Goal: Task Accomplishment & Management: Manage account settings

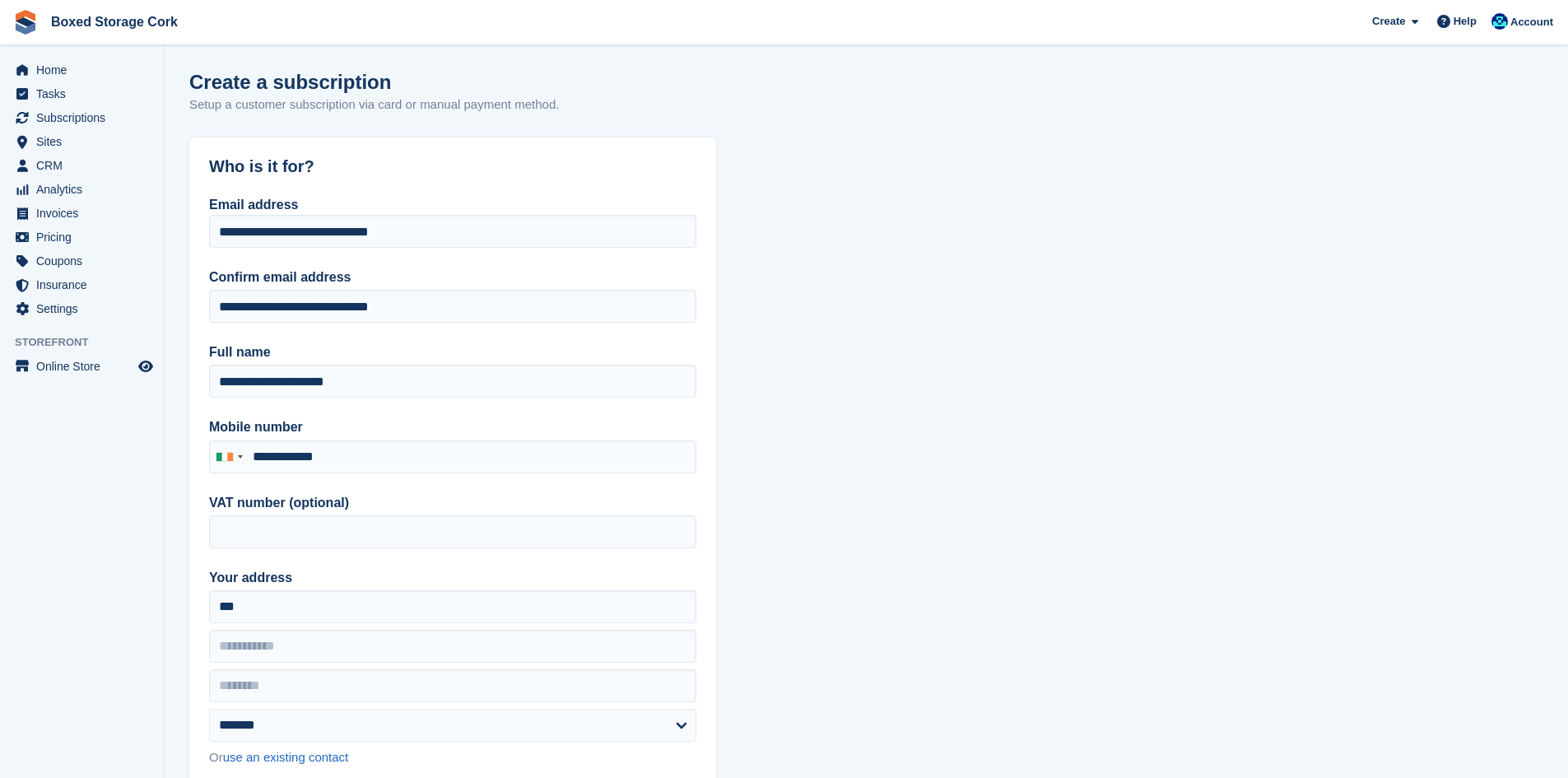
select select "*******"
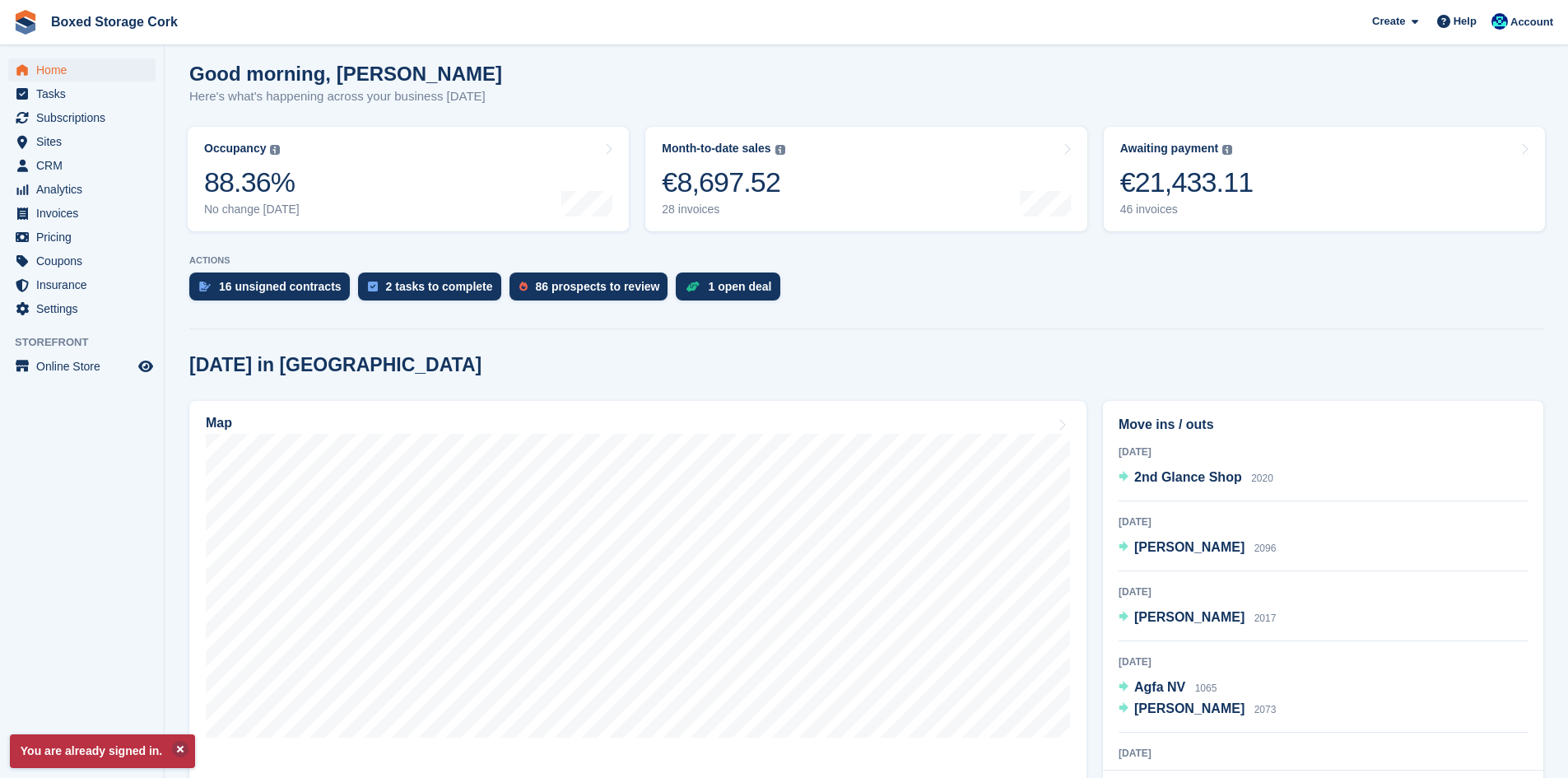
scroll to position [247, 0]
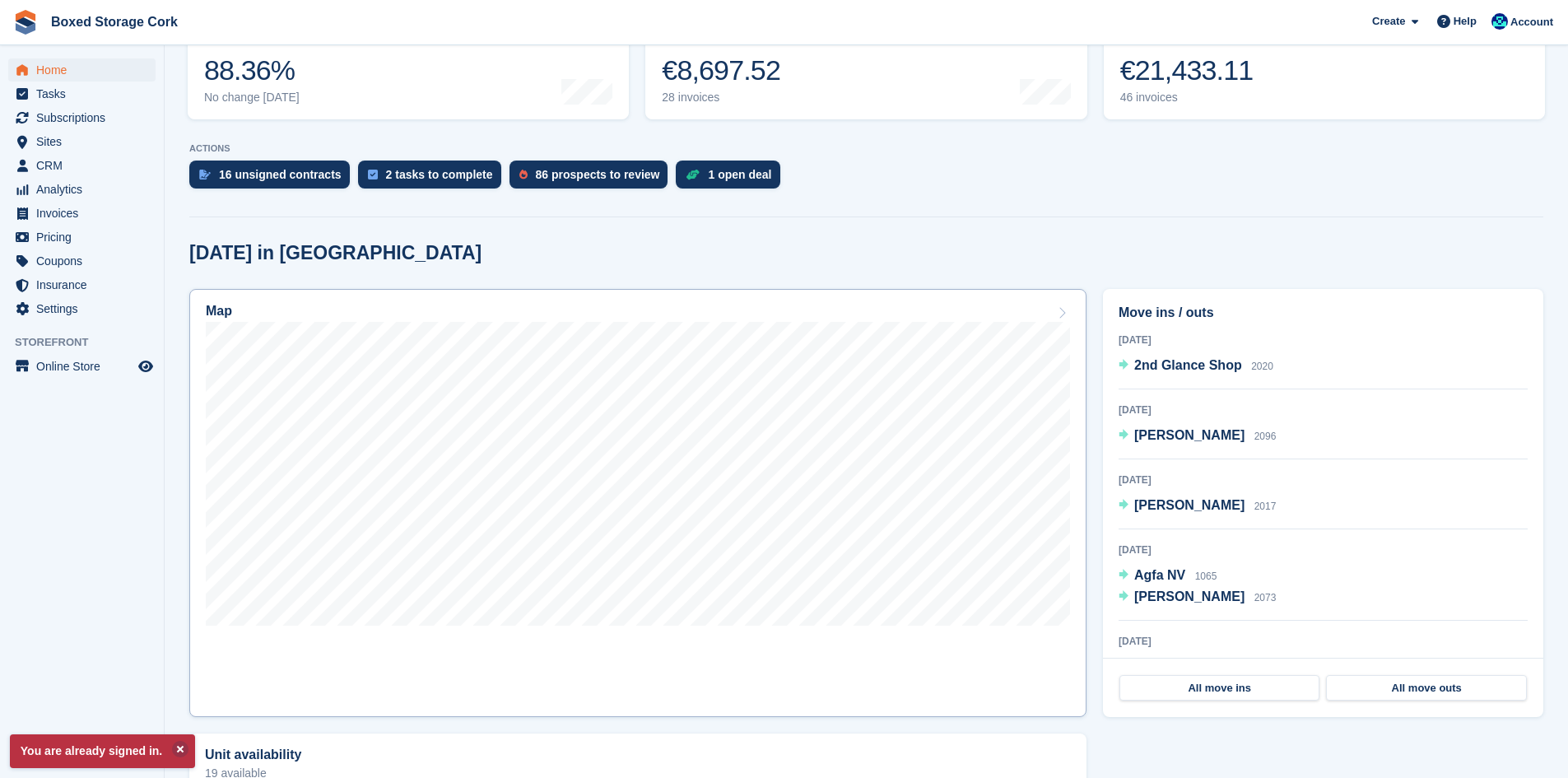
click at [639, 642] on link "Map" at bounding box center [638, 503] width 897 height 428
click at [56, 72] on span "Home" at bounding box center [85, 69] width 99 height 23
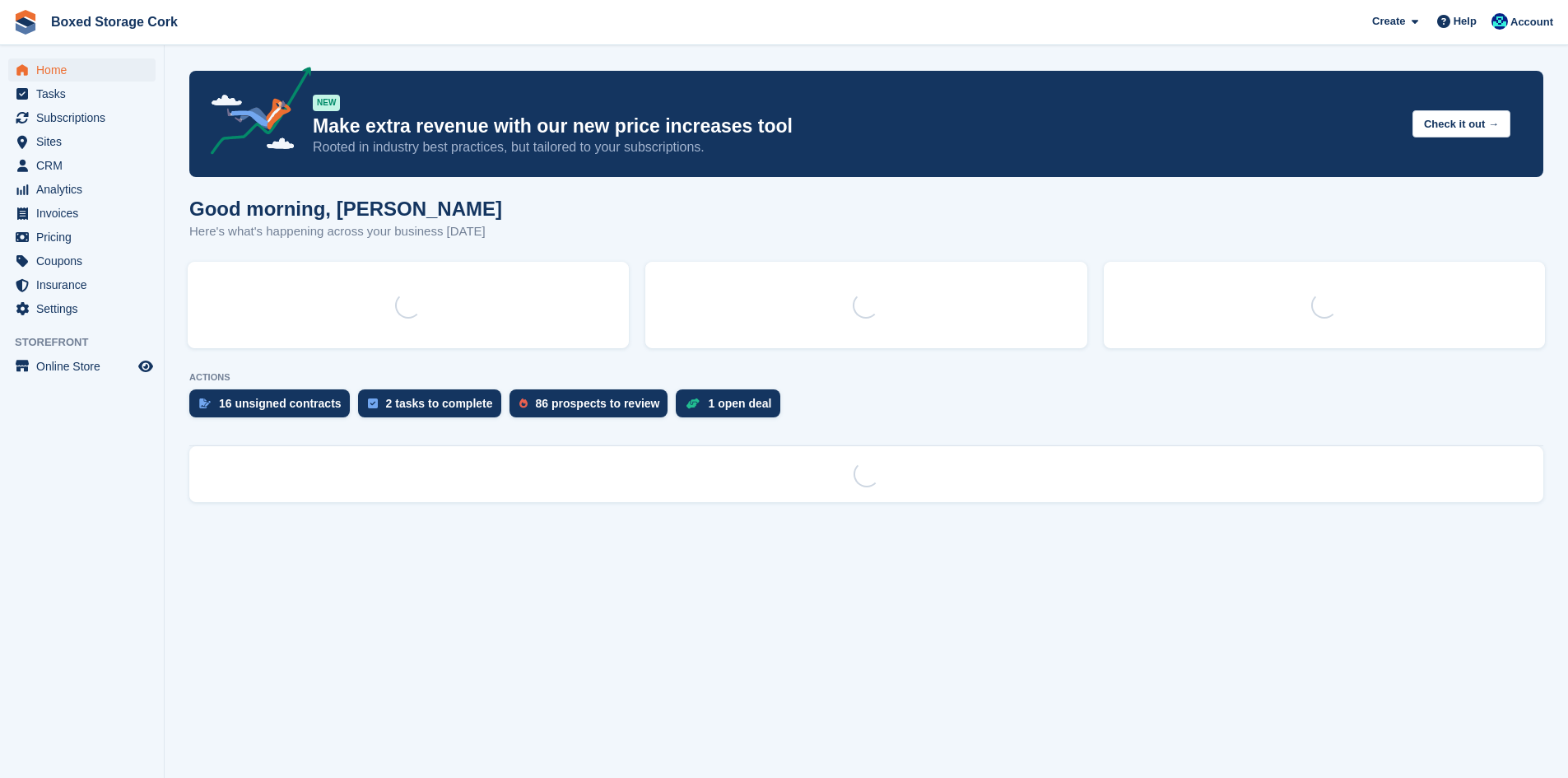
scroll to position [0, 0]
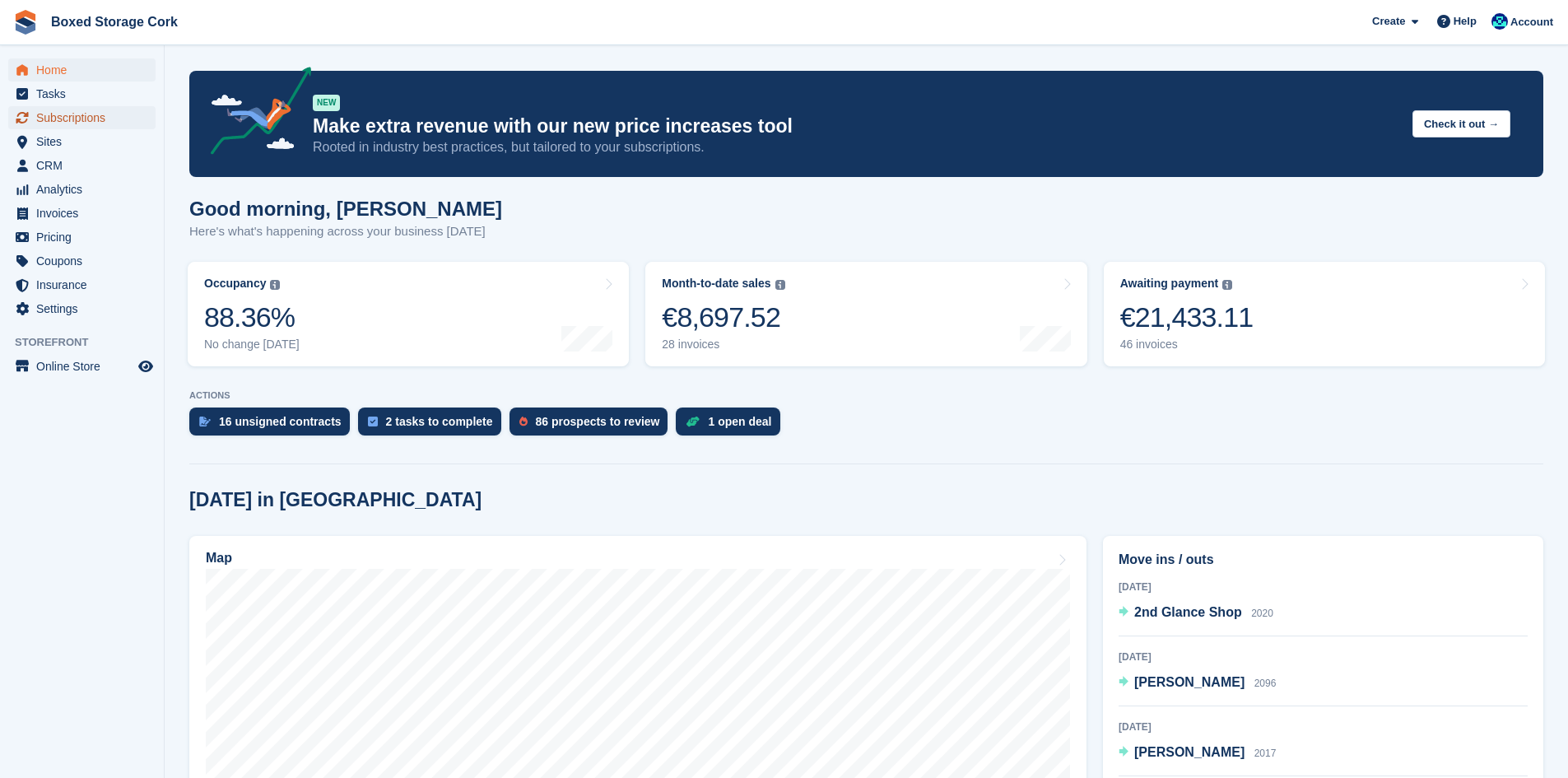
click at [67, 119] on span "Subscriptions" at bounding box center [85, 117] width 99 height 23
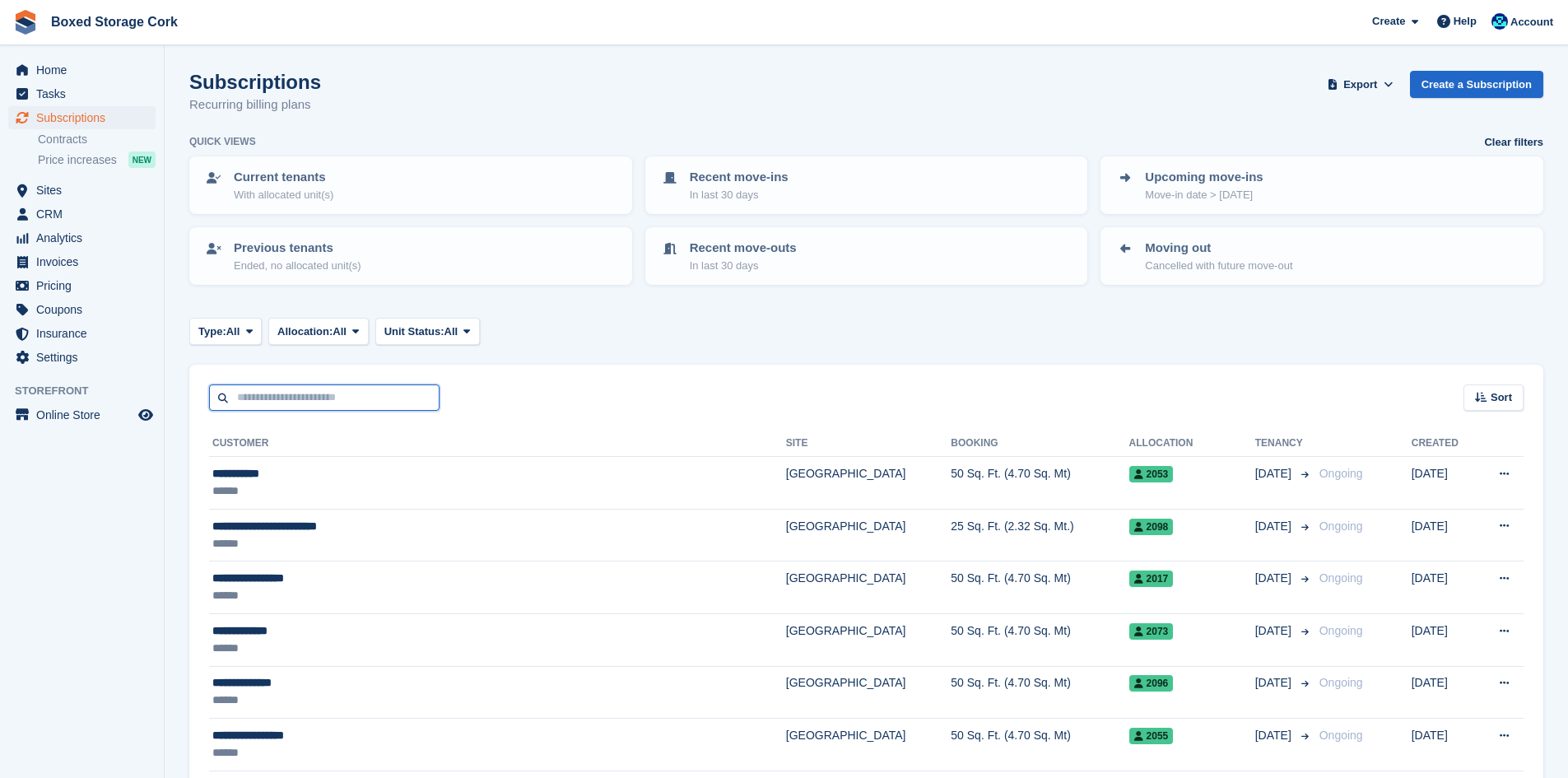
click at [336, 399] on input "text" at bounding box center [324, 398] width 230 height 27
type input "******"
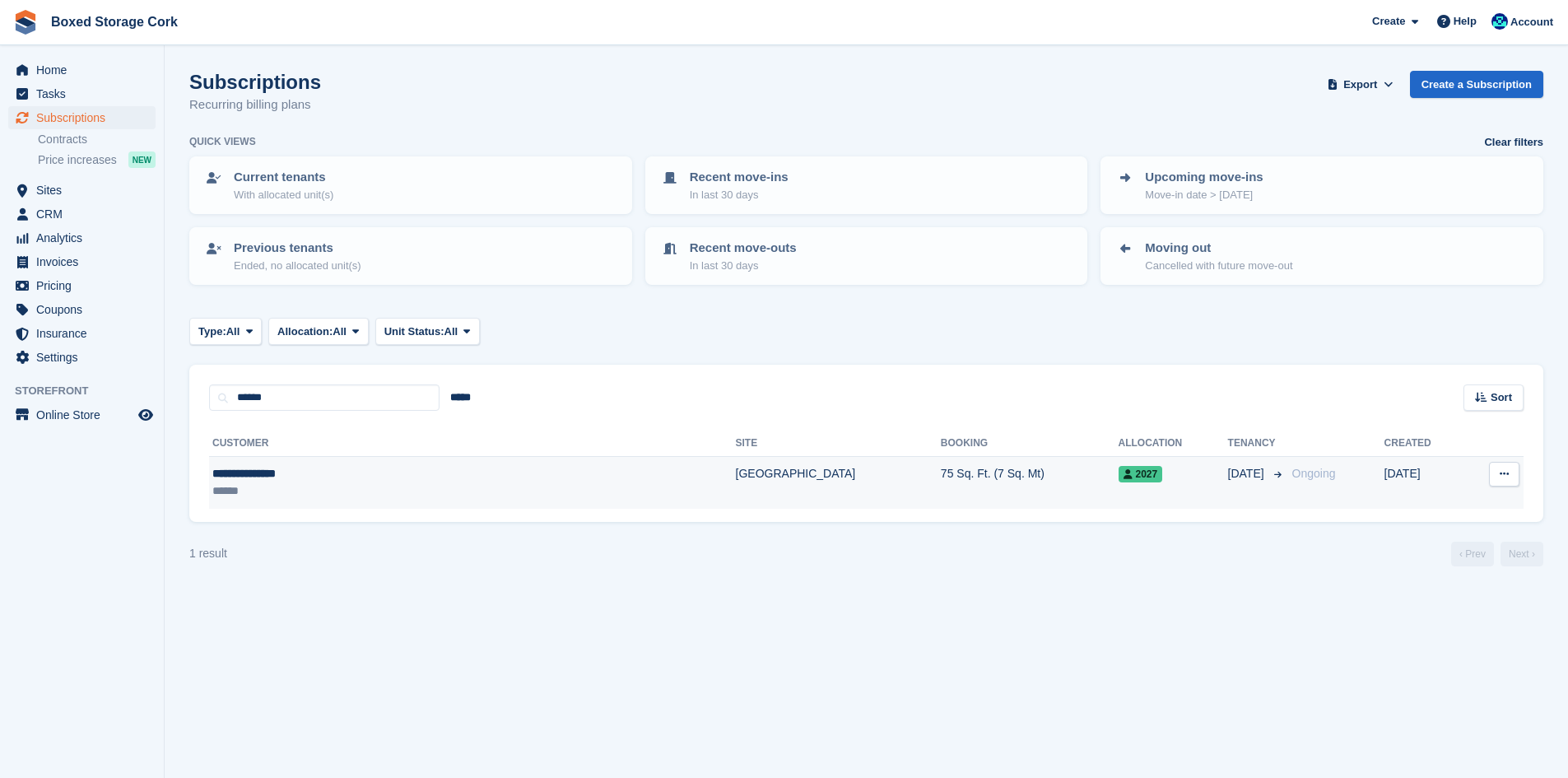
click at [427, 467] on div "**********" at bounding box center [364, 474] width 304 height 18
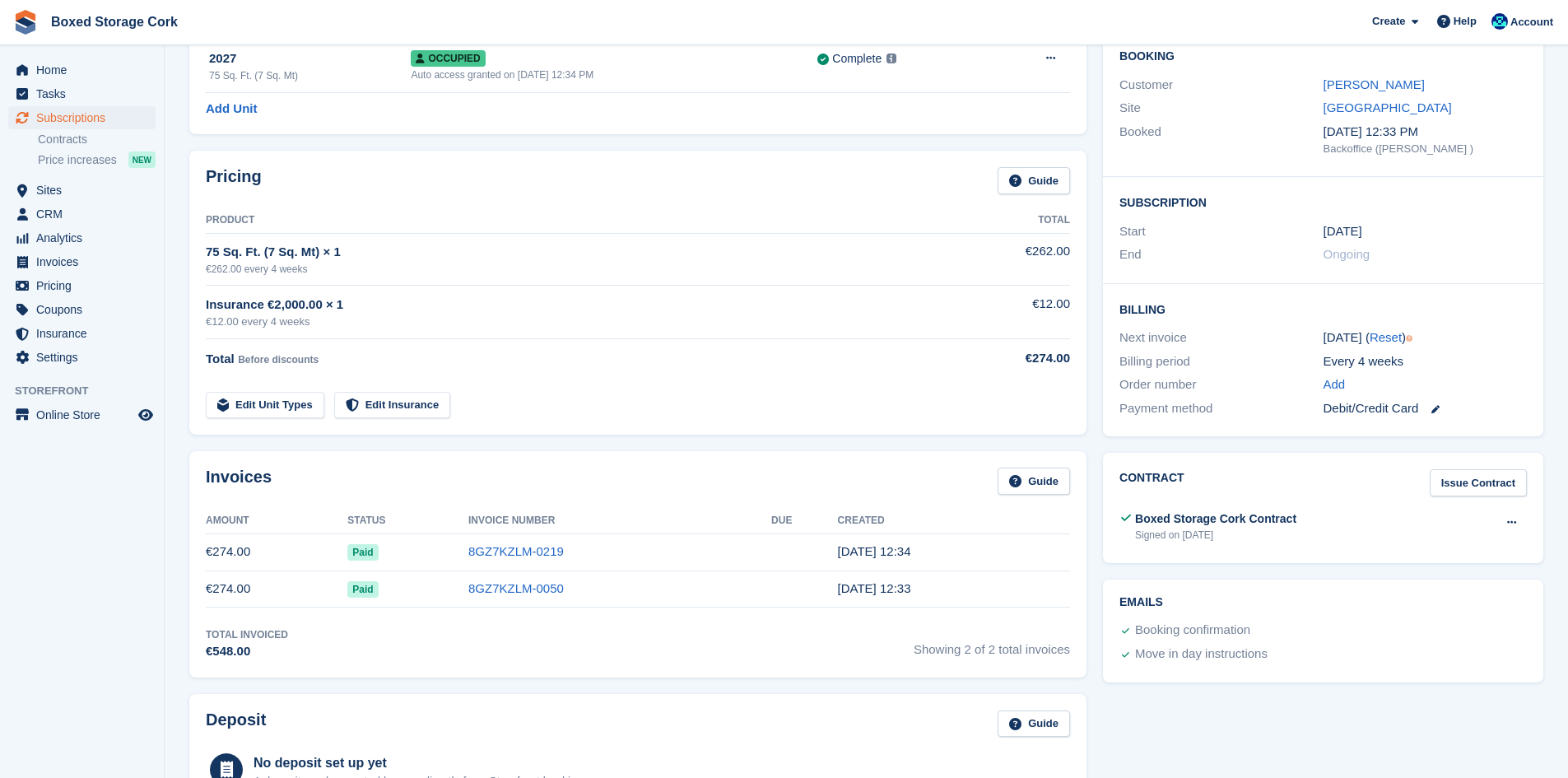
scroll to position [164, 0]
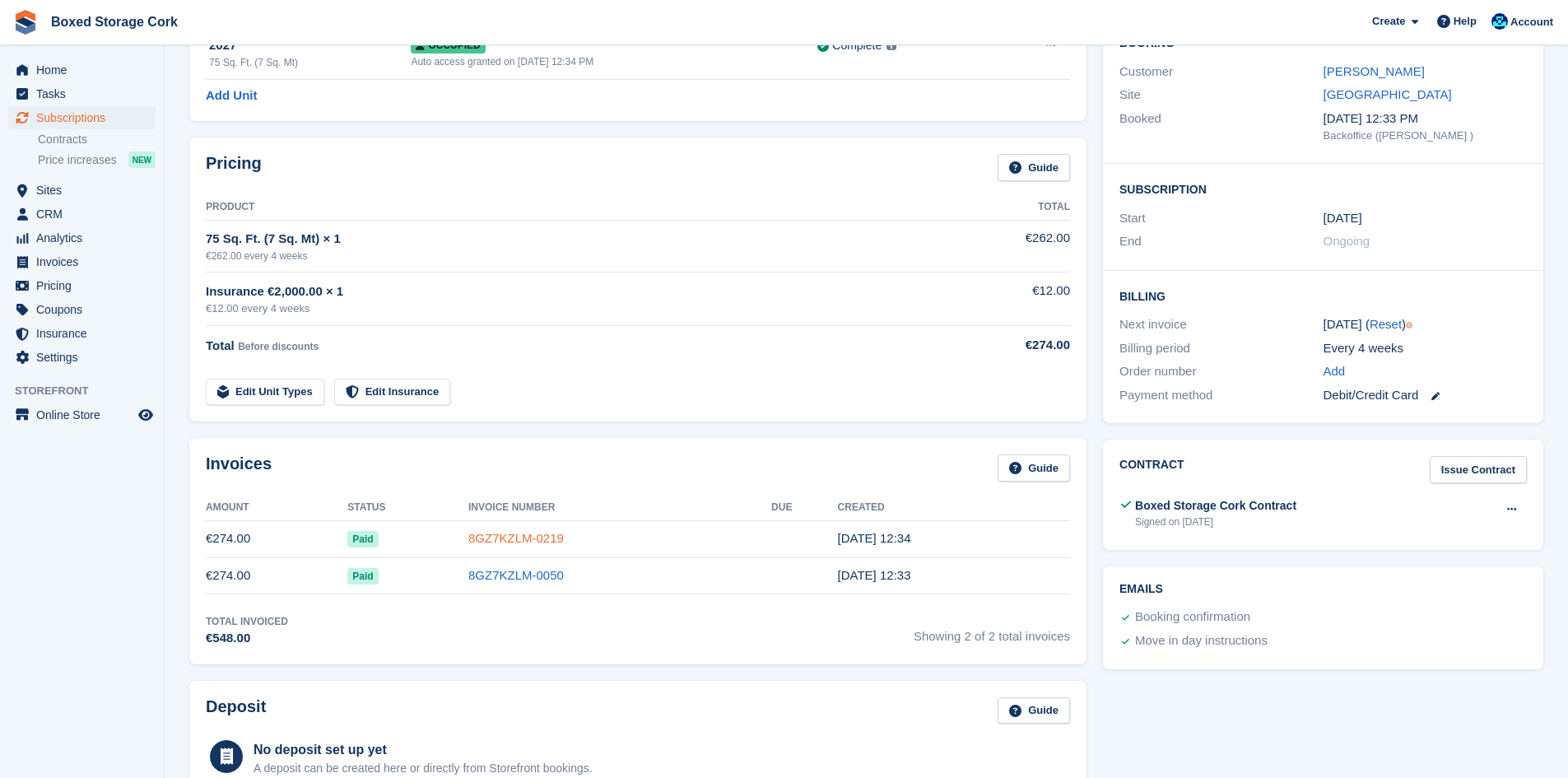
click at [509, 534] on link "8GZ7KZLM-0219" at bounding box center [516, 538] width 95 height 14
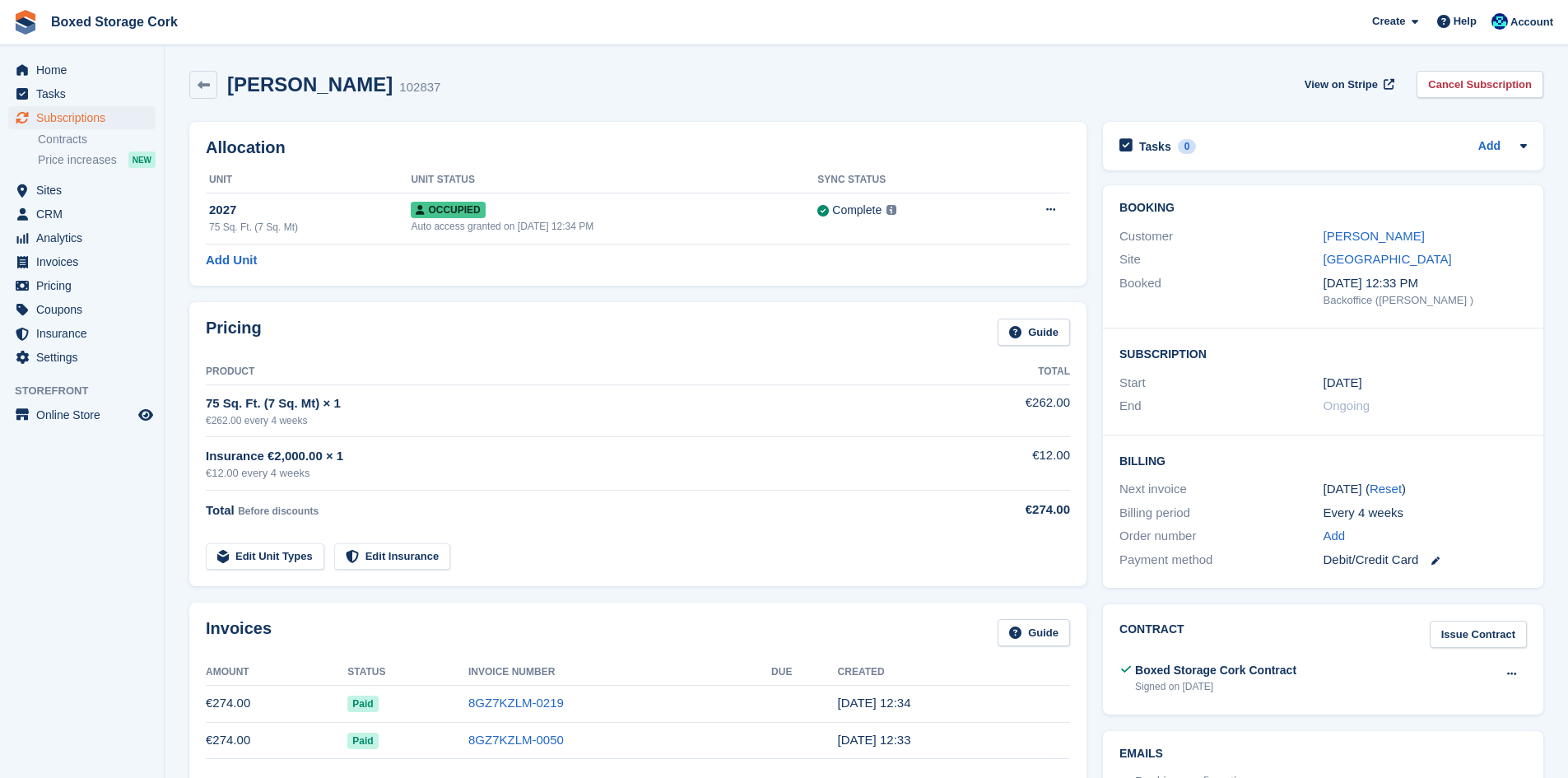
scroll to position [164, 0]
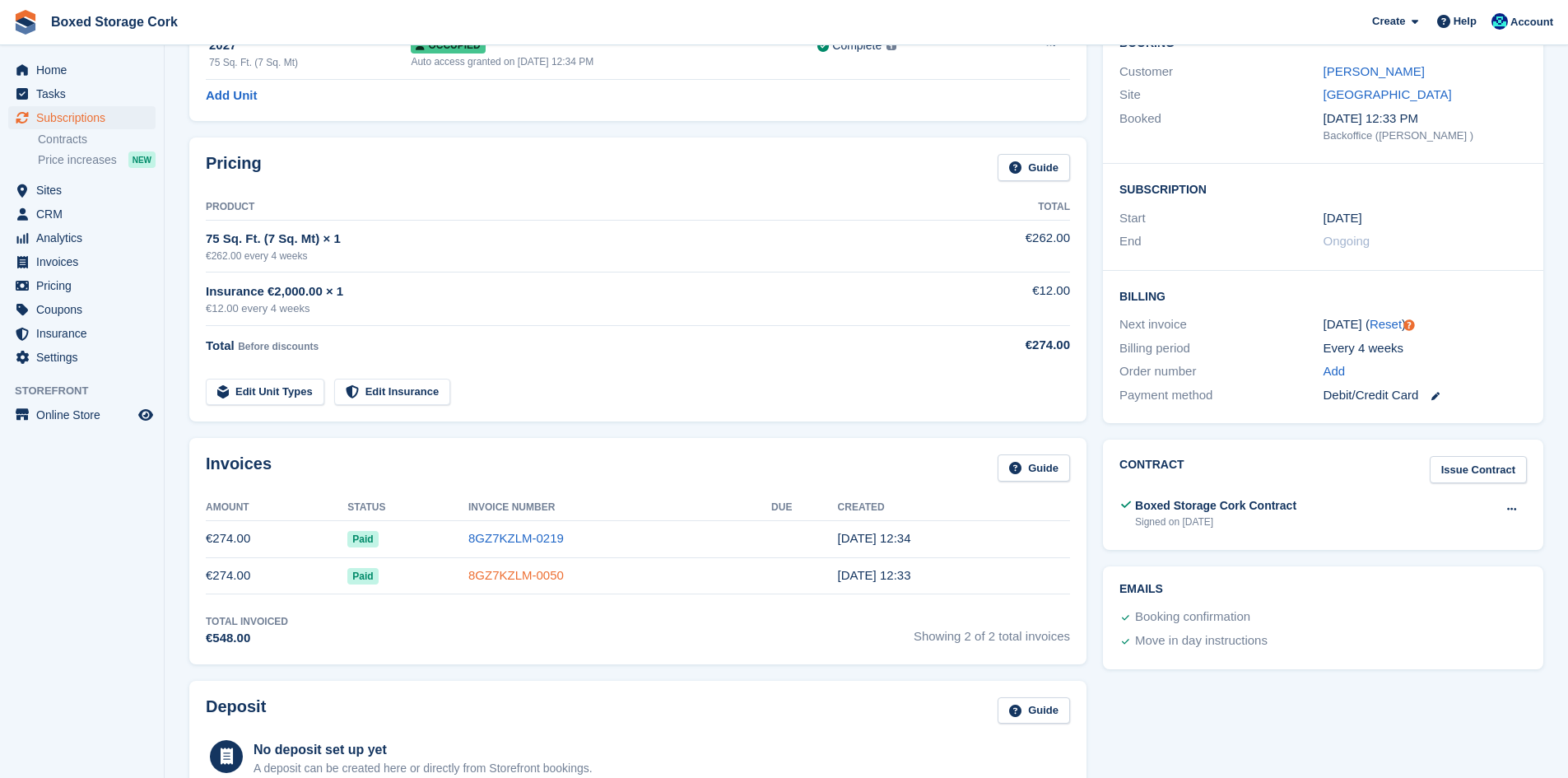
click at [476, 570] on link "8GZ7KZLM-0050" at bounding box center [516, 575] width 95 height 14
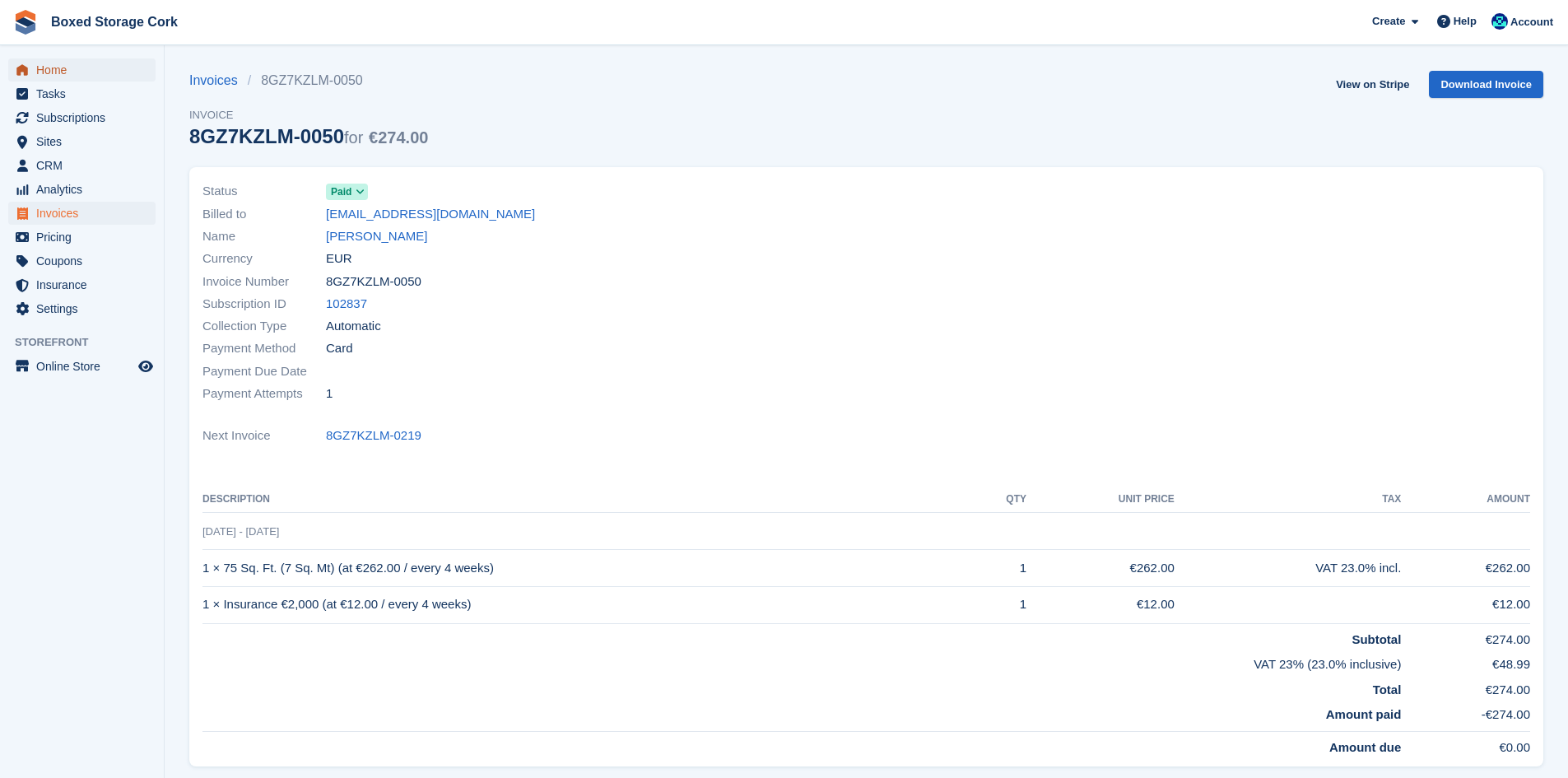
click at [56, 69] on span "Home" at bounding box center [85, 69] width 99 height 23
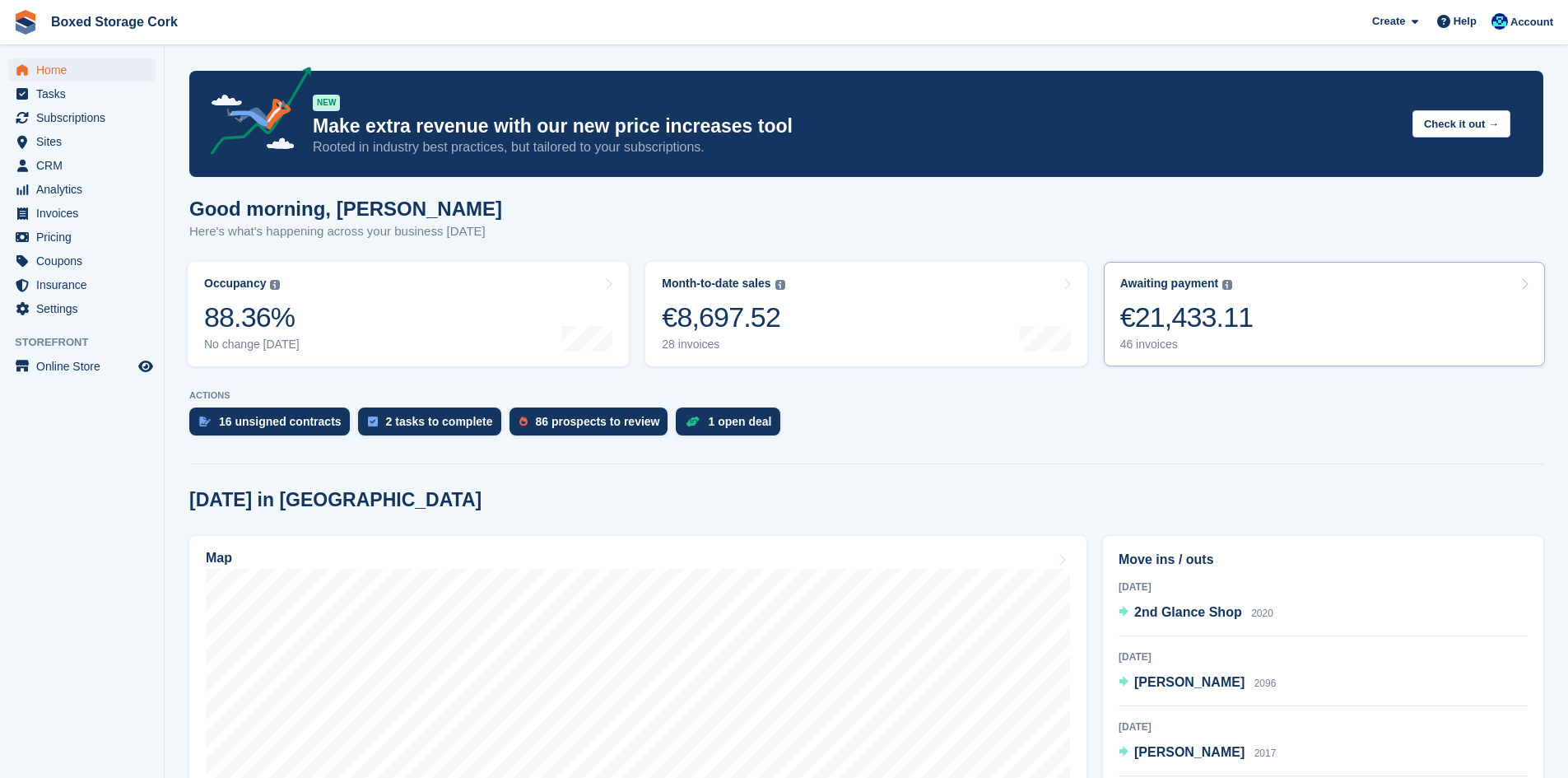
click at [1179, 309] on div "€21,433.11" at bounding box center [1187, 317] width 133 height 34
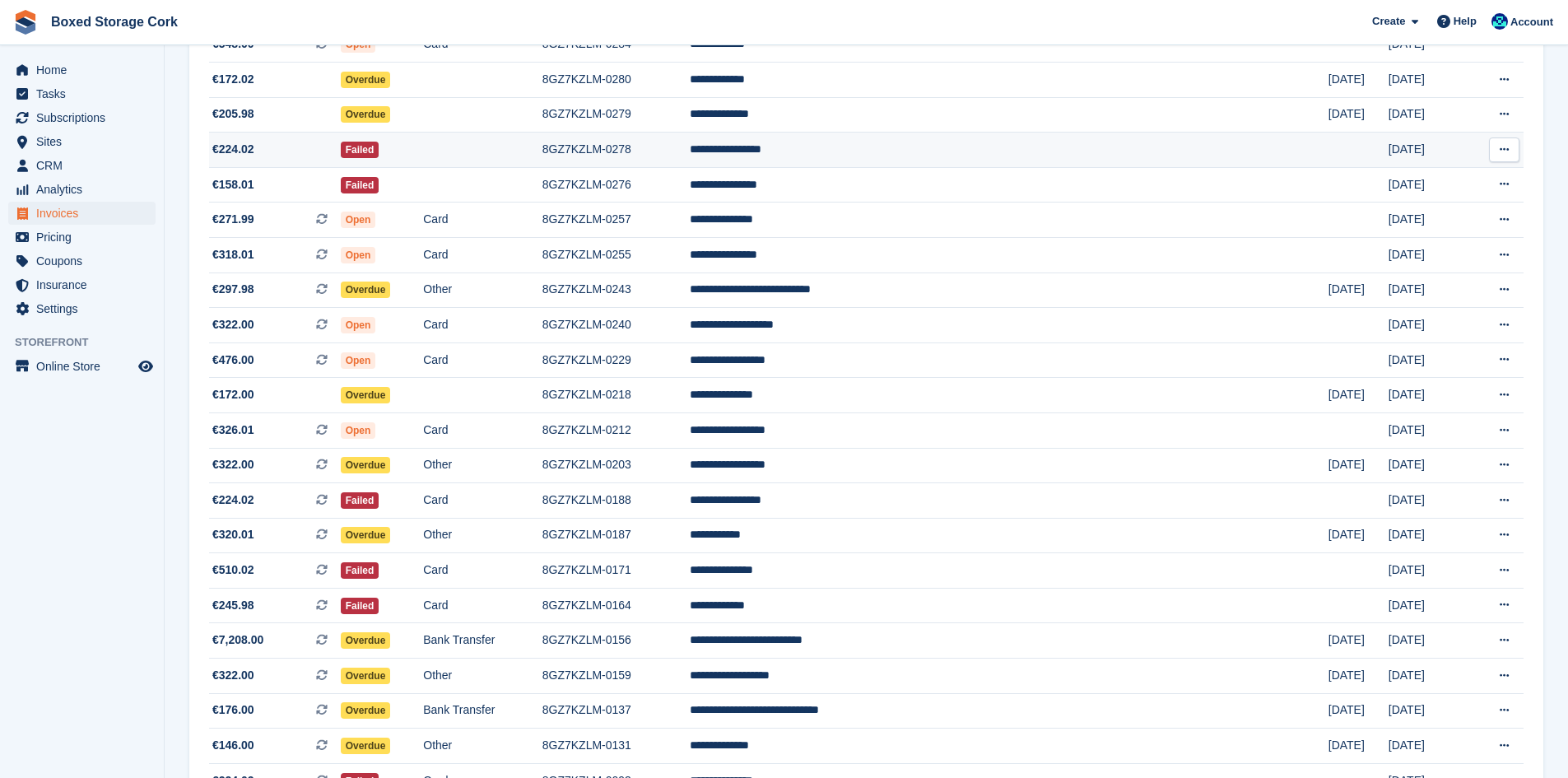
scroll to position [699, 0]
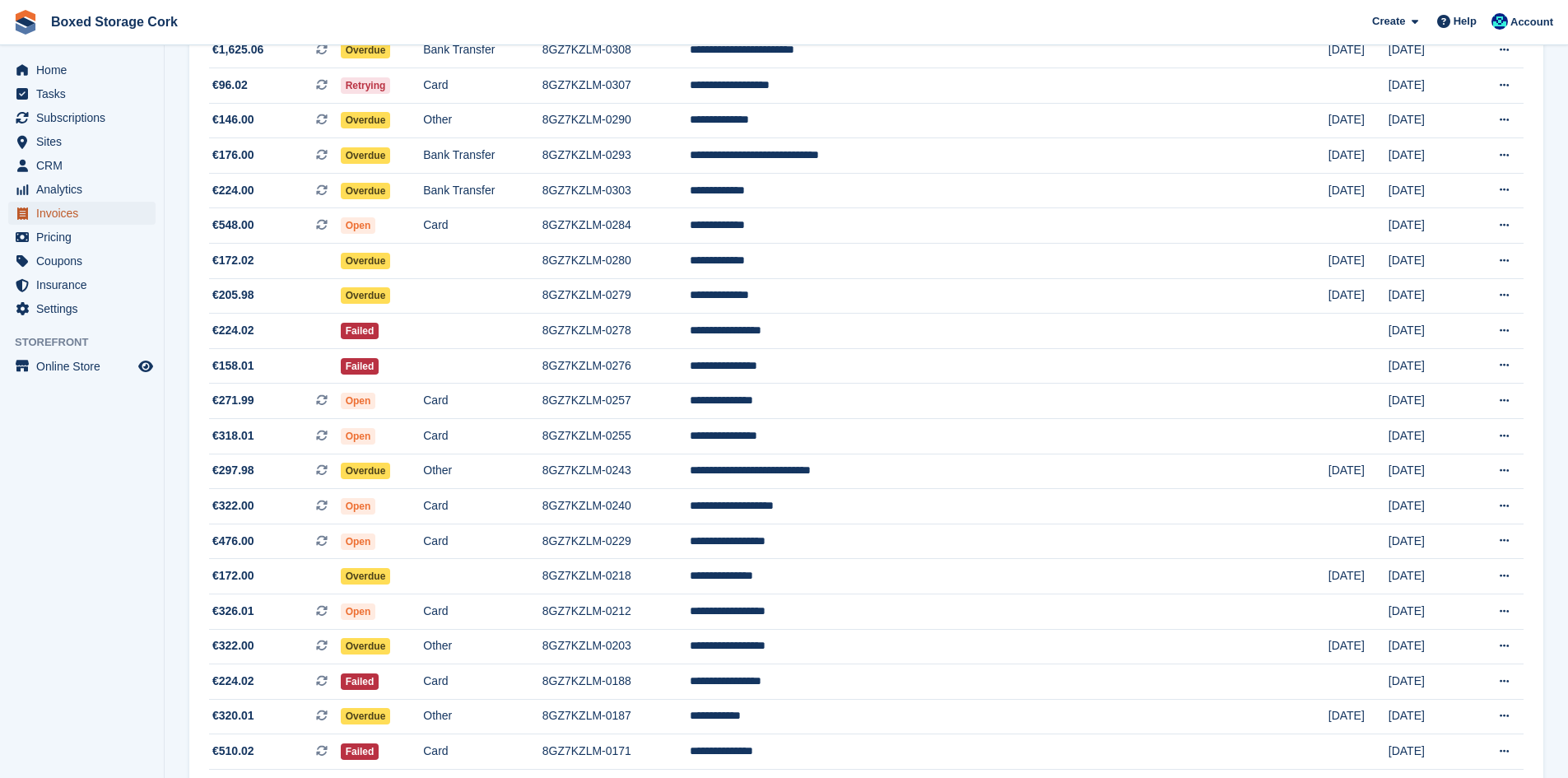
click at [61, 212] on span "Invoices" at bounding box center [85, 212] width 99 height 23
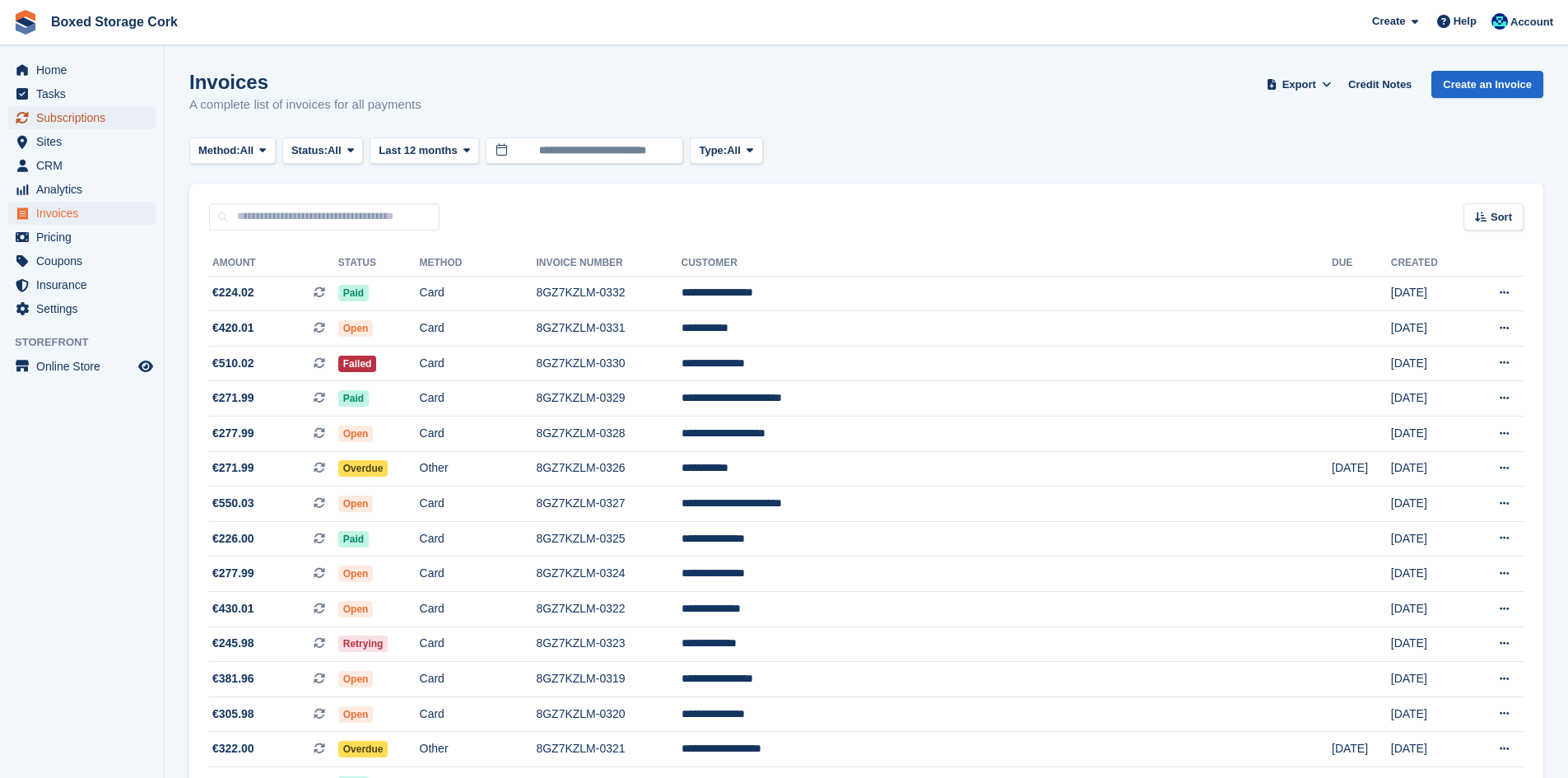
click at [89, 119] on span "Subscriptions" at bounding box center [85, 117] width 99 height 23
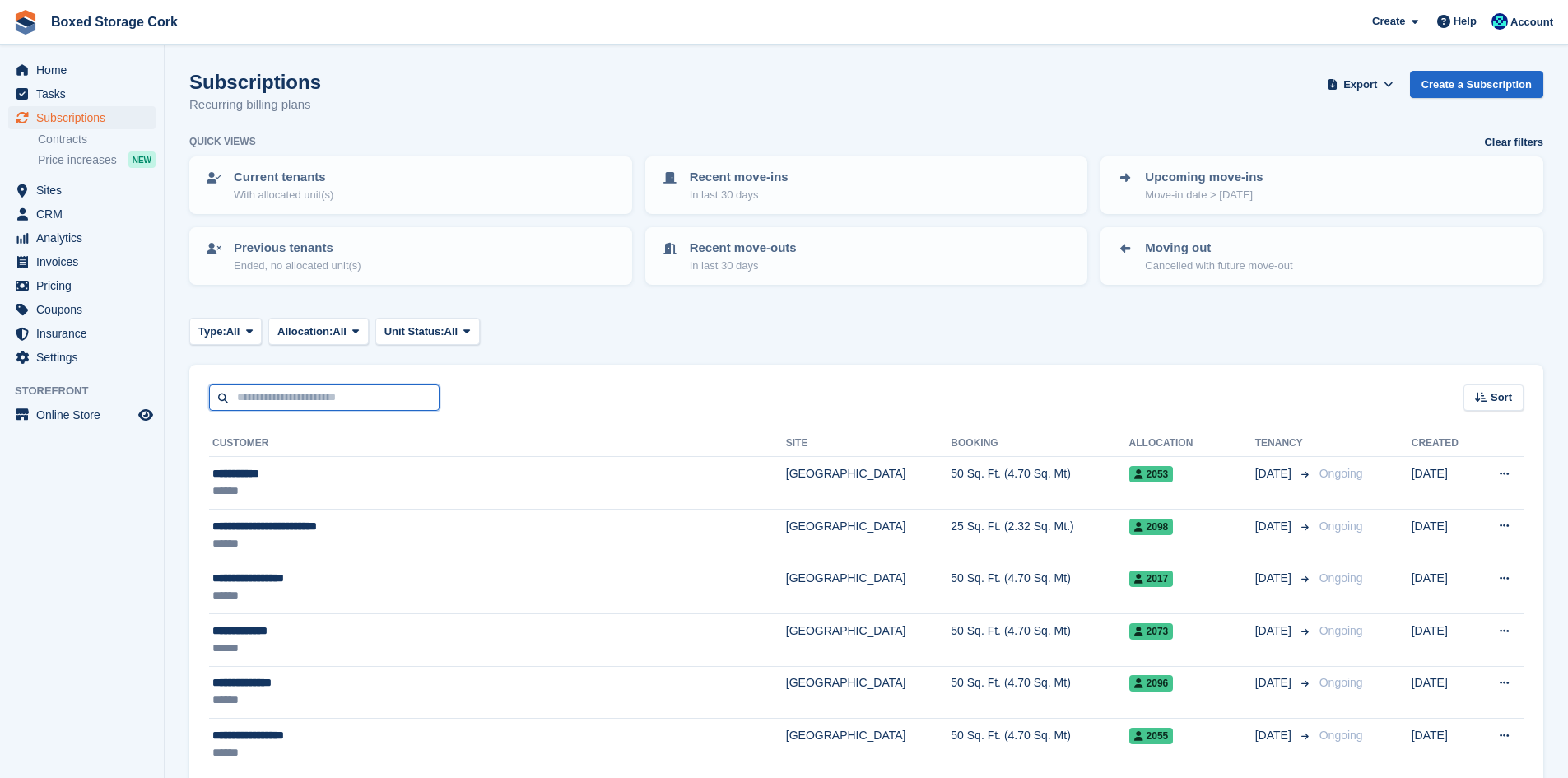
click at [262, 400] on input "text" at bounding box center [324, 398] width 230 height 27
type input "******"
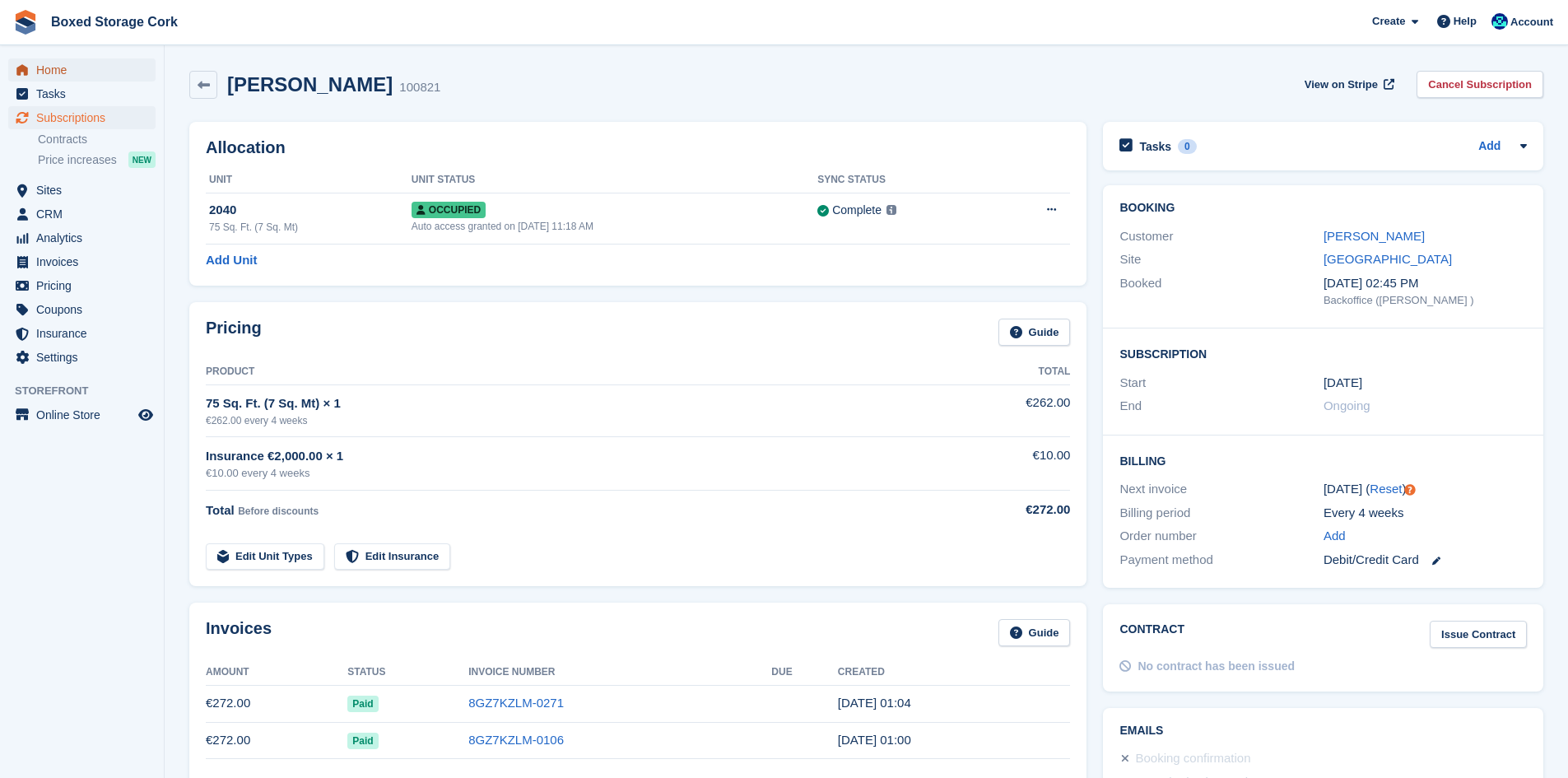
click at [64, 69] on span "Home" at bounding box center [85, 69] width 99 height 23
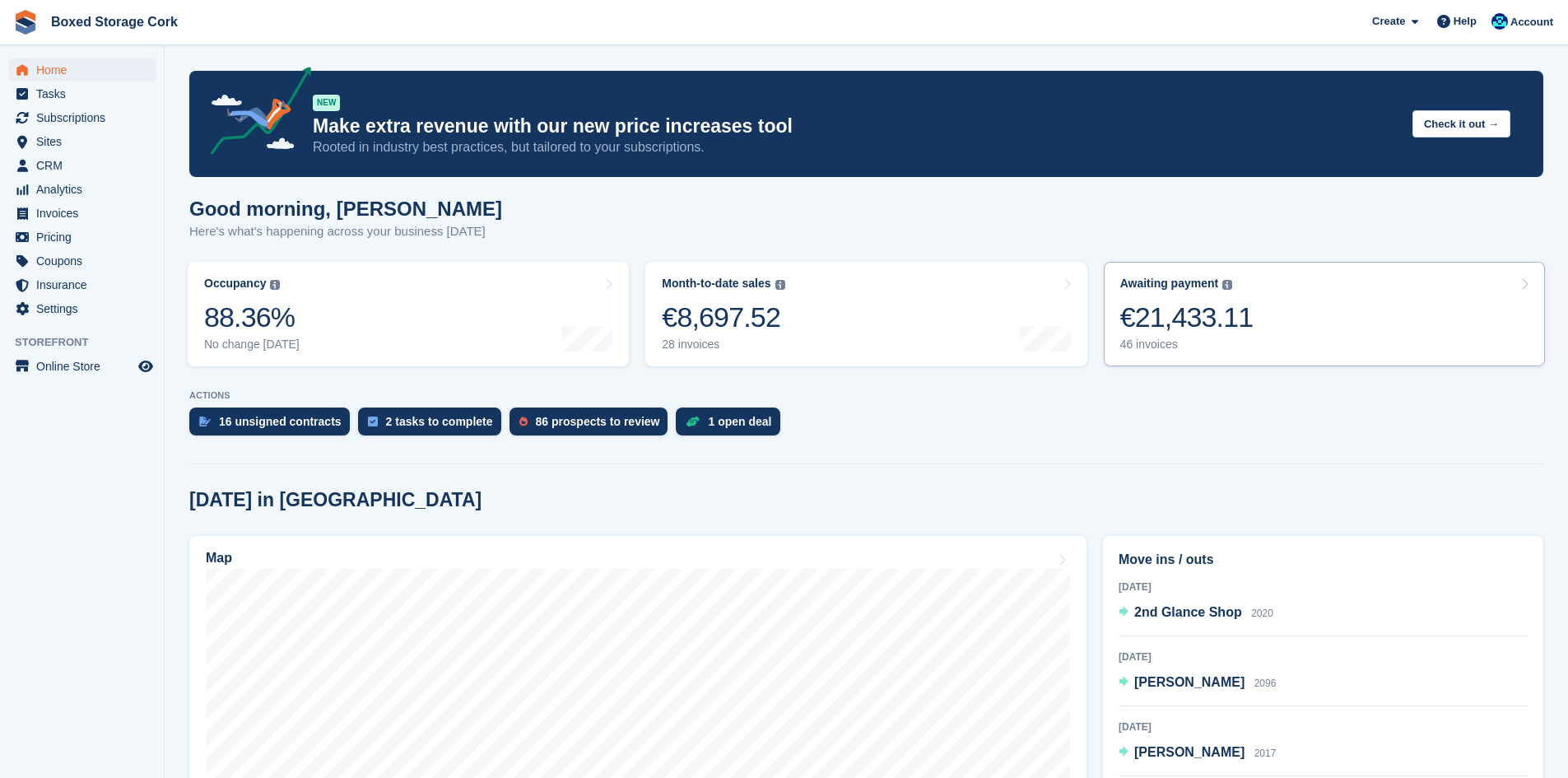
click at [1192, 321] on div "€21,433.11" at bounding box center [1187, 317] width 133 height 34
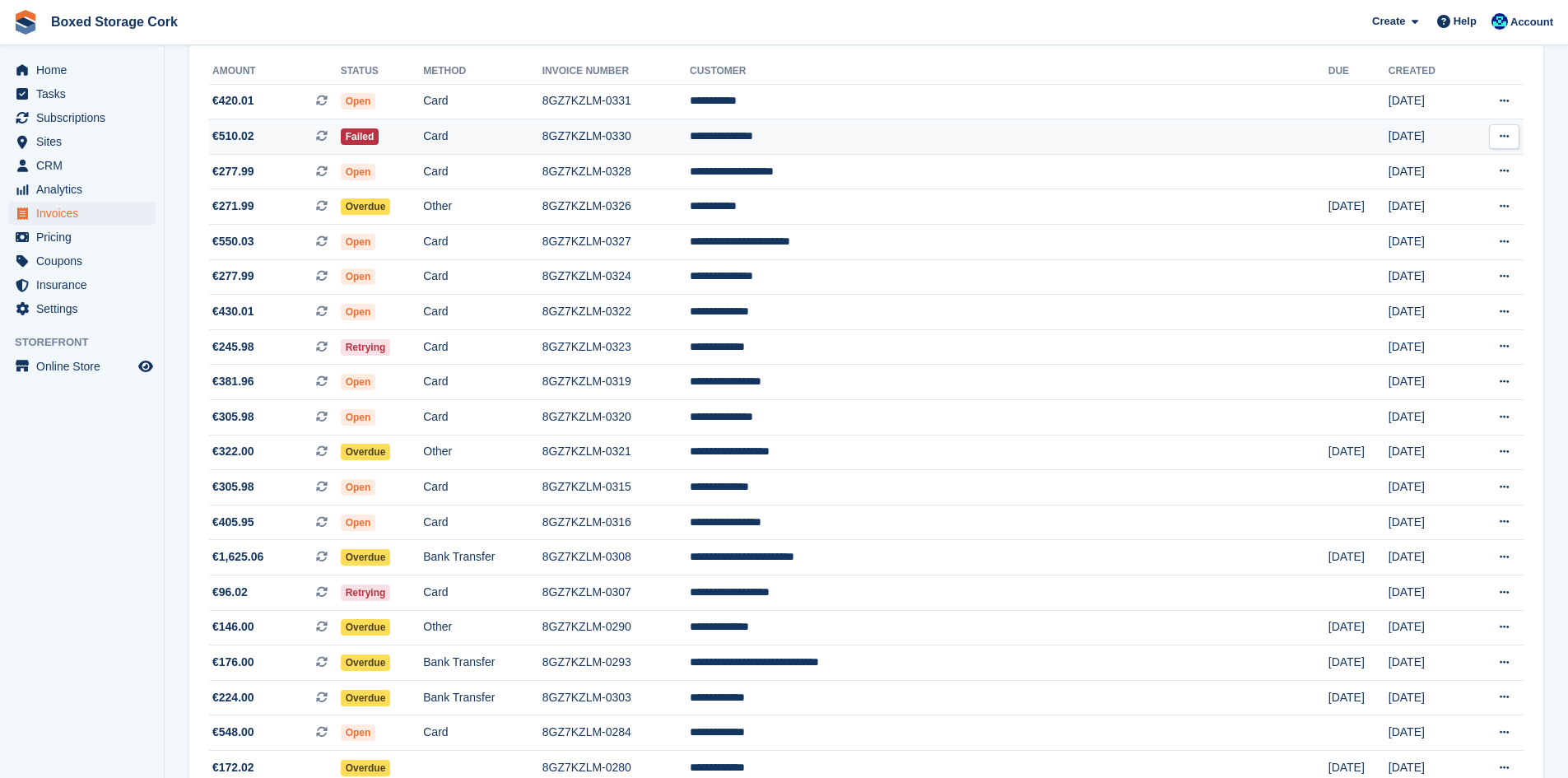
scroll to position [330, 0]
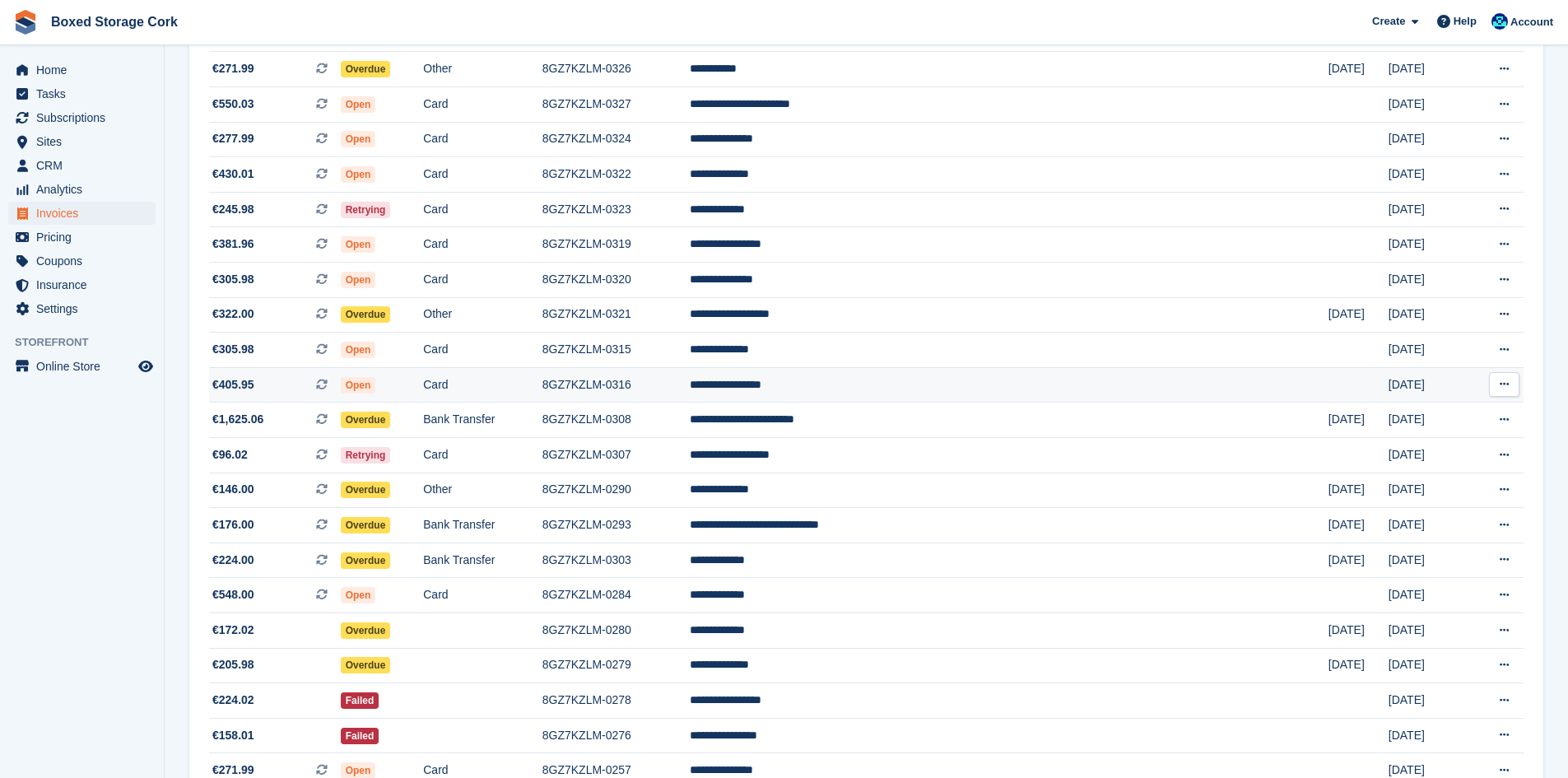
click at [688, 381] on td "8GZ7KZLM-0316" at bounding box center [615, 384] width 148 height 35
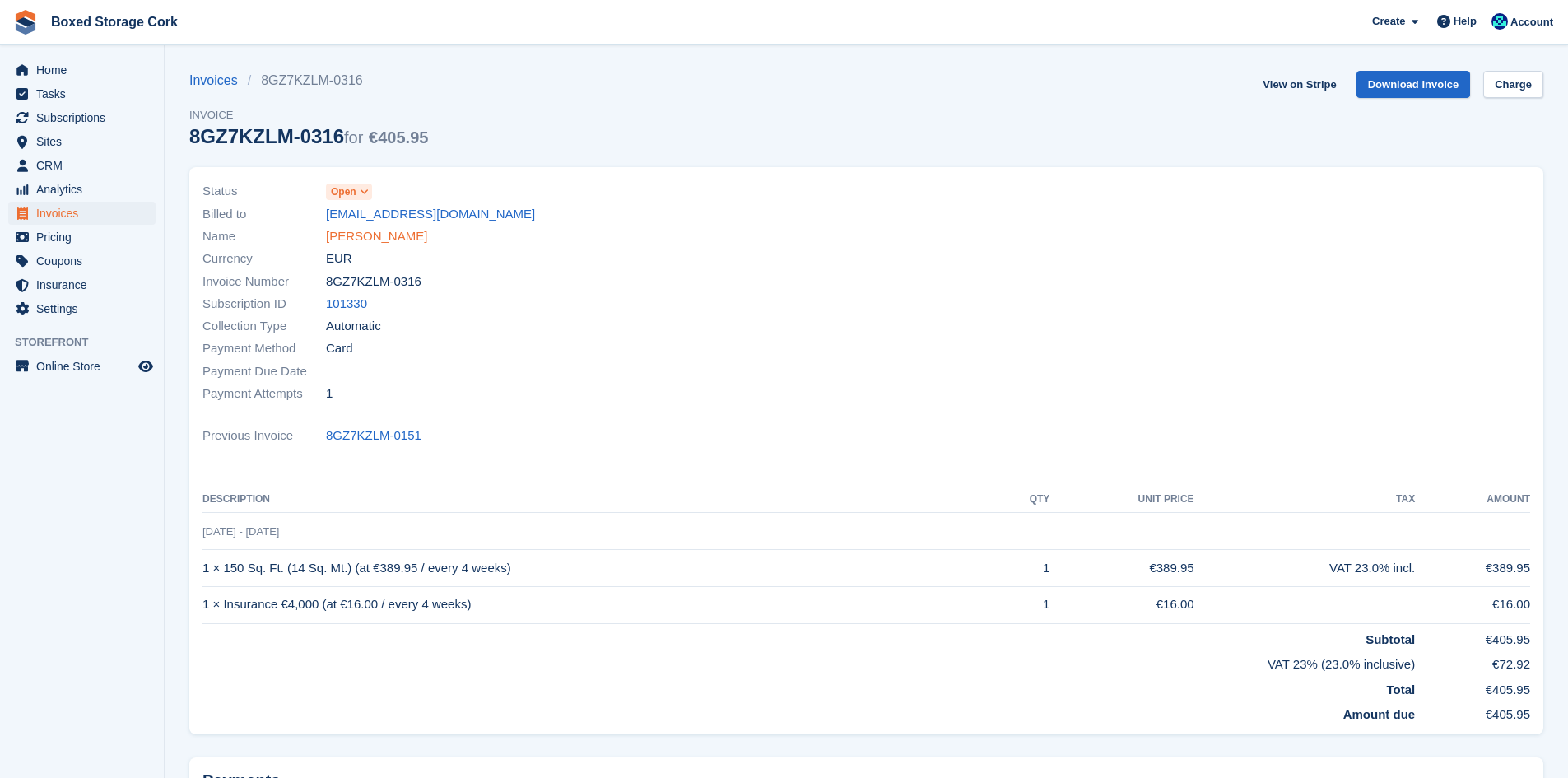
click at [405, 241] on link "[PERSON_NAME]" at bounding box center [377, 236] width 101 height 19
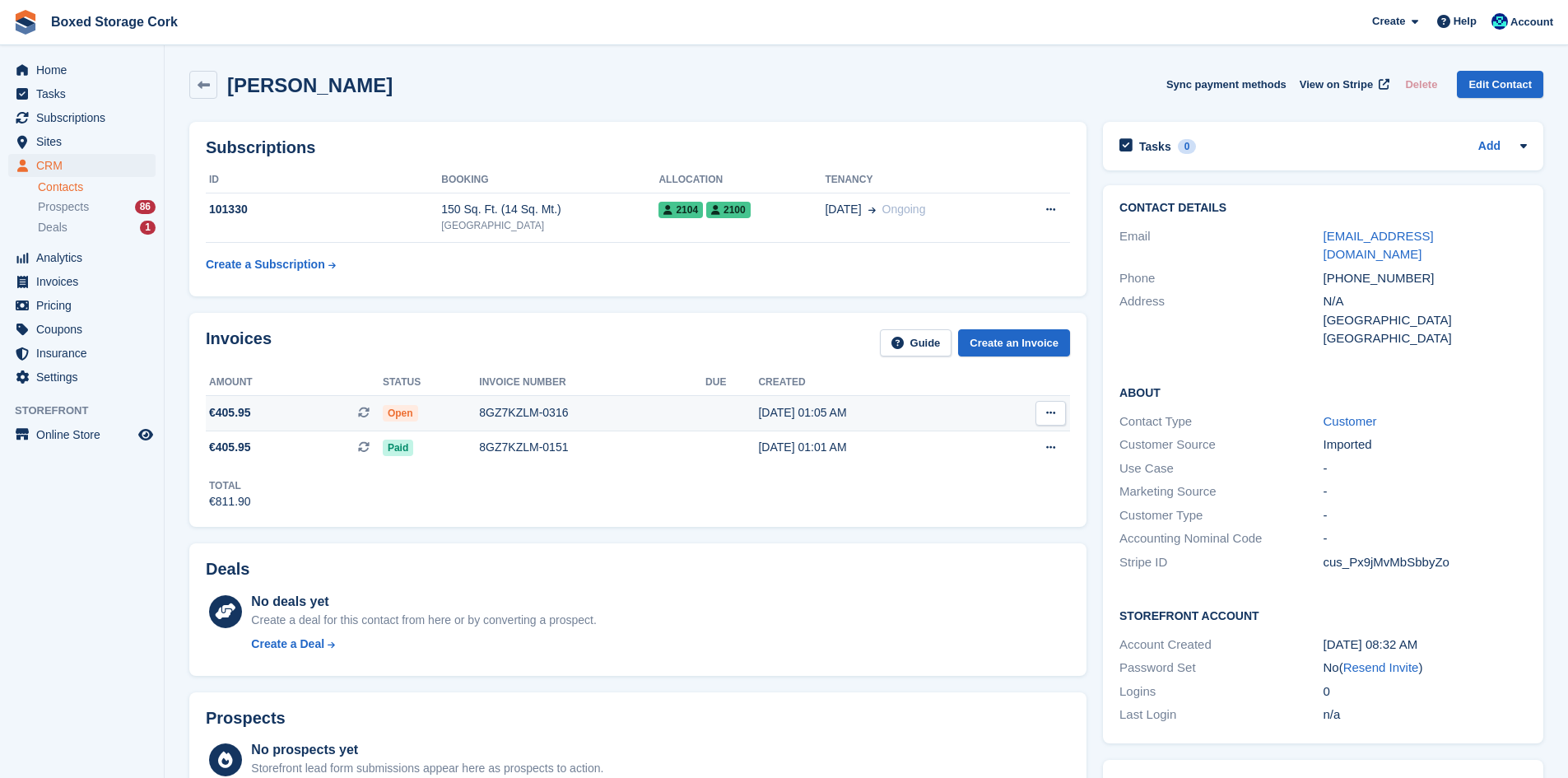
click at [530, 414] on div "8GZ7KZLM-0316" at bounding box center [592, 412] width 227 height 18
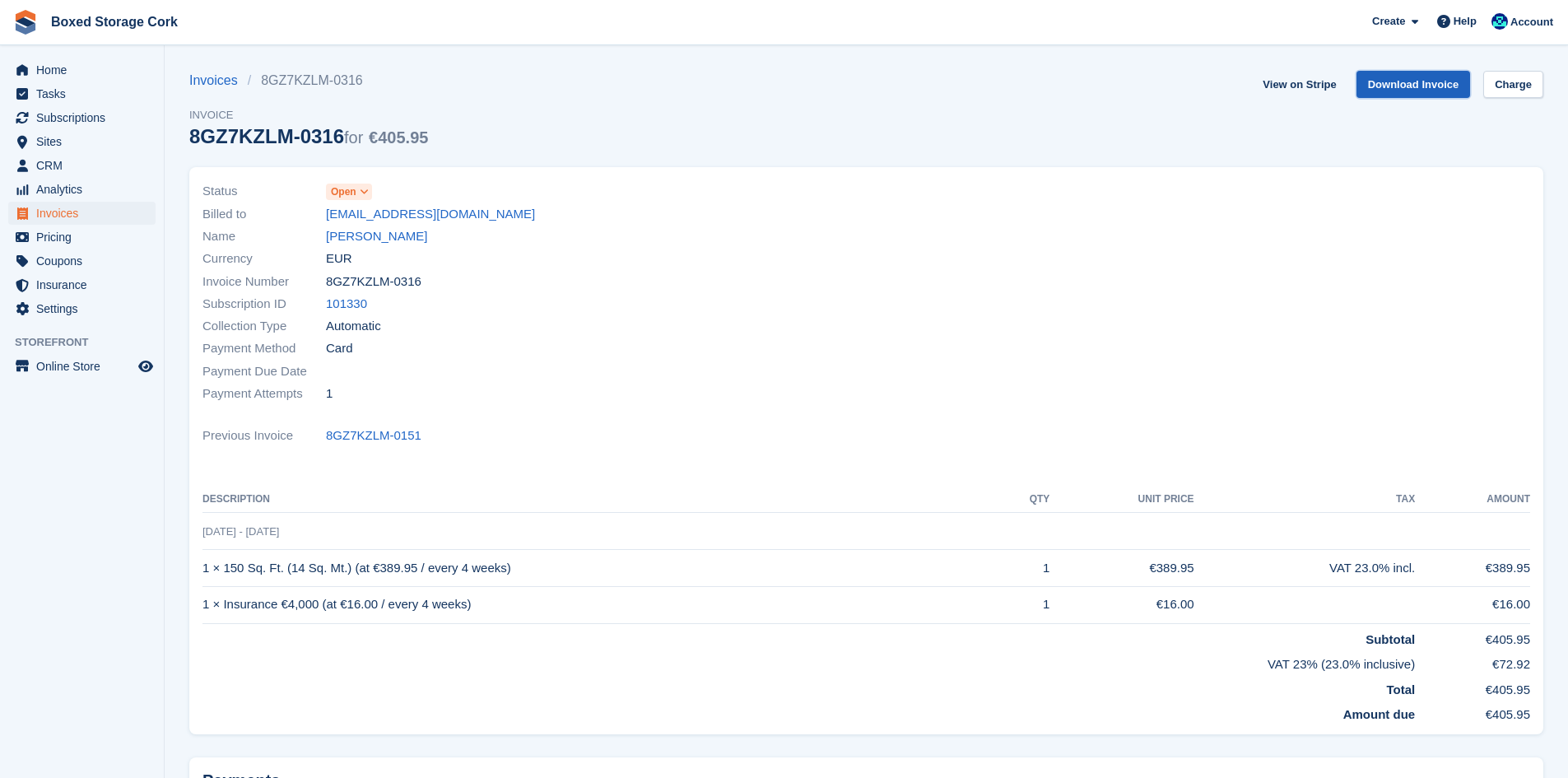
click at [1397, 83] on link "Download Invoice" at bounding box center [1414, 84] width 115 height 27
drag, startPoint x: 452, startPoint y: 212, endPoint x: 329, endPoint y: 215, distance: 123.0
click at [329, 215] on div "Billed to bulvyte@gmail.com" at bounding box center [529, 213] width 654 height 22
copy link "bulvyte@gmail.com"
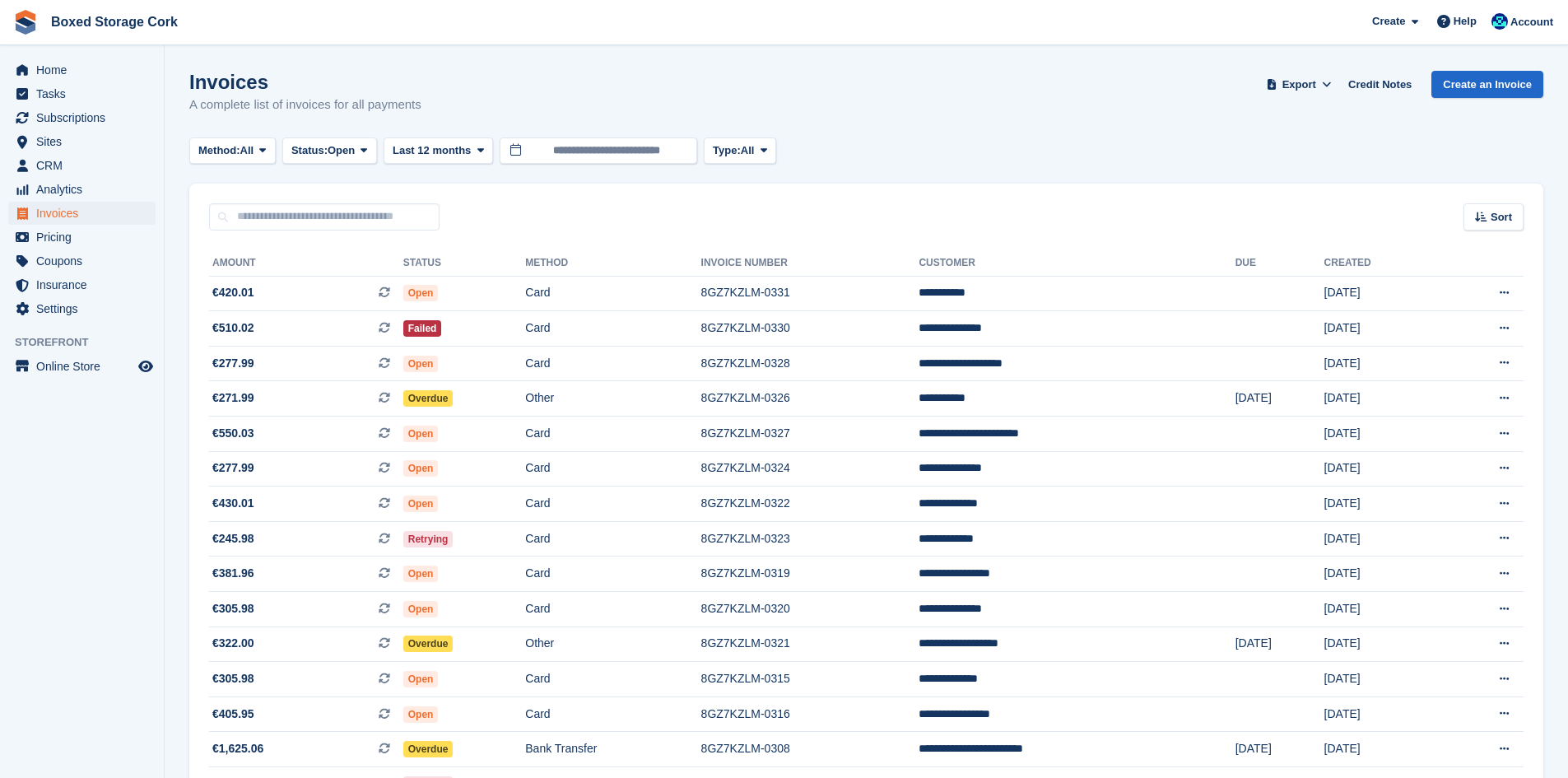
scroll to position [330, 0]
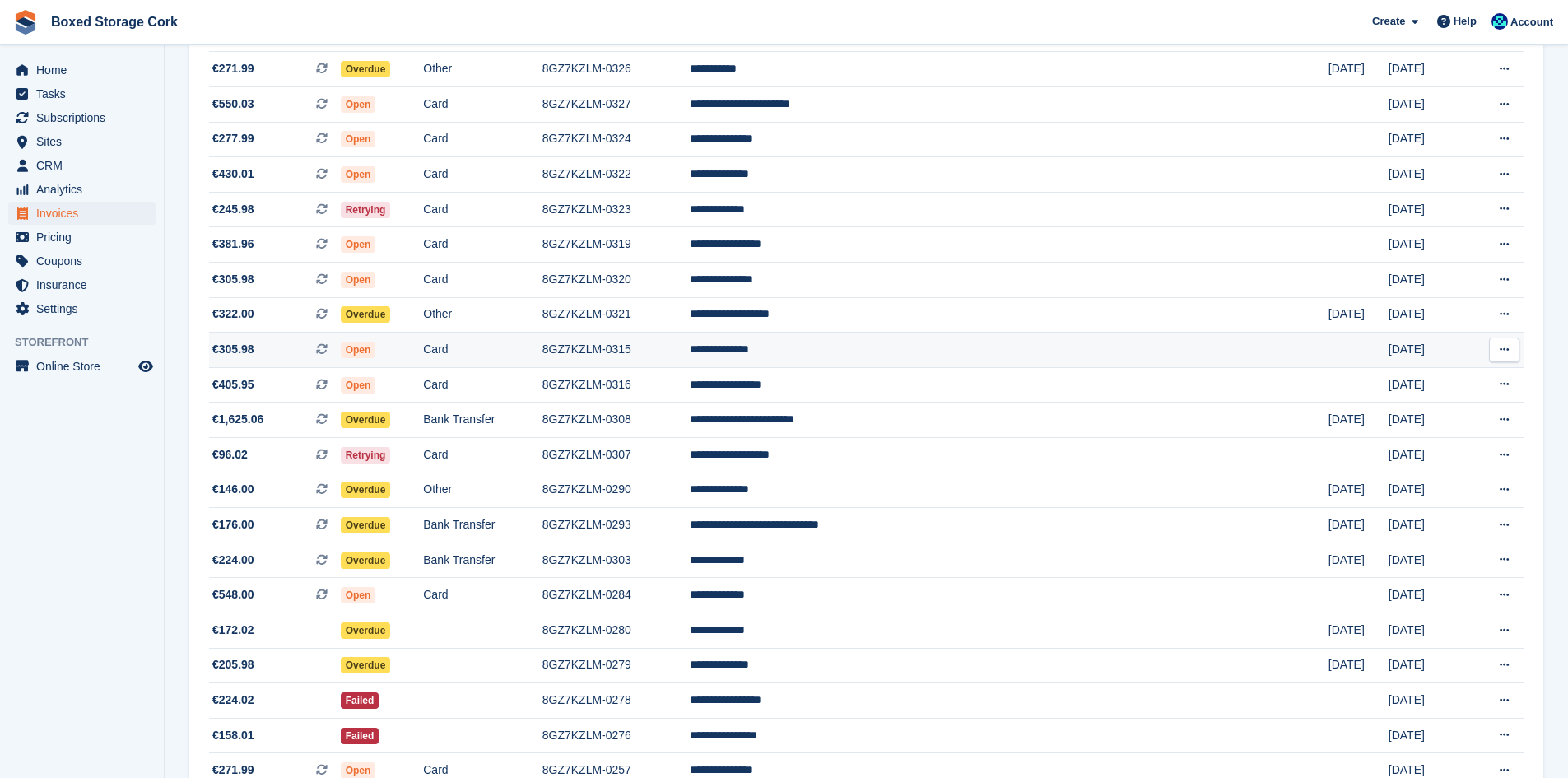
click at [424, 345] on td "Open" at bounding box center [382, 350] width 83 height 35
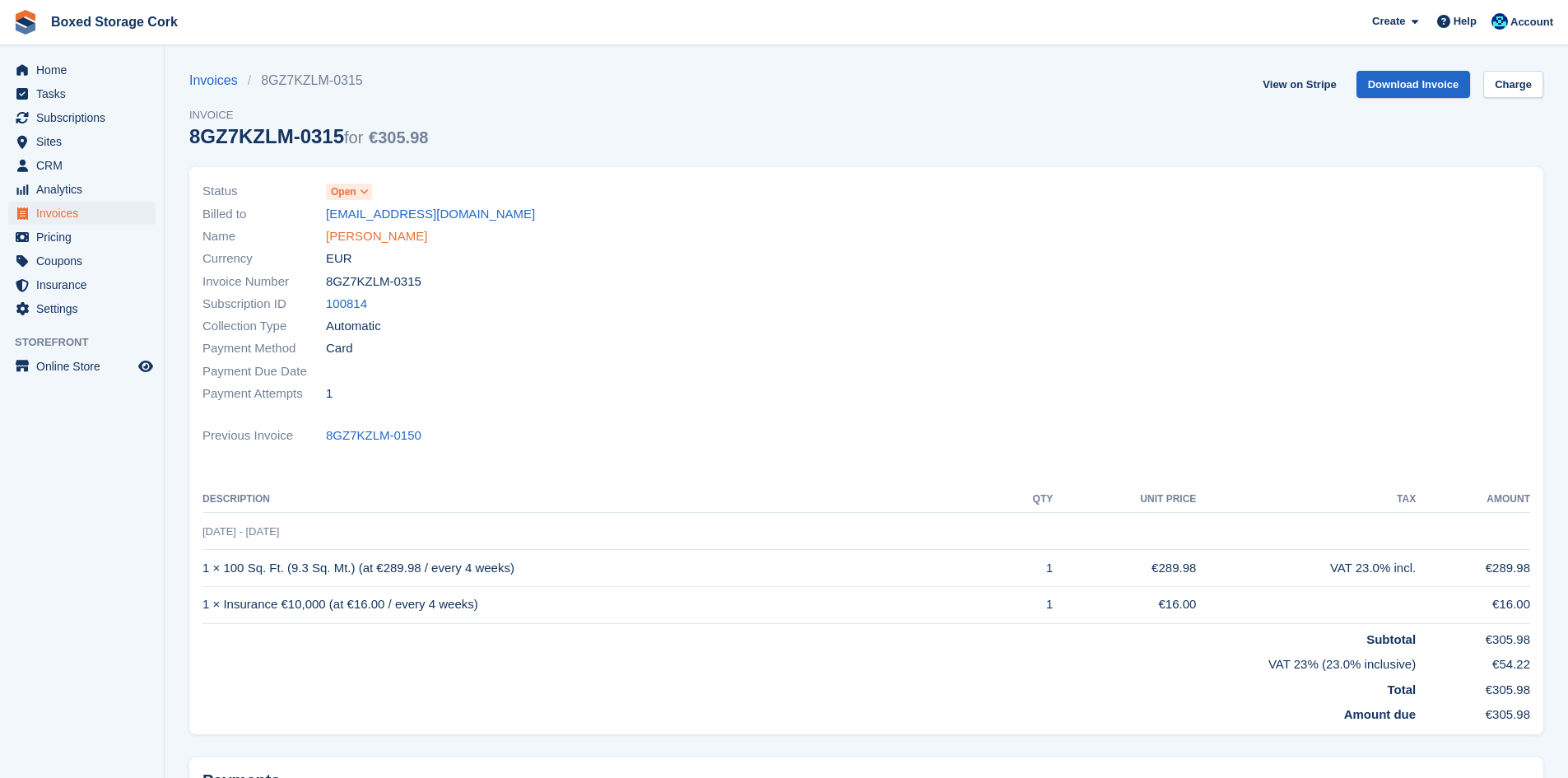
click at [352, 238] on link "Kevin Lomasney" at bounding box center [377, 236] width 101 height 19
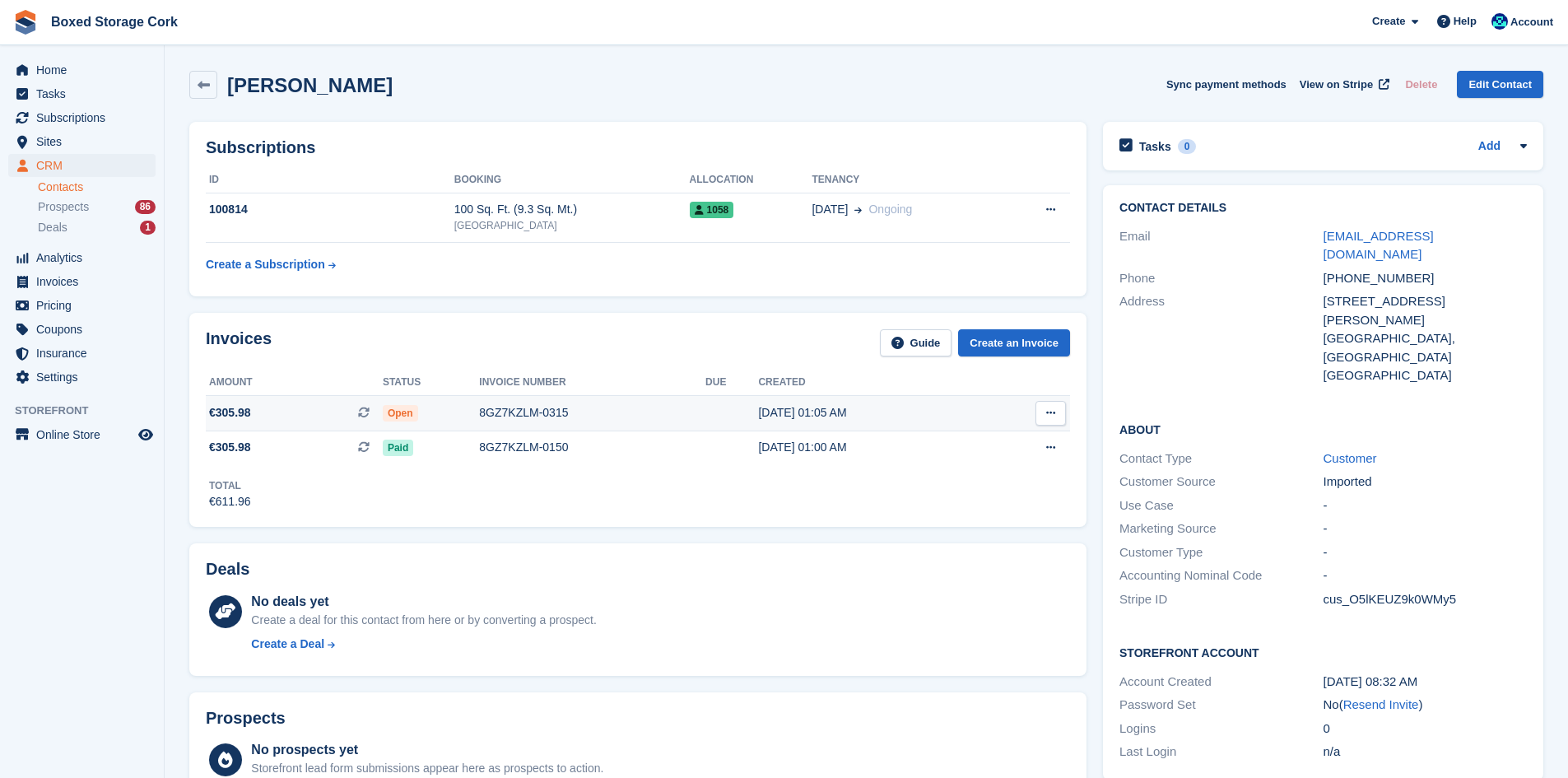
click at [529, 409] on div "8GZ7KZLM-0315" at bounding box center [592, 412] width 227 height 18
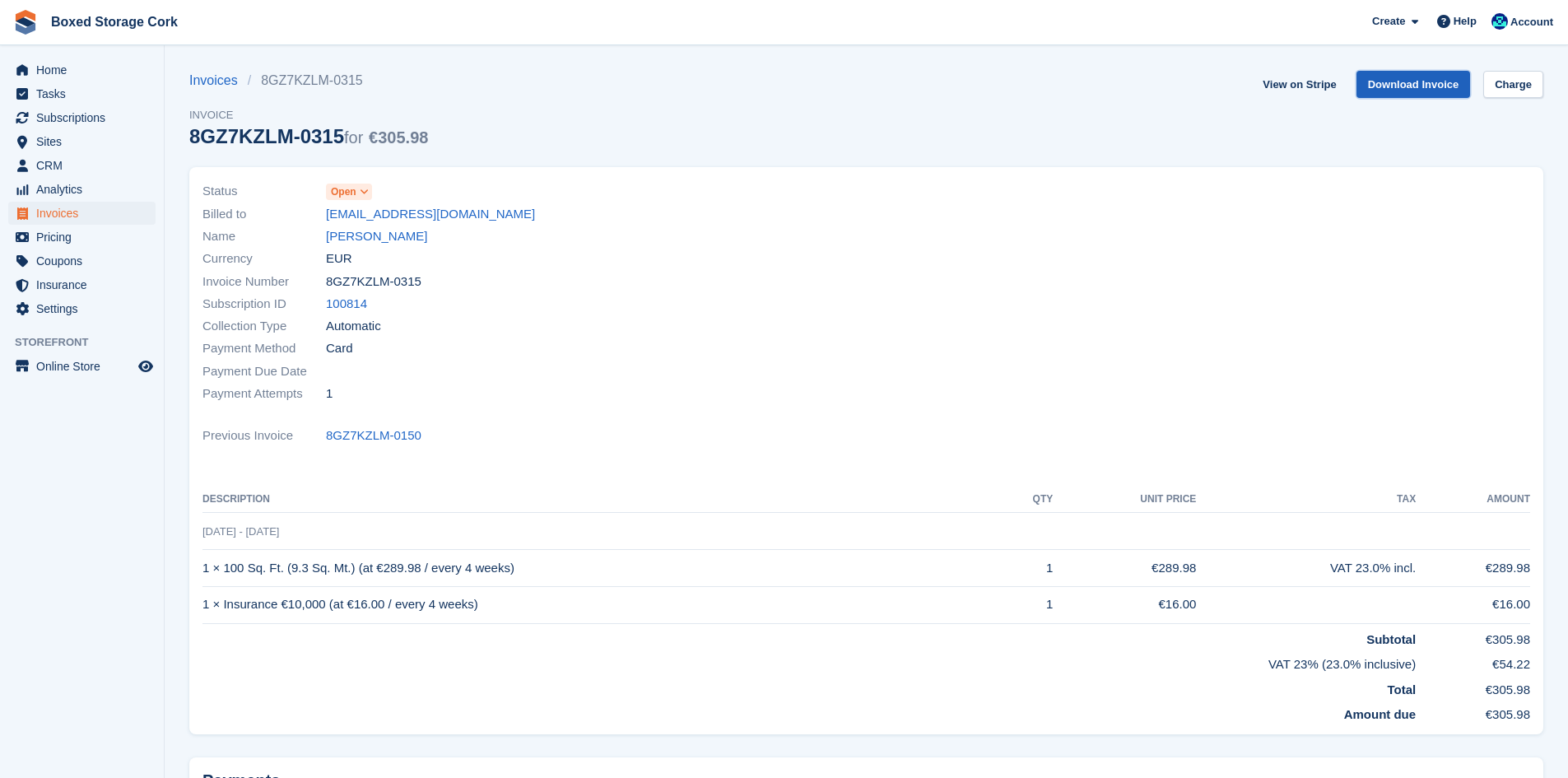
click at [1413, 81] on link "Download Invoice" at bounding box center [1414, 84] width 115 height 27
drag, startPoint x: 482, startPoint y: 215, endPoint x: 326, endPoint y: 213, distance: 156.0
click at [326, 213] on div "Billed to kevinlomasney@gmail.com" at bounding box center [529, 213] width 654 height 22
copy link "kevinlomasney@gmail.com"
click at [363, 433] on link "8GZ7KZLM-0150" at bounding box center [373, 436] width 95 height 19
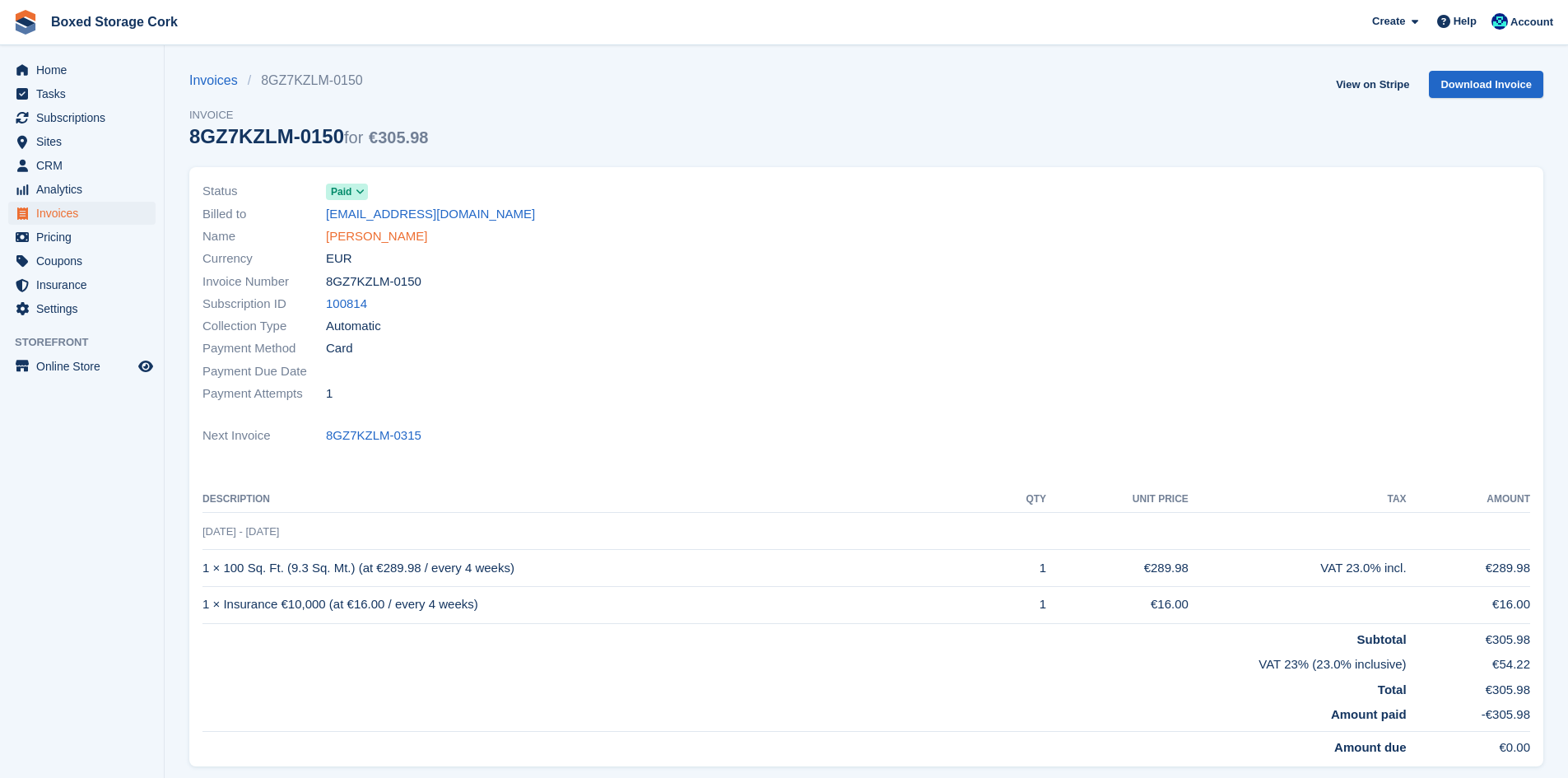
click at [382, 238] on link "Kevin Lomasney" at bounding box center [377, 236] width 101 height 19
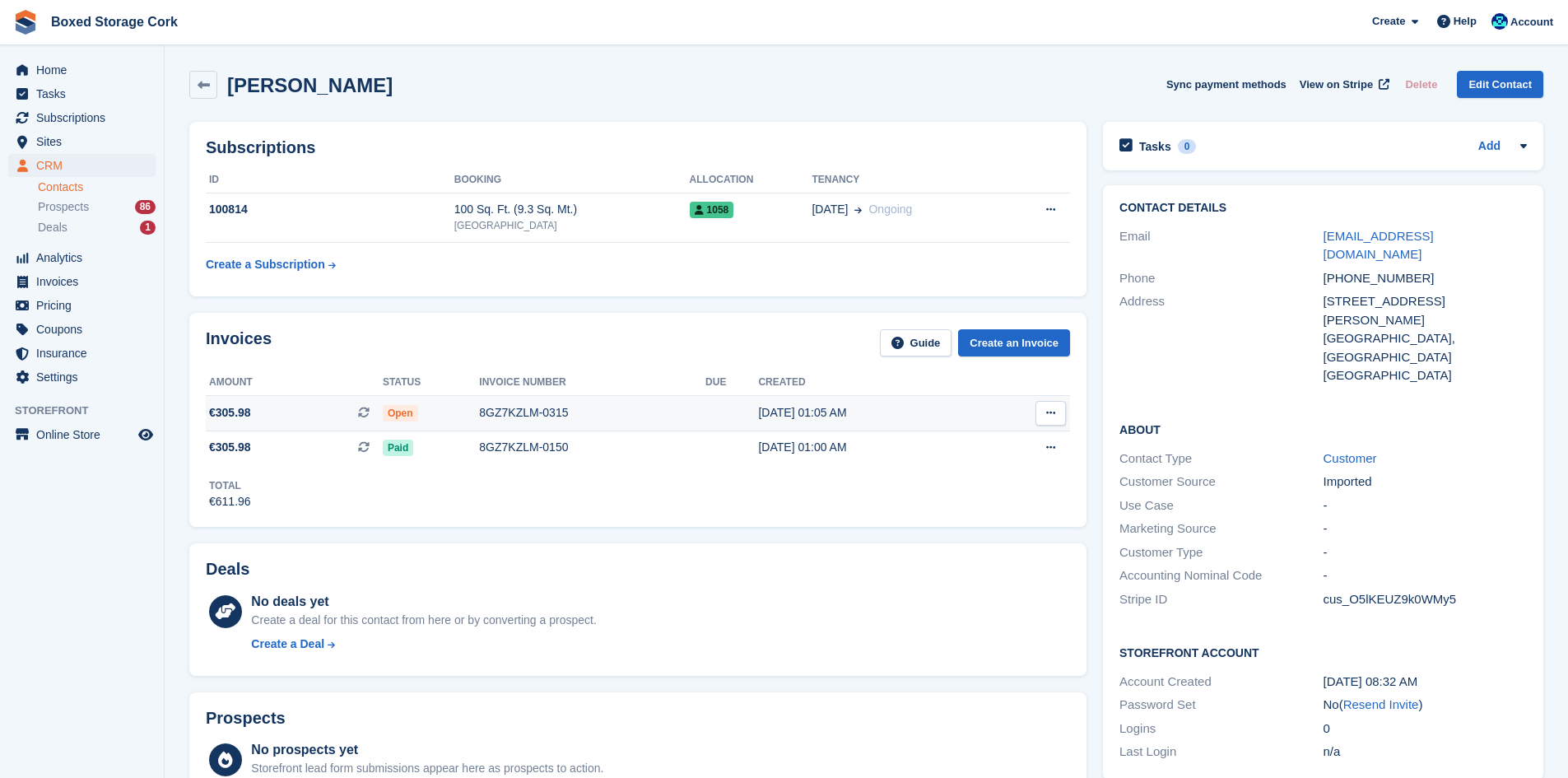
click at [532, 415] on div "8GZ7KZLM-0315" at bounding box center [592, 412] width 227 height 18
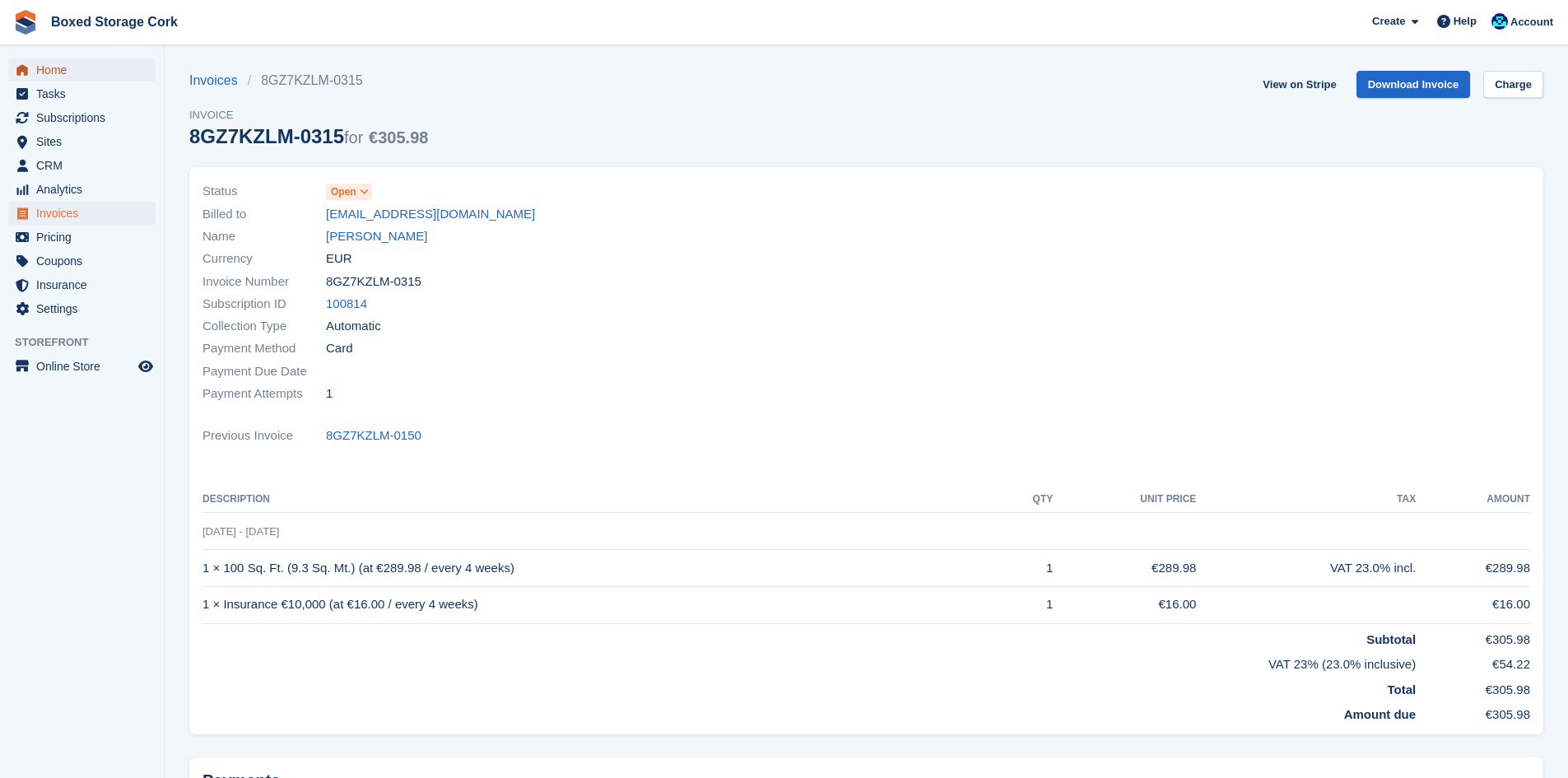
click at [58, 71] on span "Home" at bounding box center [85, 69] width 99 height 23
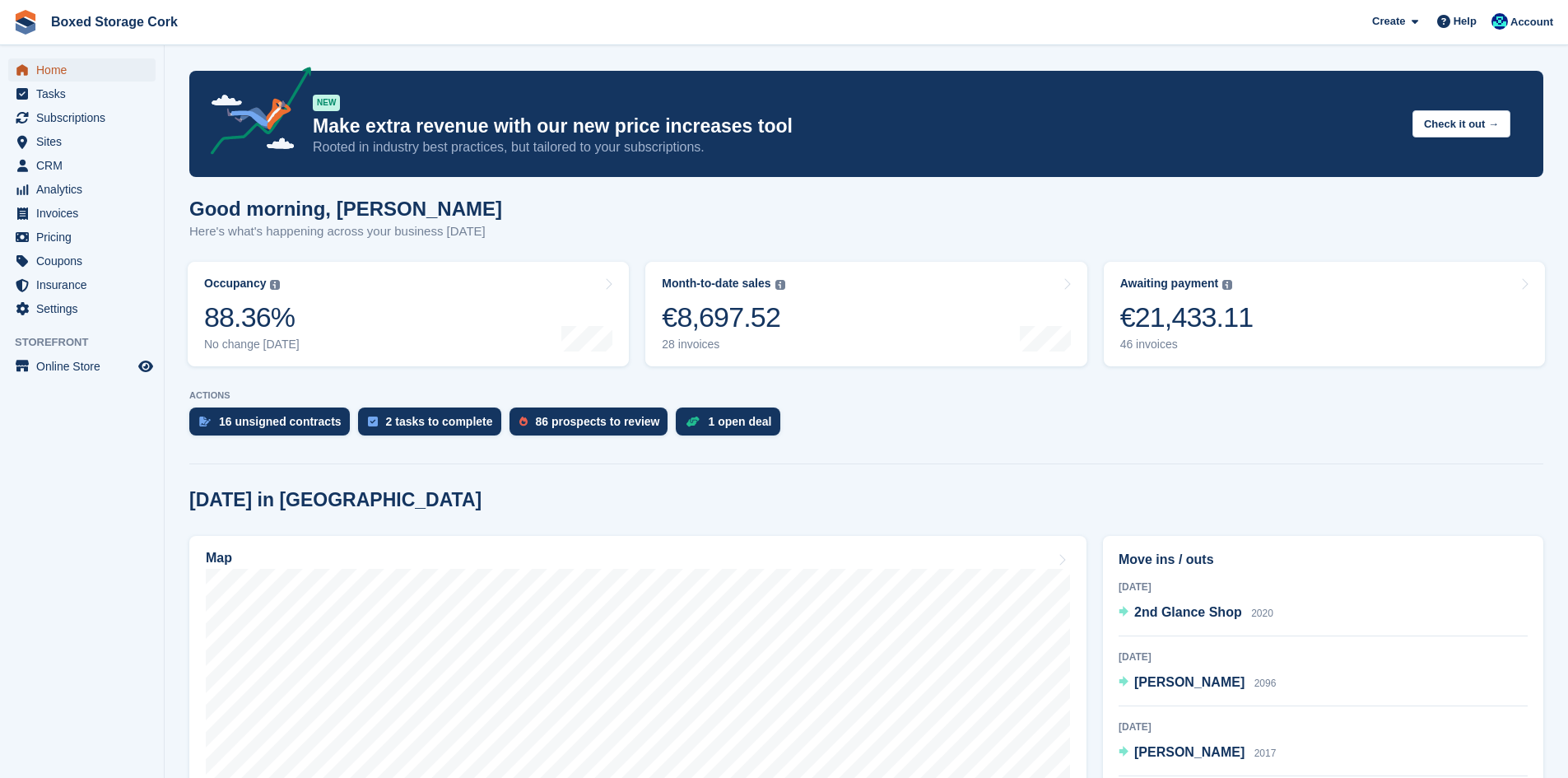
click at [56, 67] on span "Home" at bounding box center [85, 69] width 99 height 23
click at [1189, 314] on div "€21,433.11" at bounding box center [1187, 317] width 133 height 34
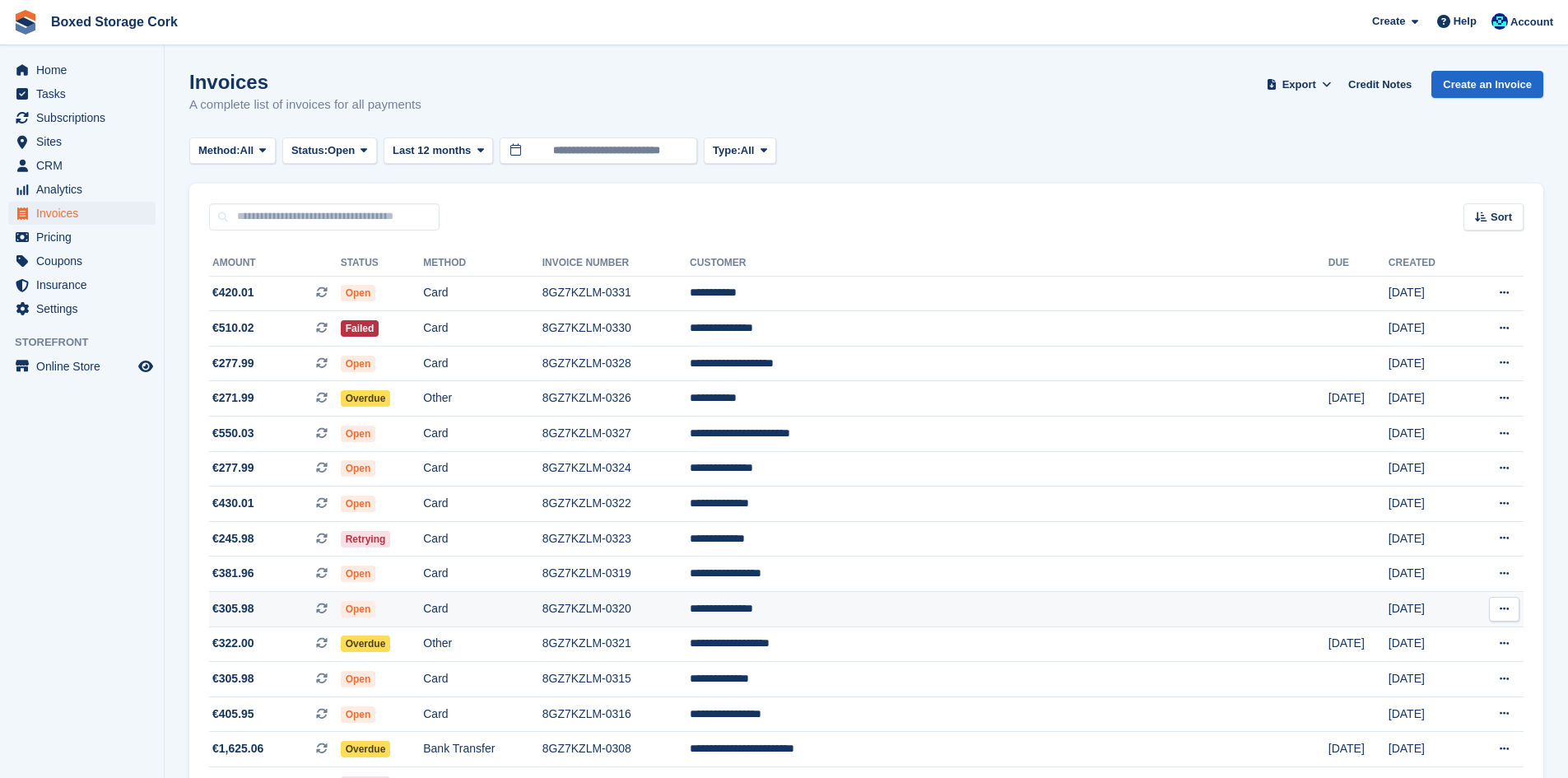
click at [541, 606] on td "Card" at bounding box center [482, 609] width 119 height 35
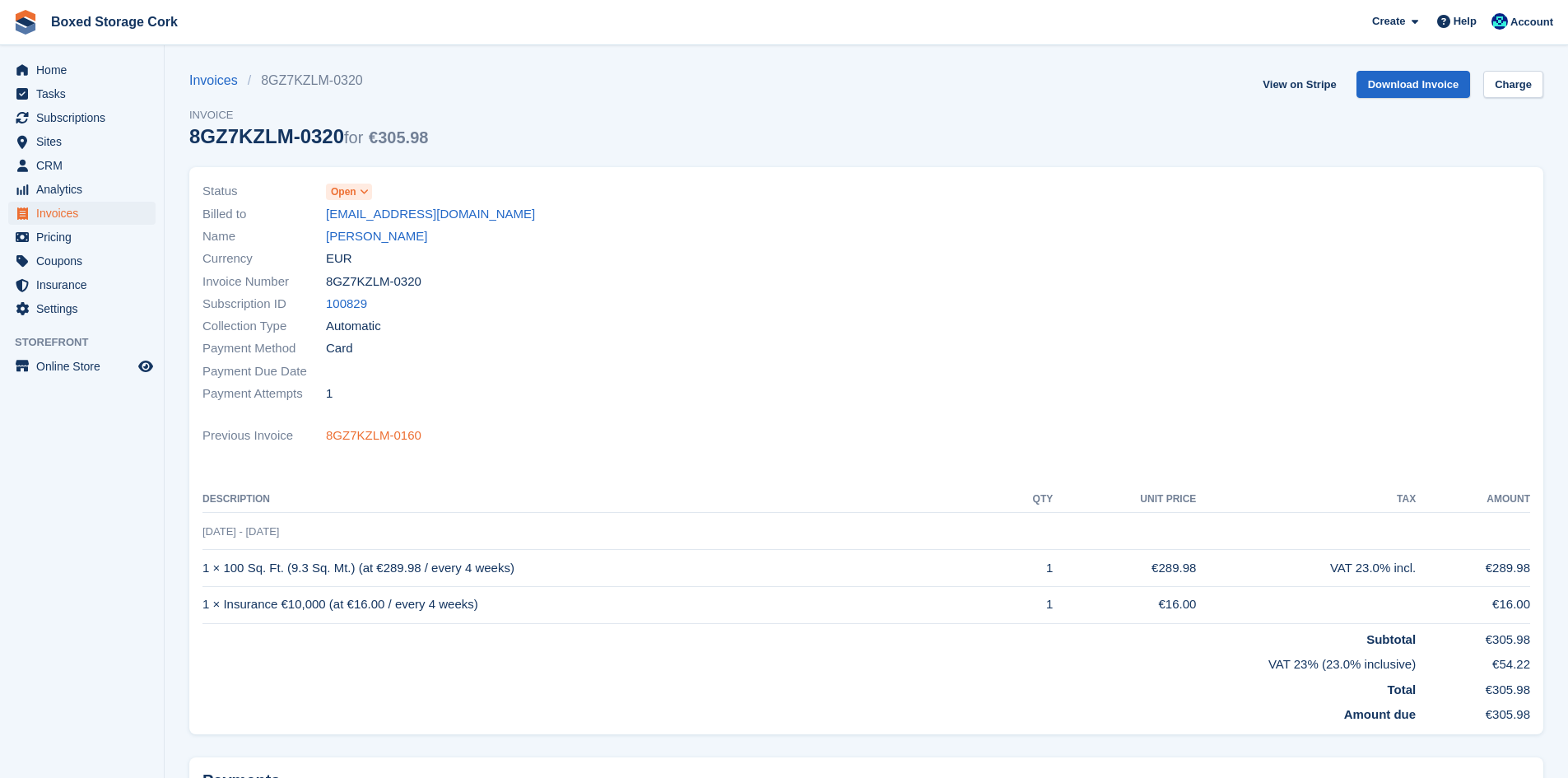
click at [392, 434] on link "8GZ7KZLM-0160" at bounding box center [373, 436] width 95 height 19
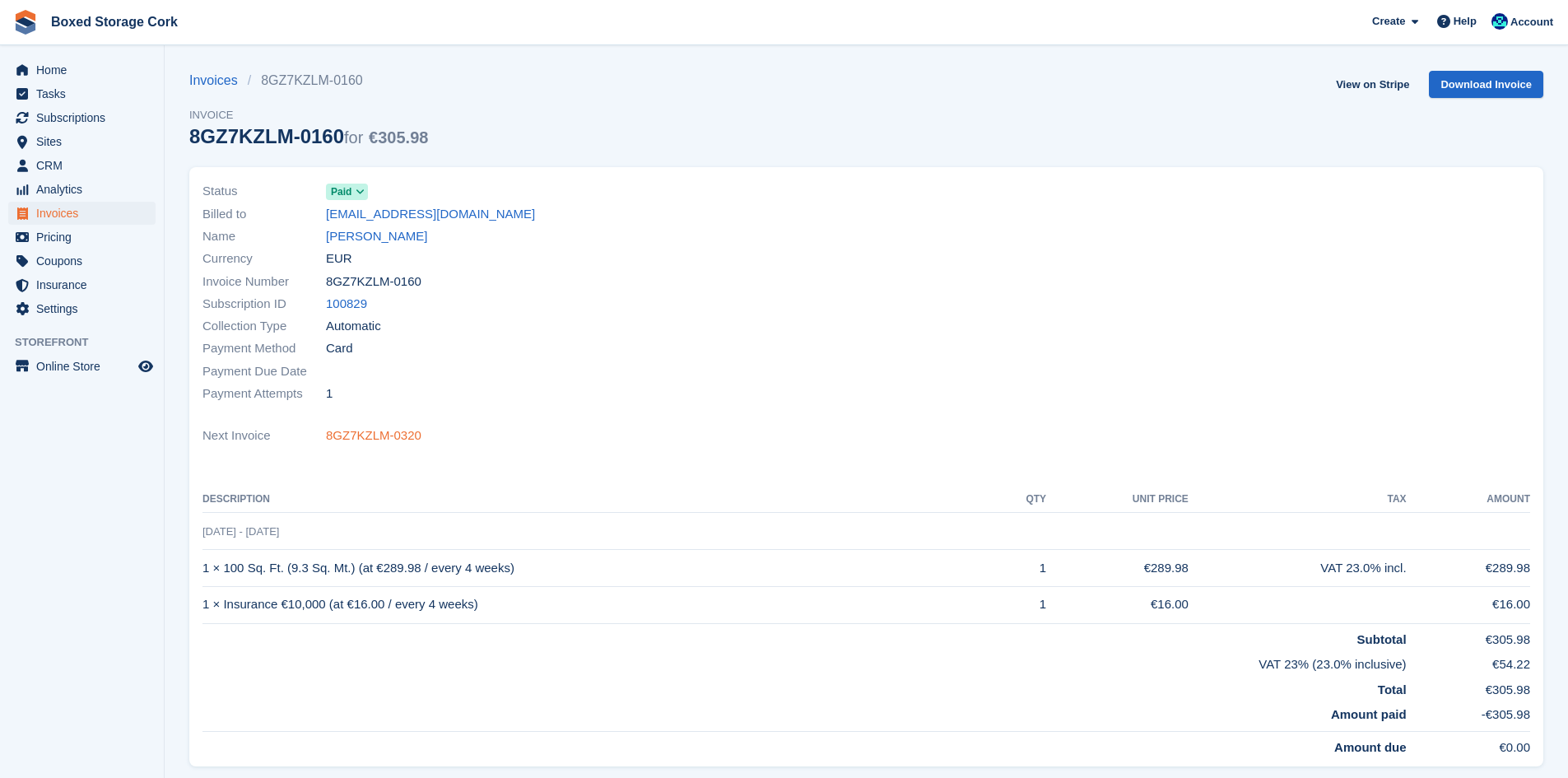
click at [383, 434] on link "8GZ7KZLM-0320" at bounding box center [373, 436] width 95 height 19
click at [368, 233] on link "Ms Ciara Barron" at bounding box center [377, 236] width 101 height 19
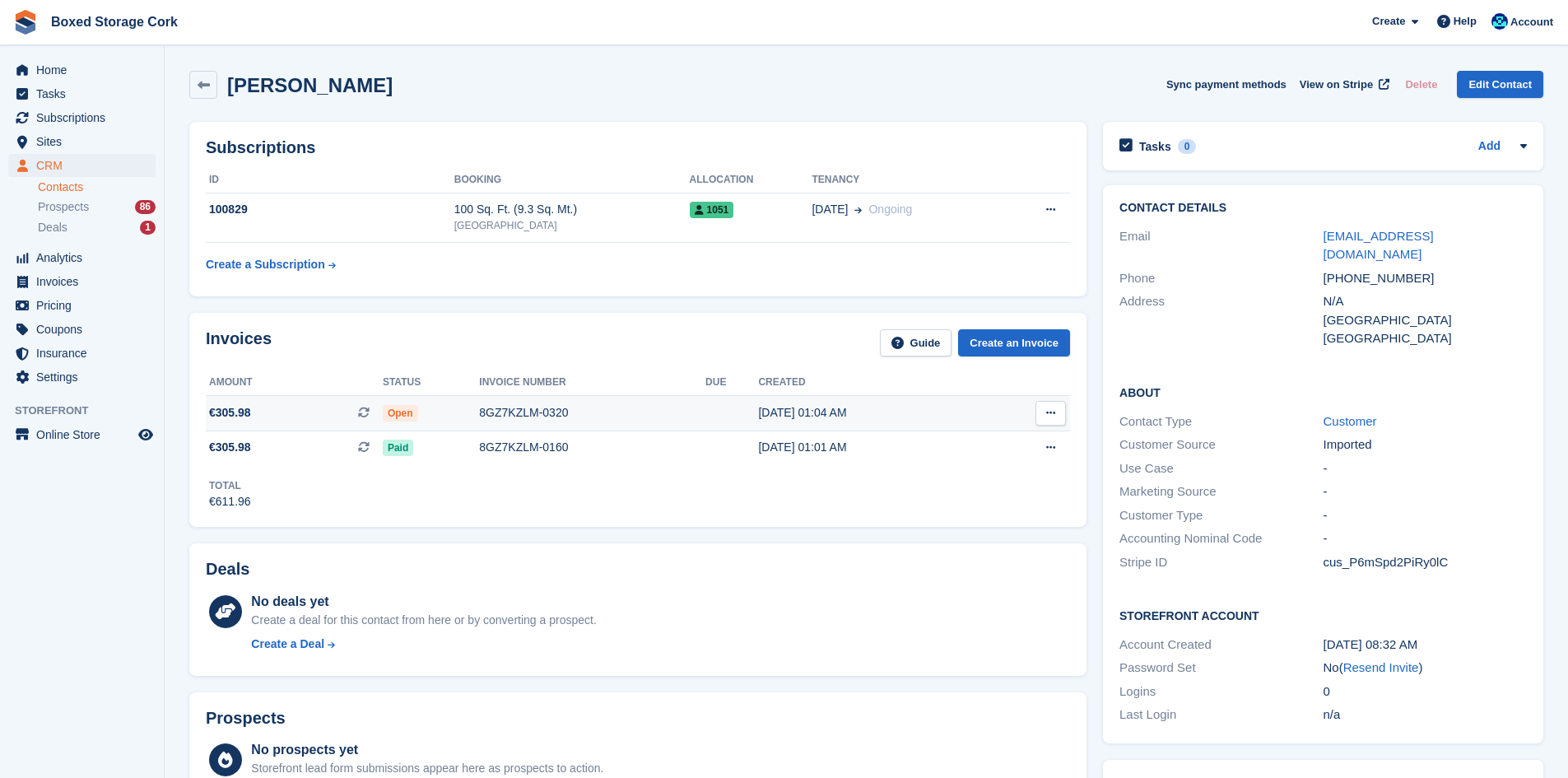
click at [532, 412] on div "8GZ7KZLM-0320" at bounding box center [592, 412] width 227 height 18
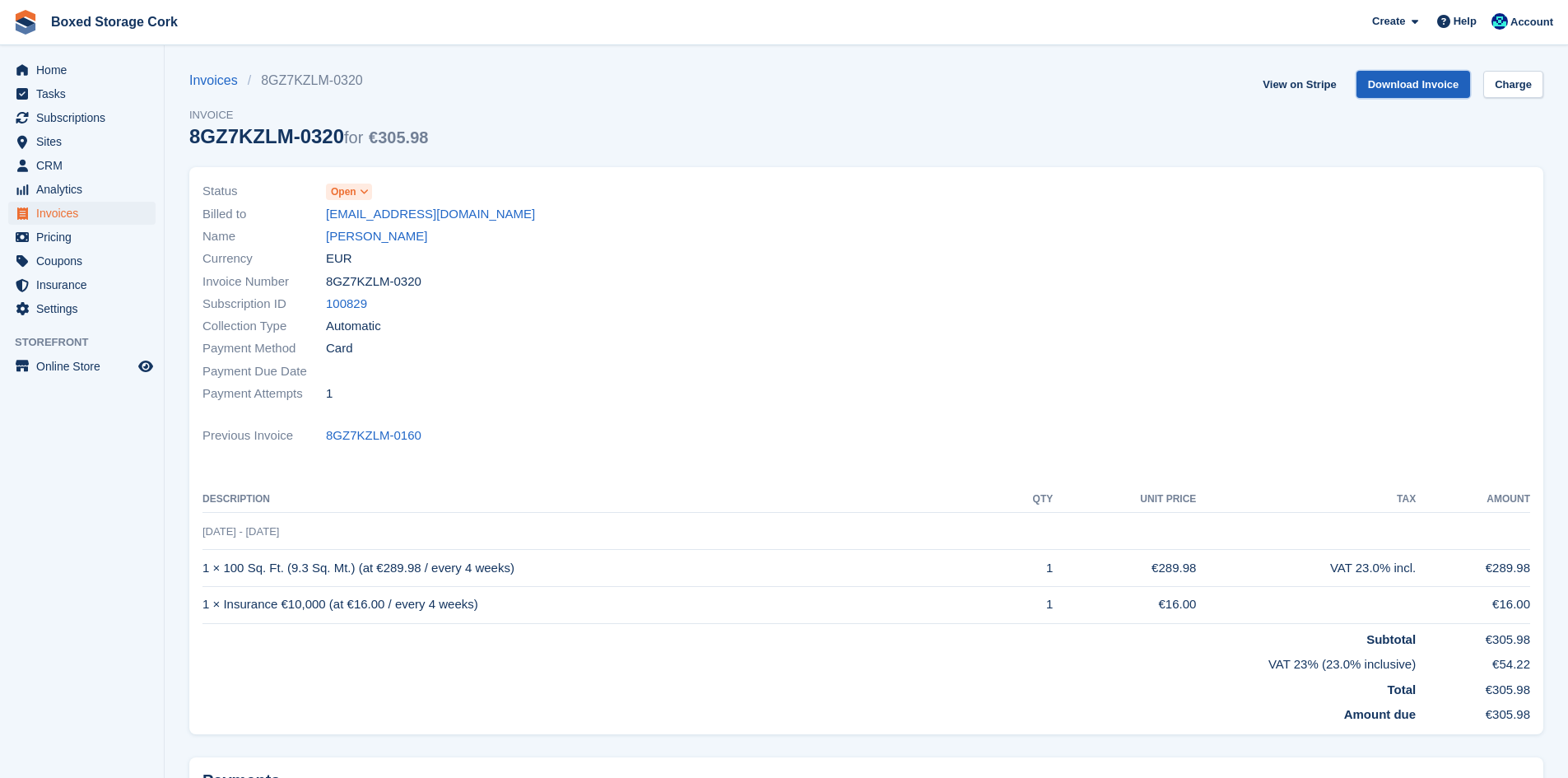
click at [1430, 86] on link "Download Invoice" at bounding box center [1414, 84] width 115 height 27
drag, startPoint x: 479, startPoint y: 215, endPoint x: 327, endPoint y: 219, distance: 152.1
click at [327, 219] on div "Billed to ciaratbarron@gmail.com" at bounding box center [529, 213] width 654 height 22
copy link "ciaratbarron@gmail.com"
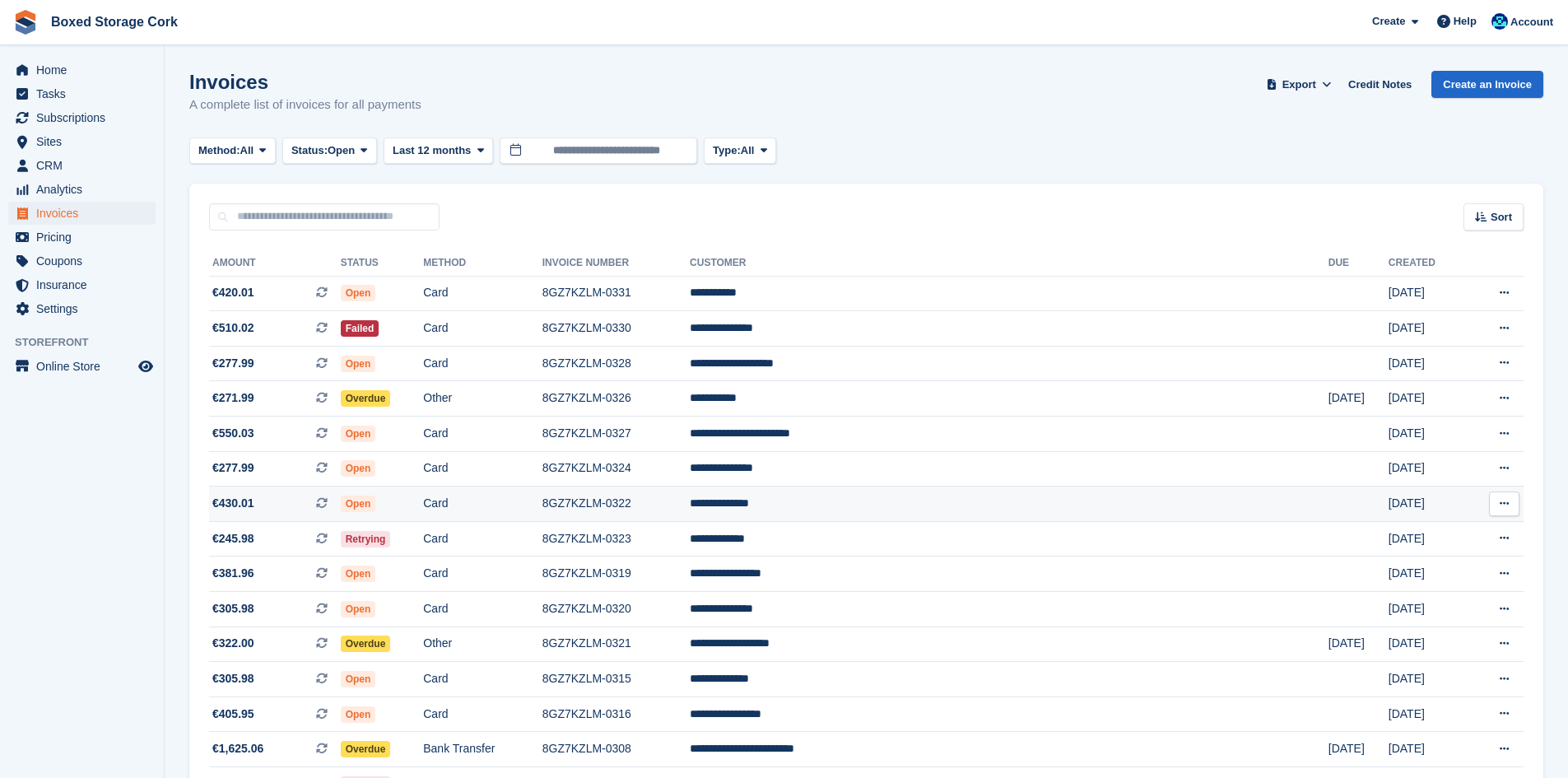
click at [424, 501] on td "Open" at bounding box center [382, 504] width 83 height 35
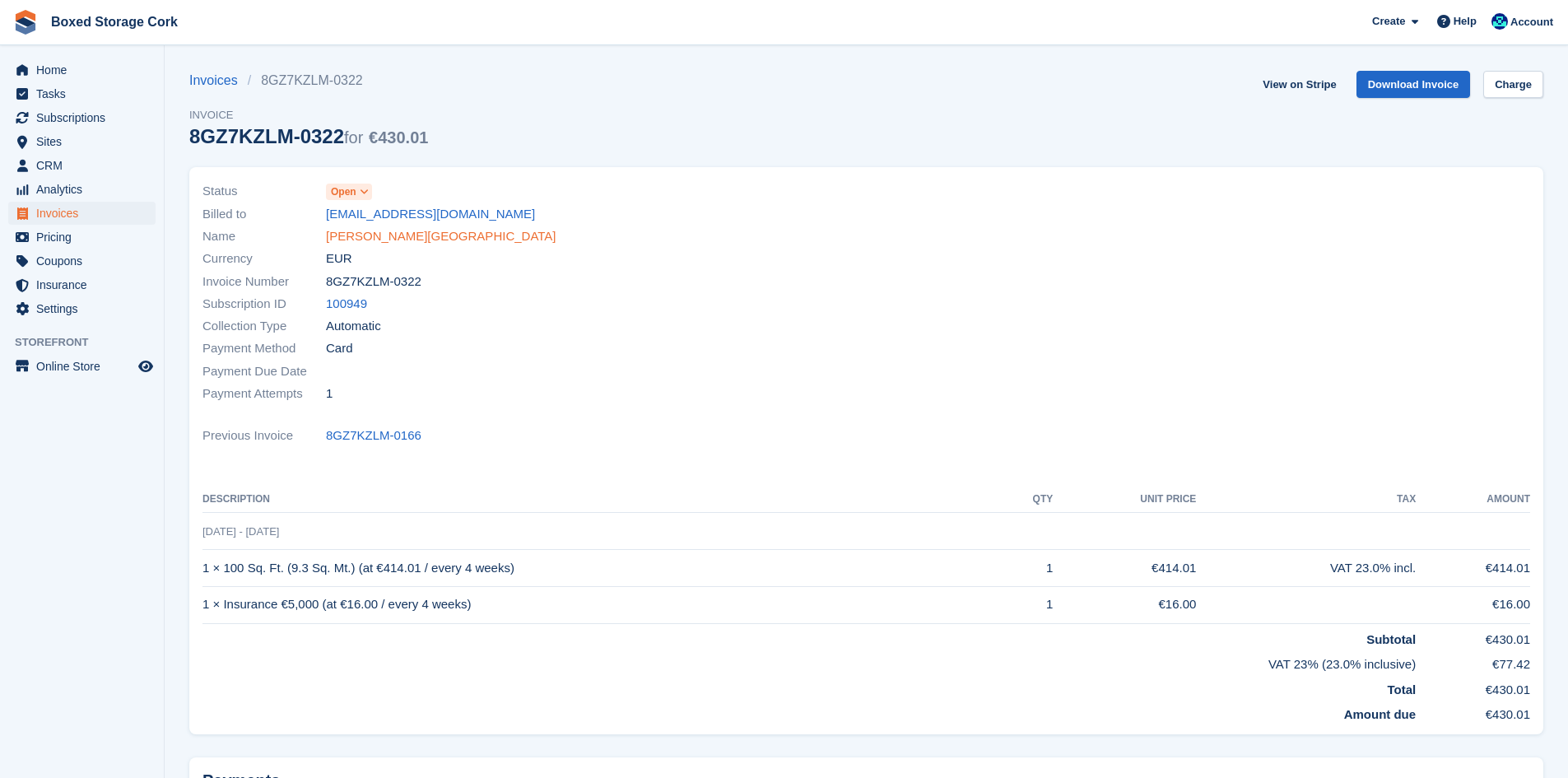
click at [372, 236] on link "[PERSON_NAME][GEOGRAPHIC_DATA]" at bounding box center [441, 236] width 230 height 19
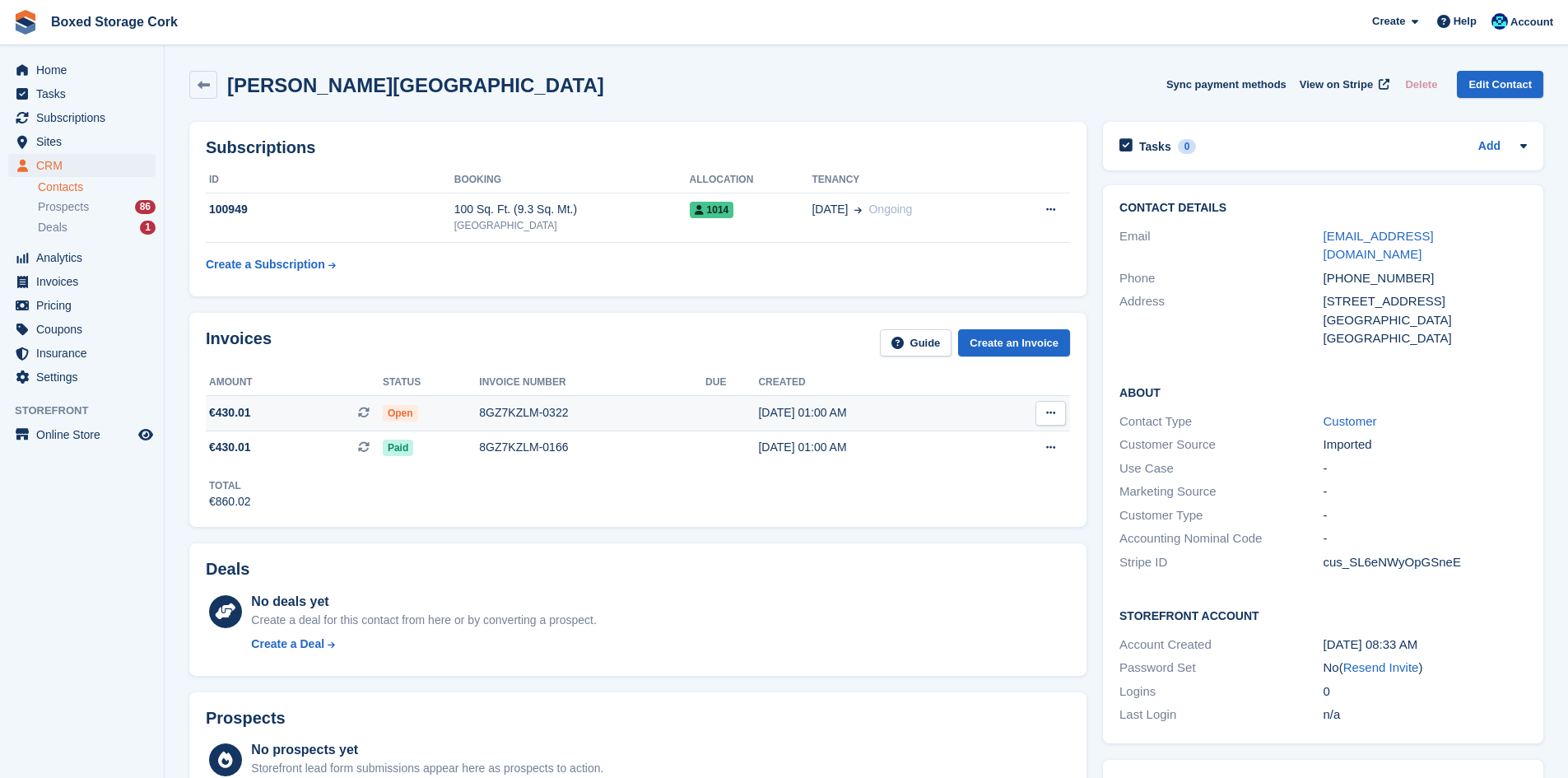
click at [539, 410] on div "8GZ7KZLM-0322" at bounding box center [592, 412] width 227 height 18
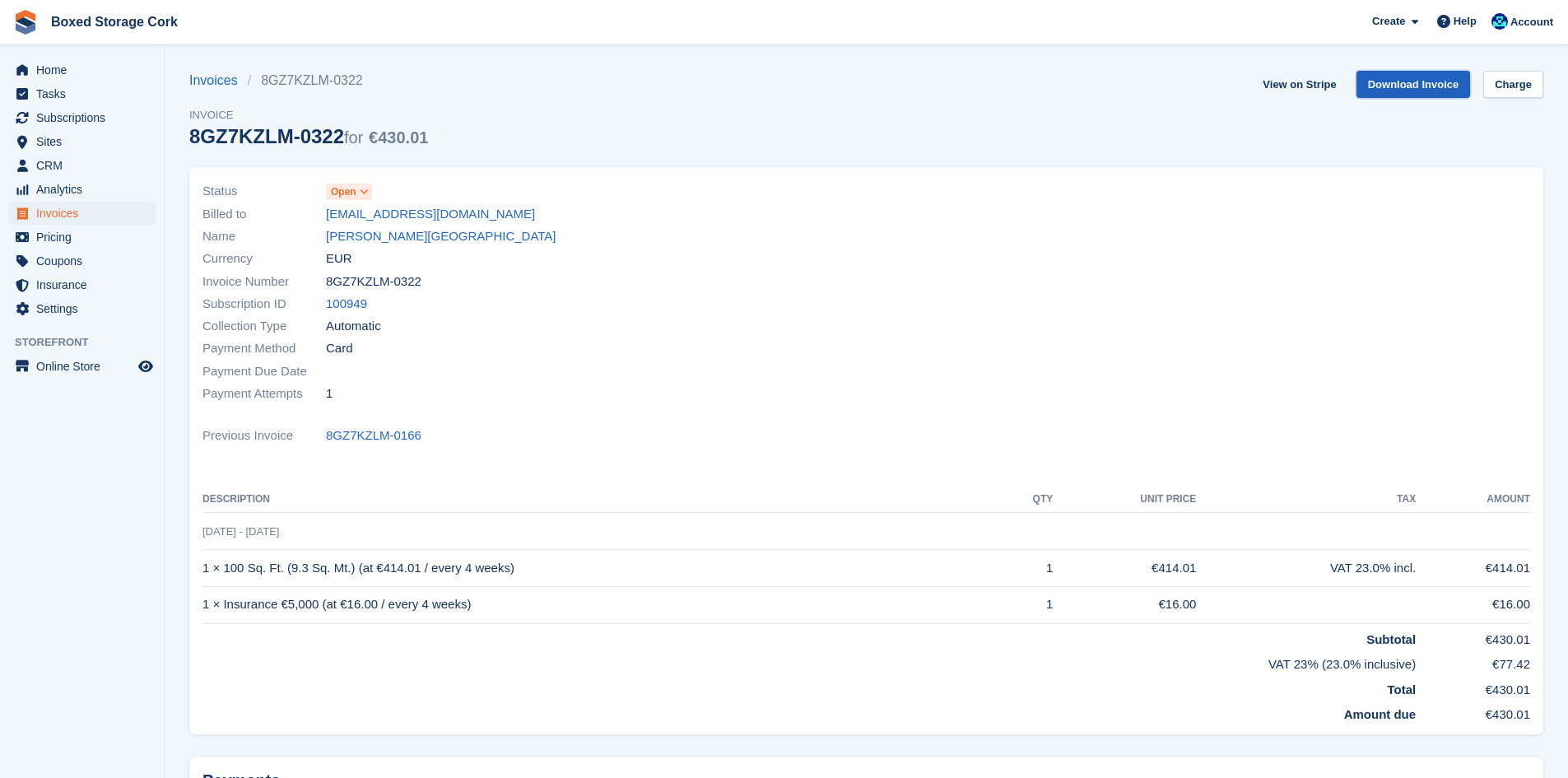
click at [1410, 85] on link "Download Invoice" at bounding box center [1414, 84] width 115 height 27
drag, startPoint x: 446, startPoint y: 217, endPoint x: 326, endPoint y: 211, distance: 120.1
click at [326, 211] on div "Billed to tjbegley@gmail.com" at bounding box center [529, 213] width 654 height 22
copy link "[EMAIL_ADDRESS][DOMAIN_NAME]"
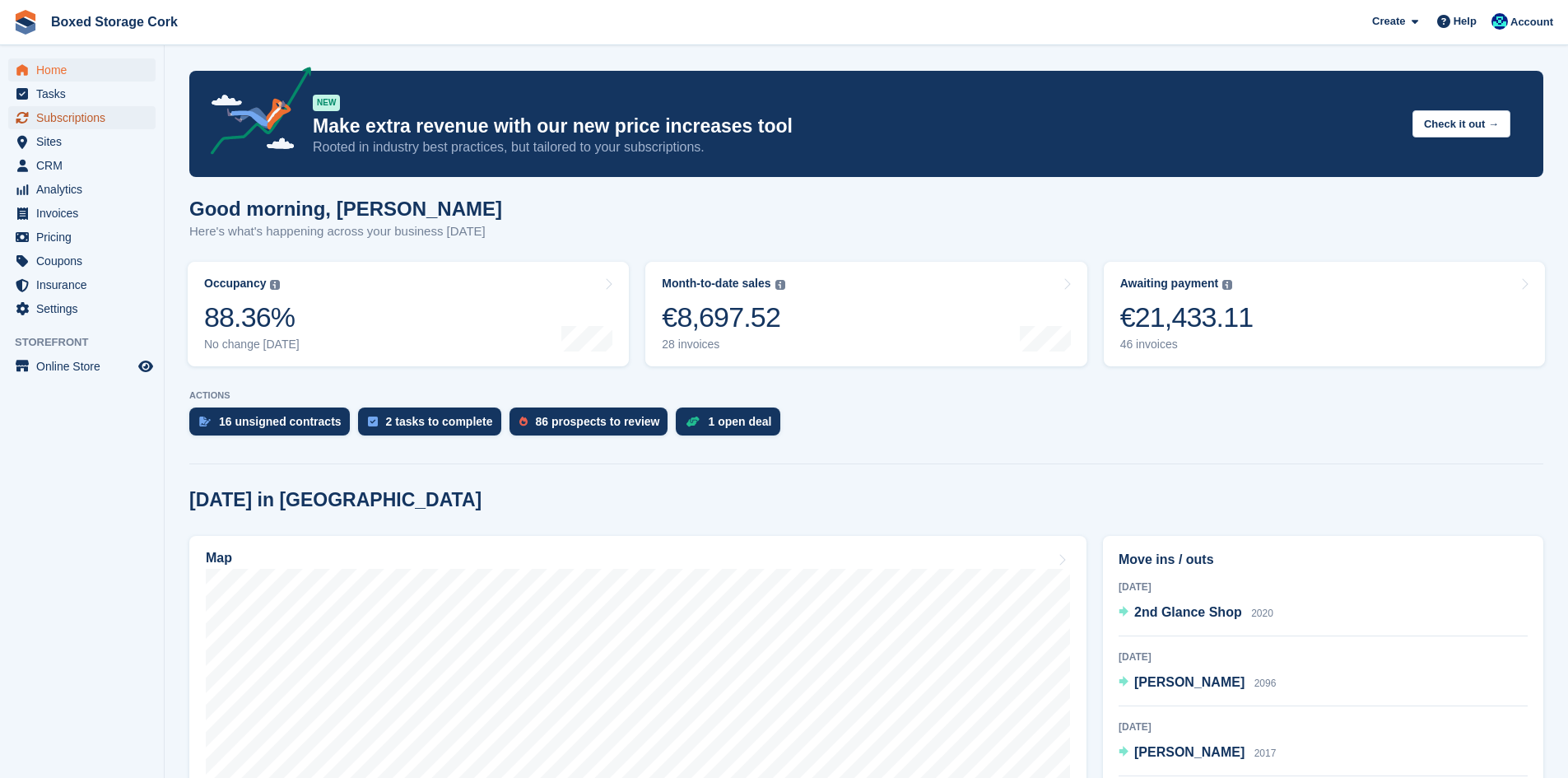
click at [69, 121] on span "Subscriptions" at bounding box center [85, 117] width 99 height 23
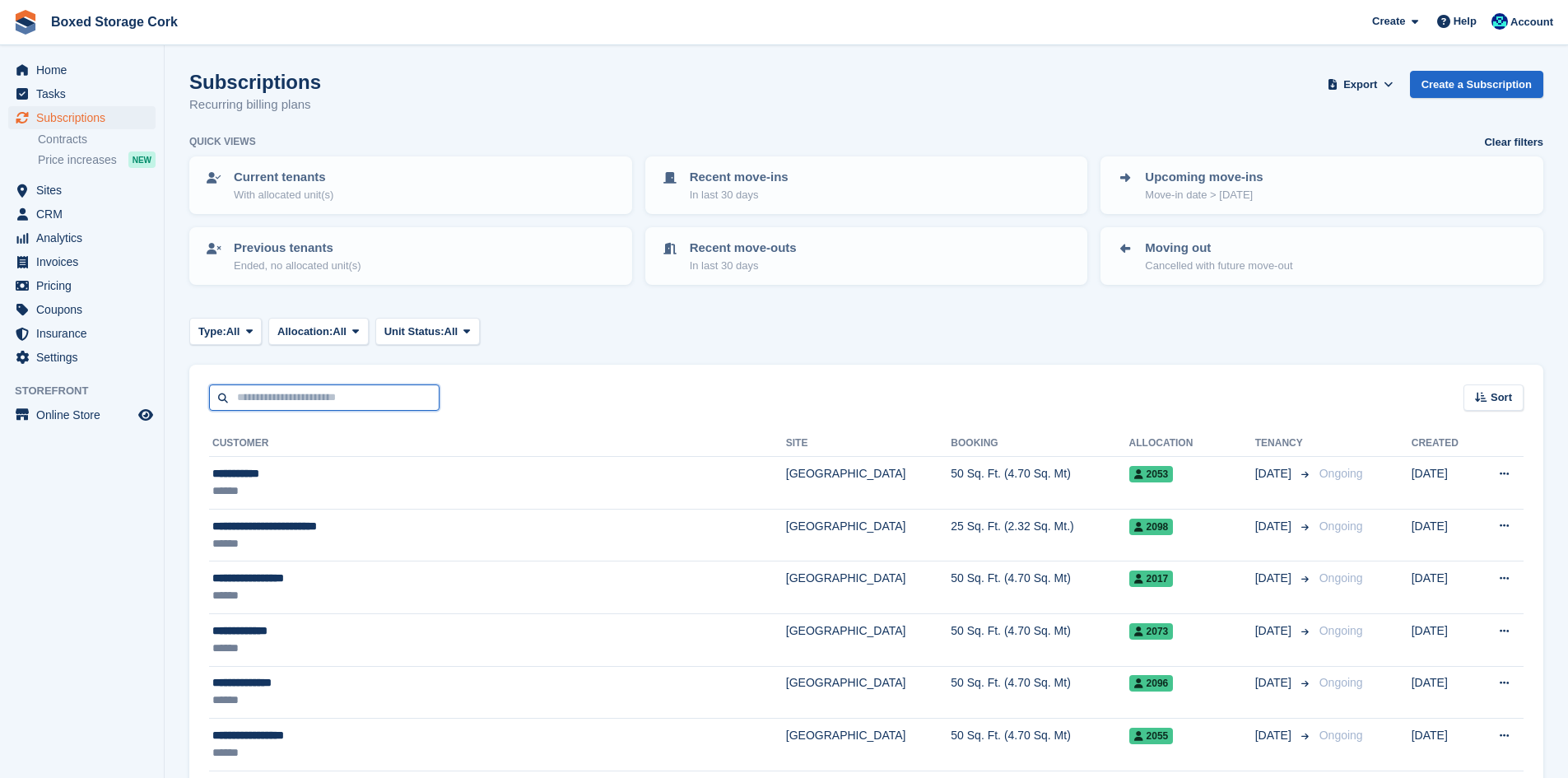
click at [358, 391] on input "text" at bounding box center [324, 398] width 230 height 27
type input "***"
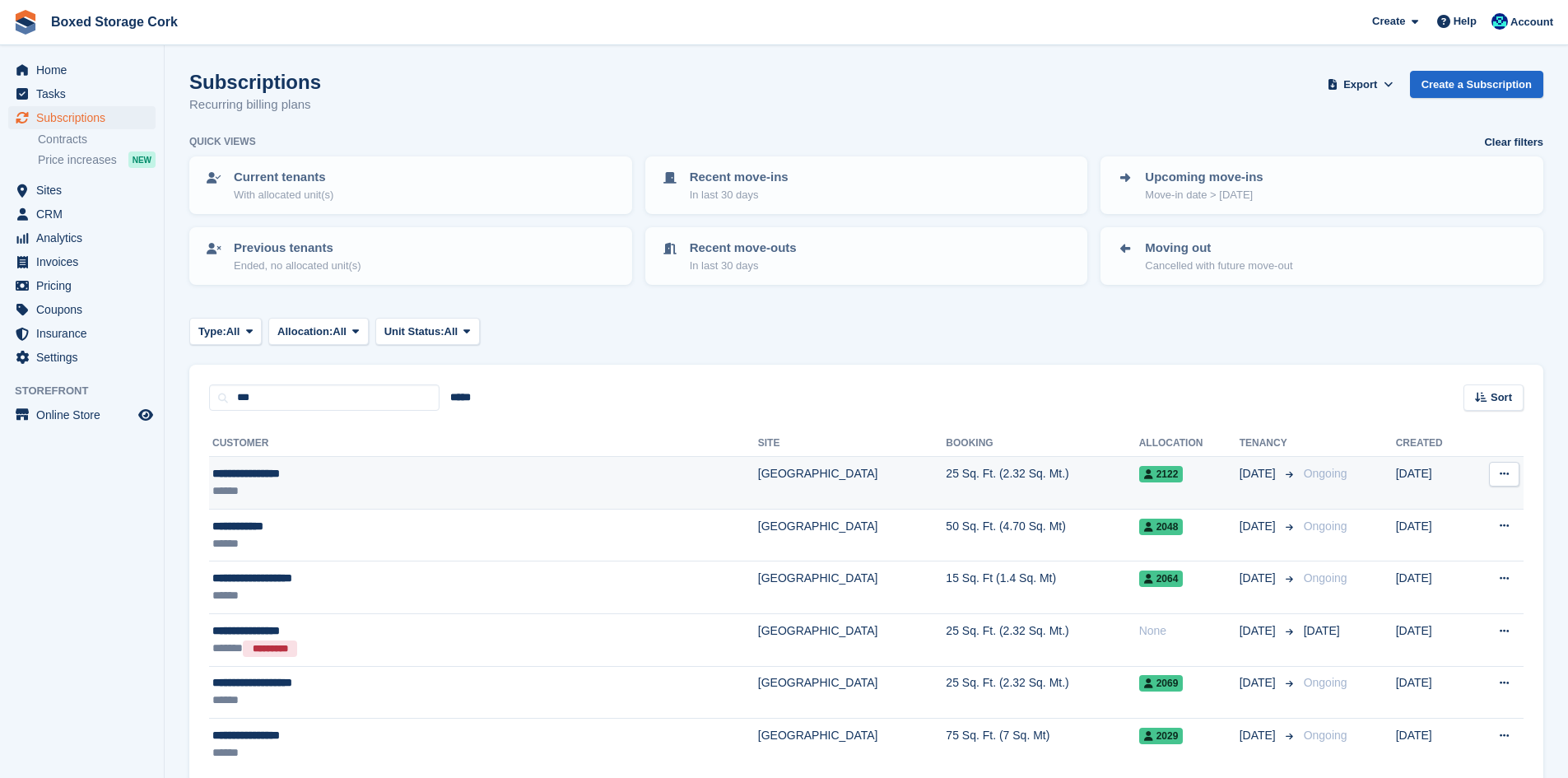
click at [366, 475] on div "**********" at bounding box center [385, 474] width 346 height 18
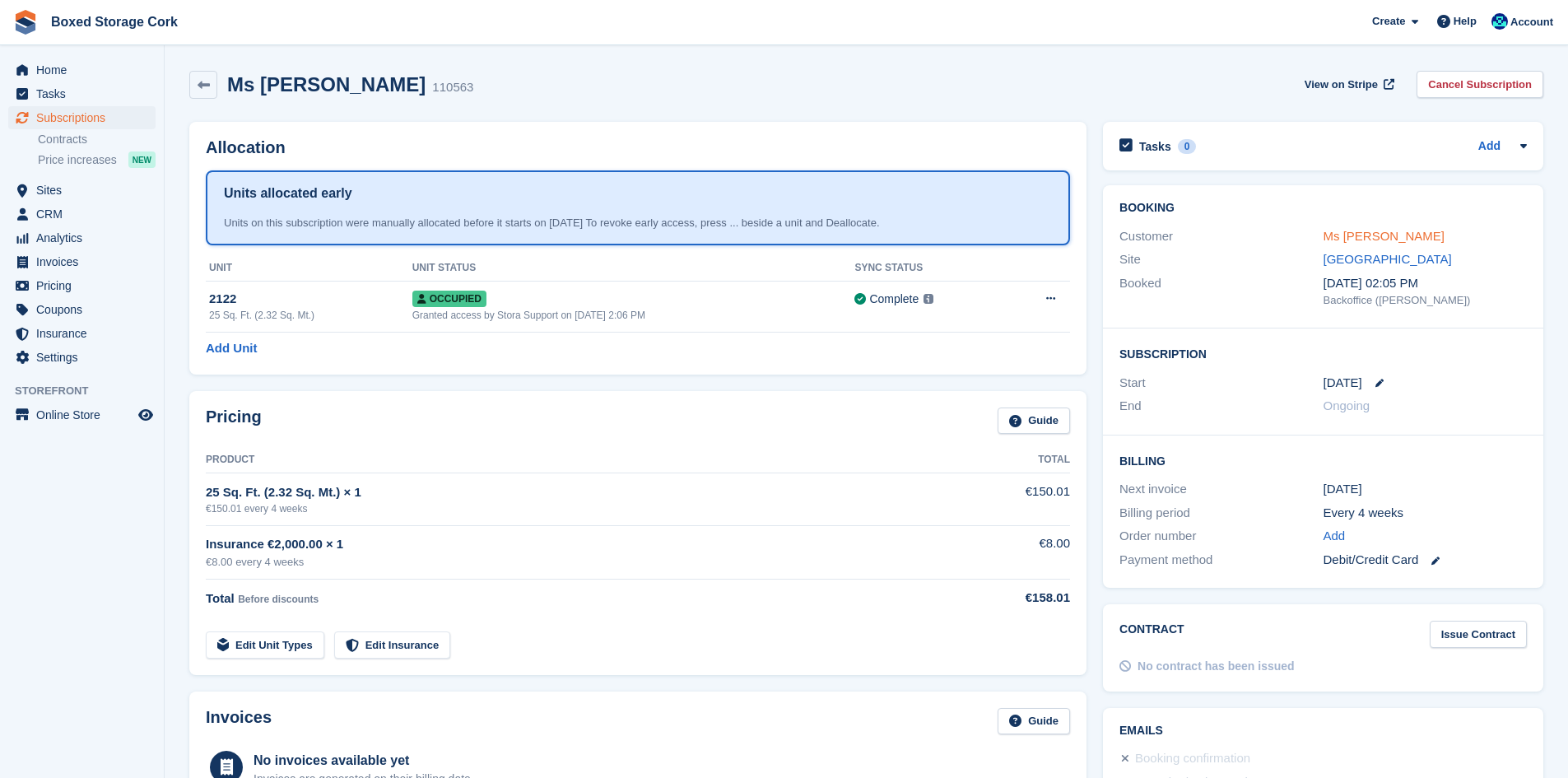
click at [1375, 238] on link "Ms Mac Madikhula" at bounding box center [1384, 235] width 122 height 14
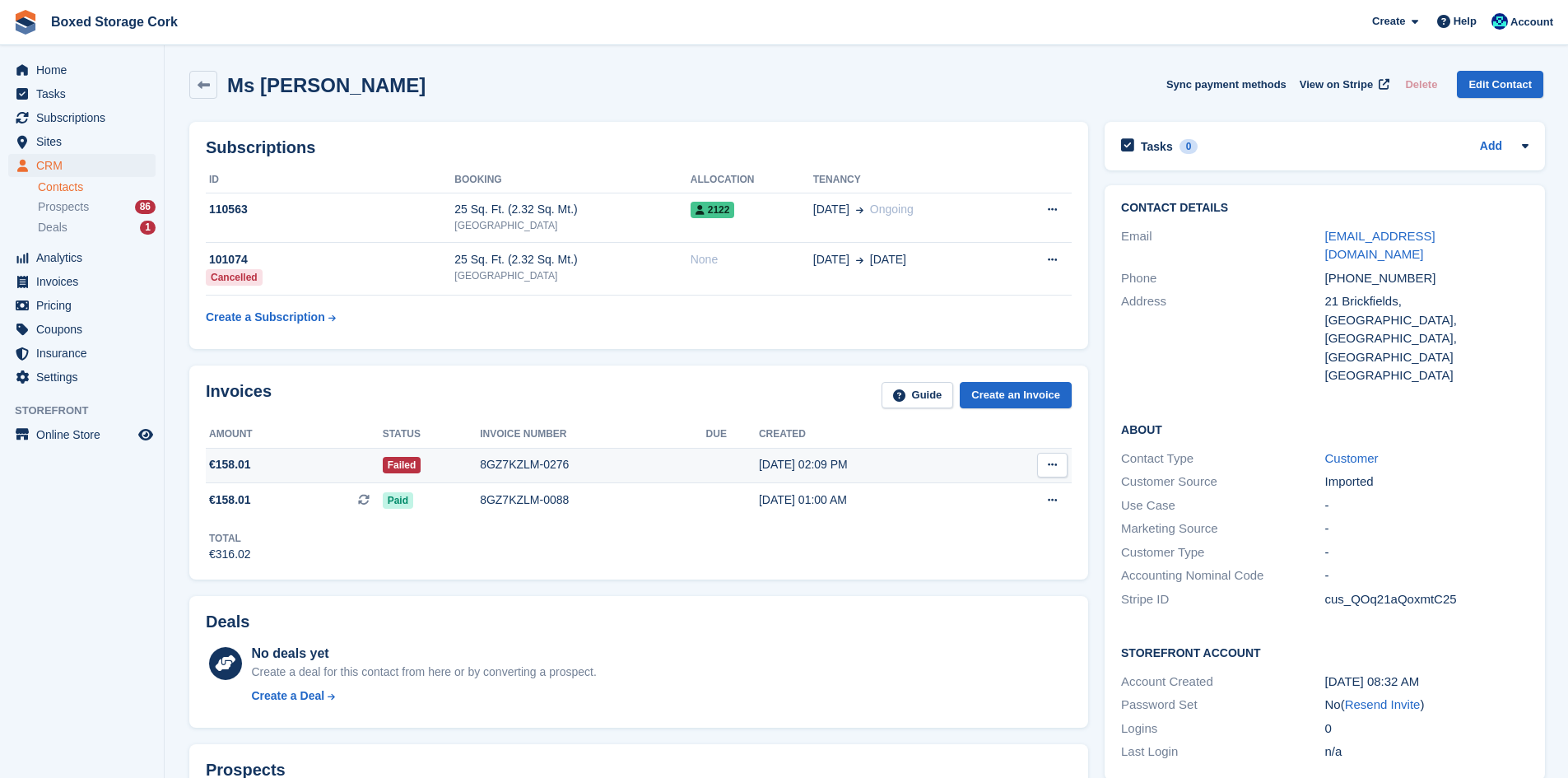
click at [531, 465] on div "8GZ7KZLM-0276" at bounding box center [593, 464] width 226 height 18
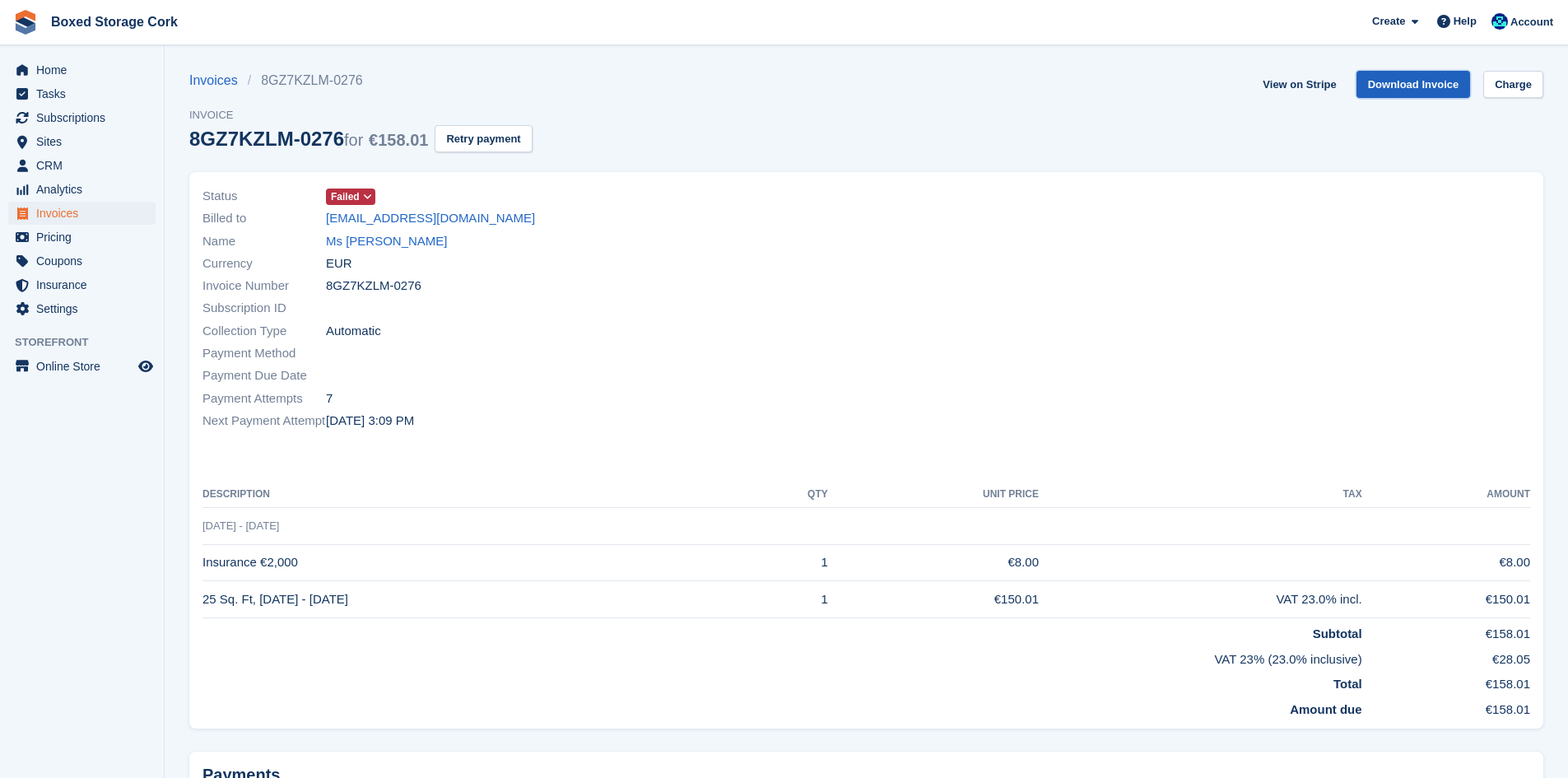
click at [1384, 81] on link "Download Invoice" at bounding box center [1414, 84] width 115 height 27
drag, startPoint x: 468, startPoint y: 214, endPoint x: 275, endPoint y: 218, distance: 193.0
click at [275, 218] on div "Billed to mmadikhula@gmail.com" at bounding box center [529, 218] width 654 height 22
copy div "mmadikhula@gmail.com"
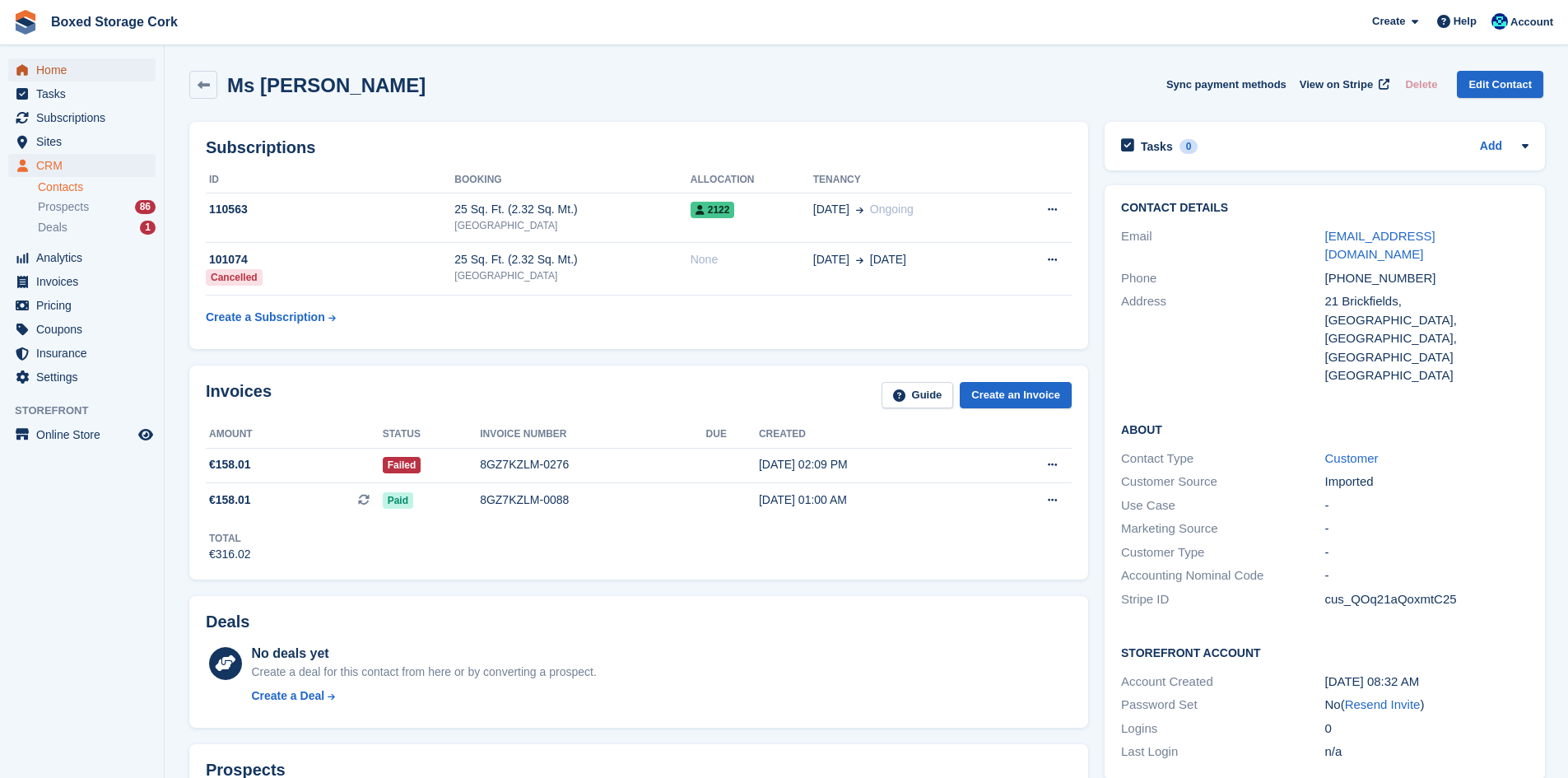
drag, startPoint x: 50, startPoint y: 69, endPoint x: 78, endPoint y: 74, distance: 28.4
click at [50, 69] on span "Home" at bounding box center [85, 69] width 99 height 23
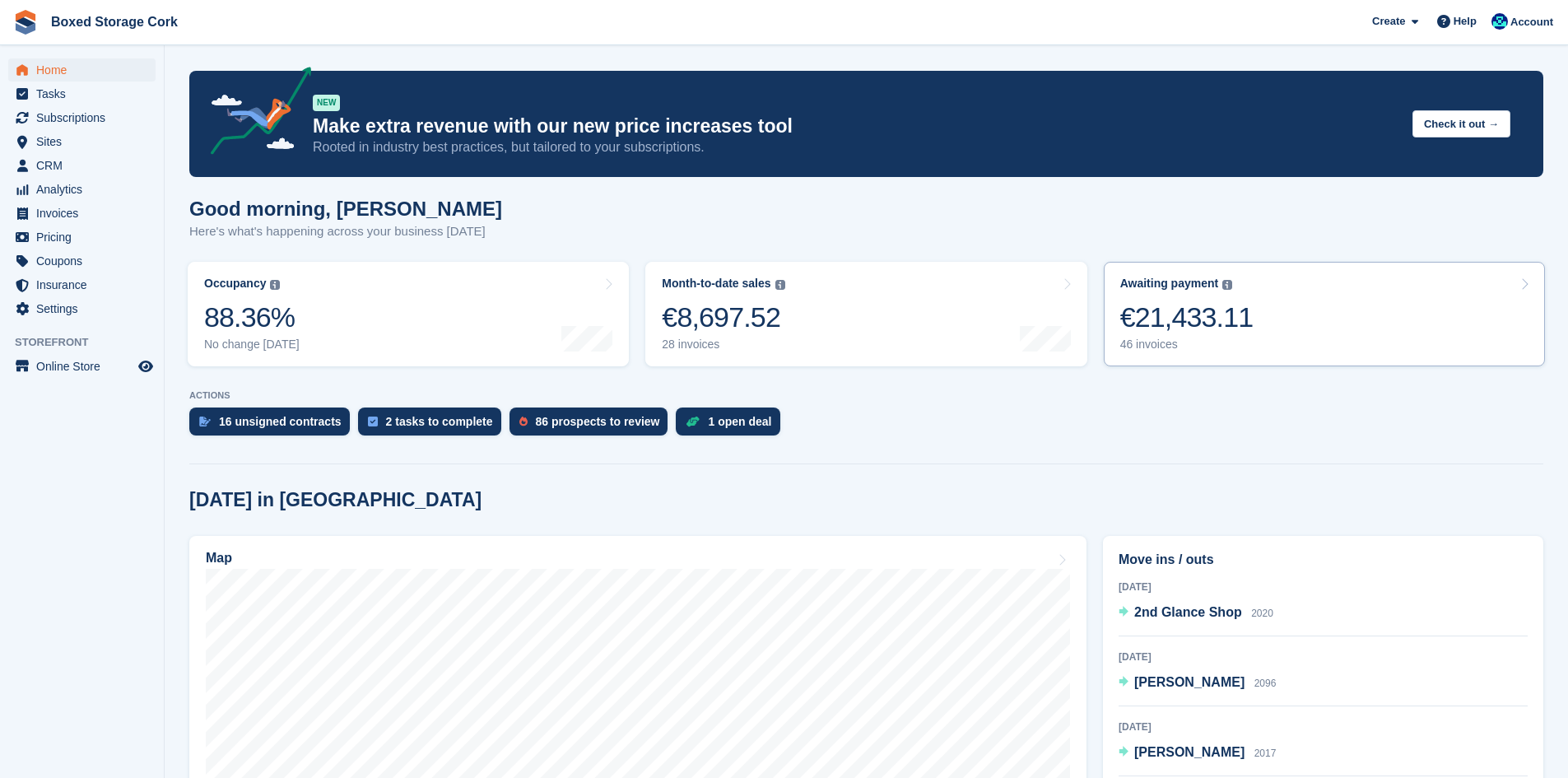
click at [1249, 322] on link "Awaiting payment The total outstanding balance on all open invoices. €21,433.11…" at bounding box center [1324, 314] width 441 height 105
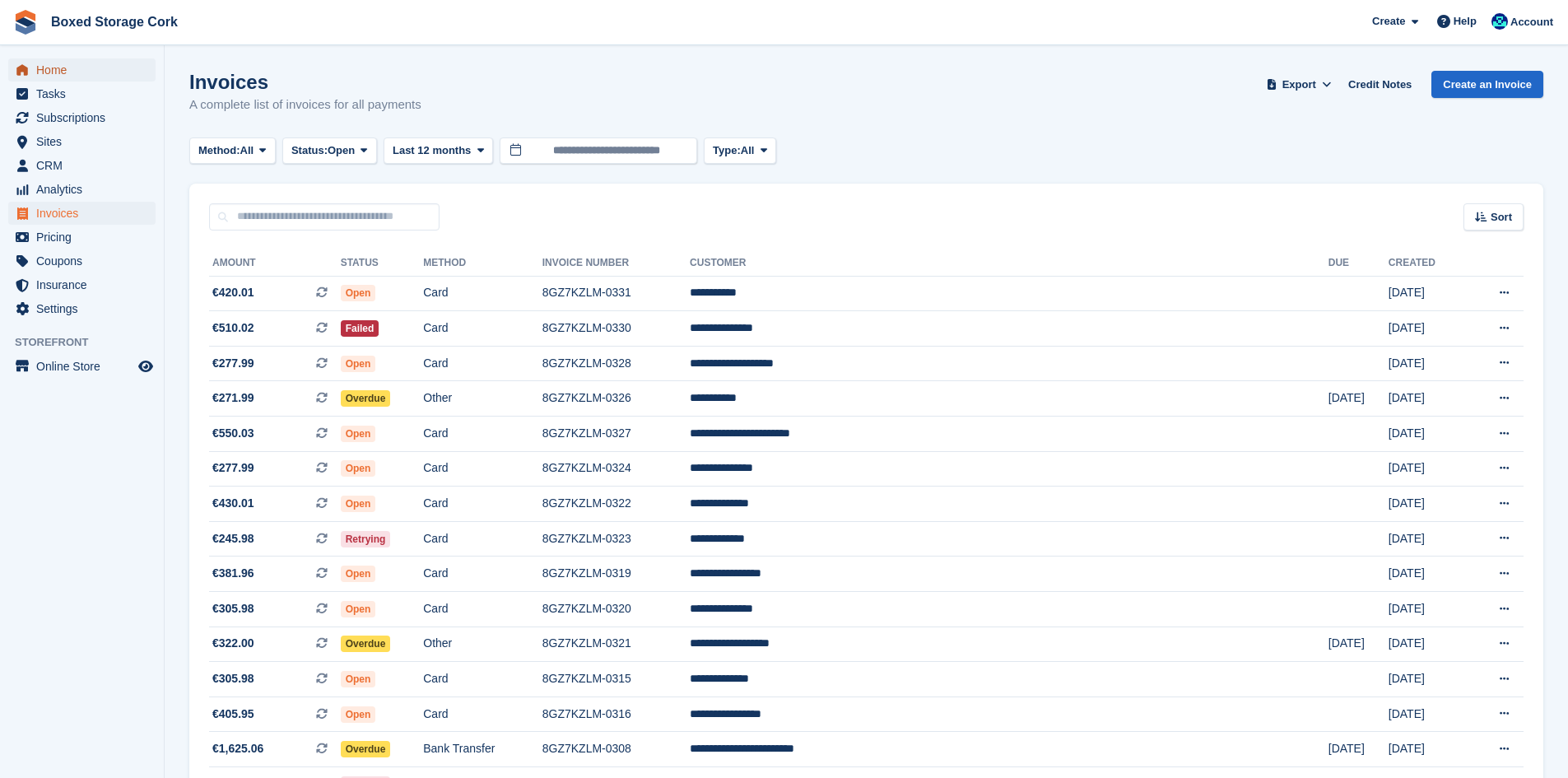
click at [77, 75] on span "Home" at bounding box center [85, 69] width 99 height 23
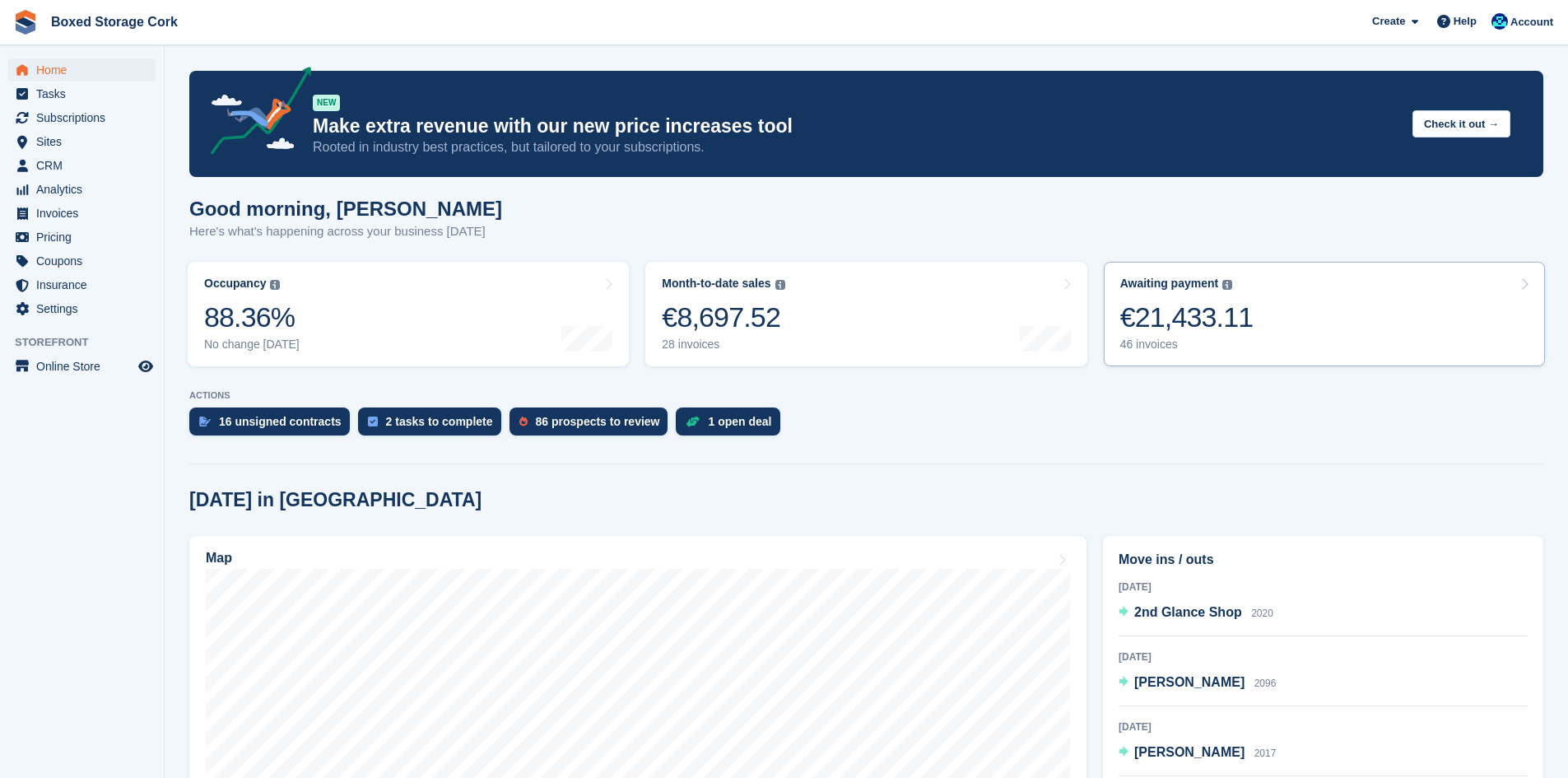
click at [1192, 312] on div "€21,433.11" at bounding box center [1187, 317] width 133 height 34
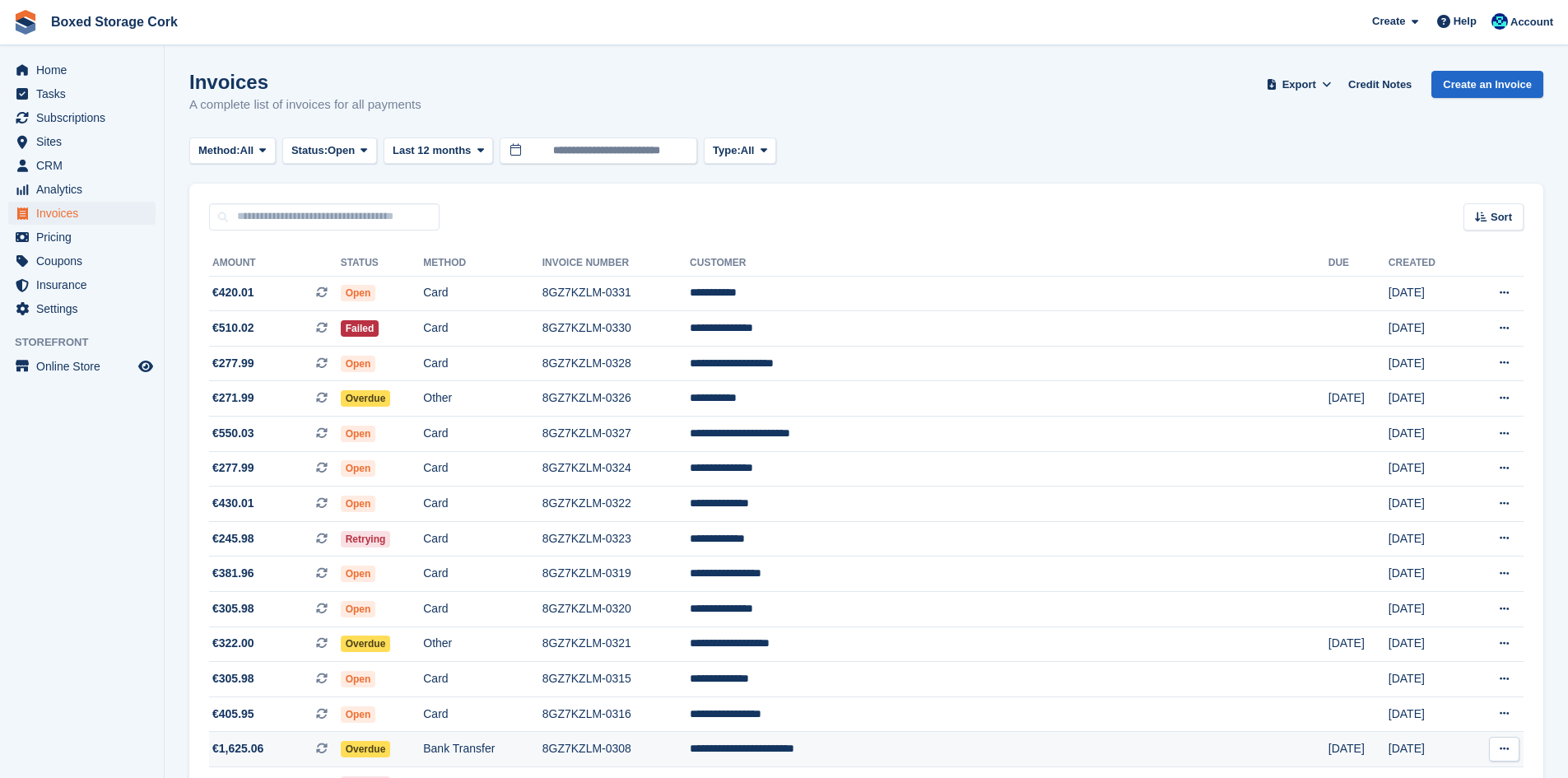
click at [687, 746] on td "8GZ7KZLM-0308" at bounding box center [615, 749] width 148 height 35
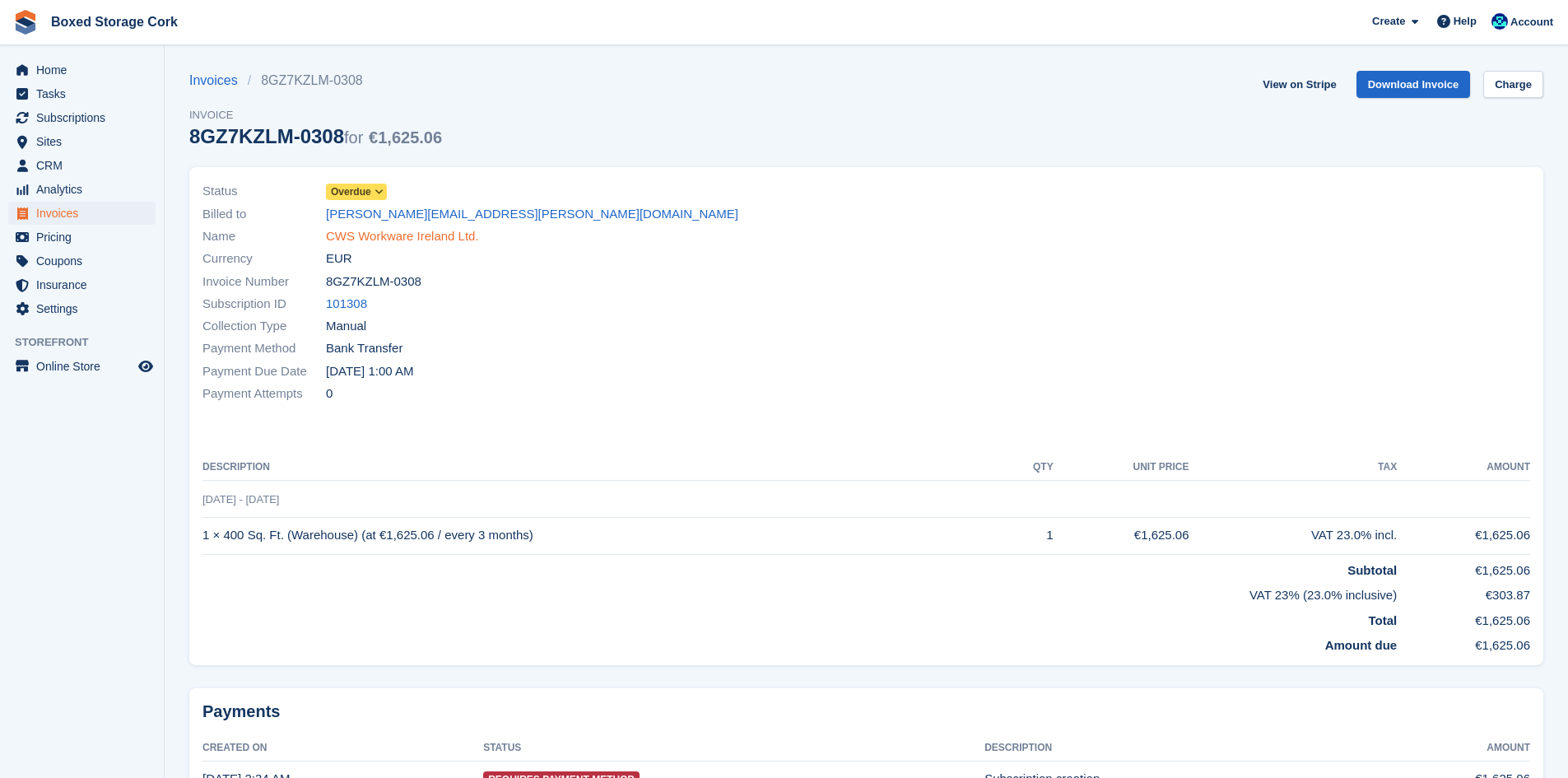
click at [397, 233] on link "CWS Workware Ireland Ltd." at bounding box center [403, 236] width 153 height 19
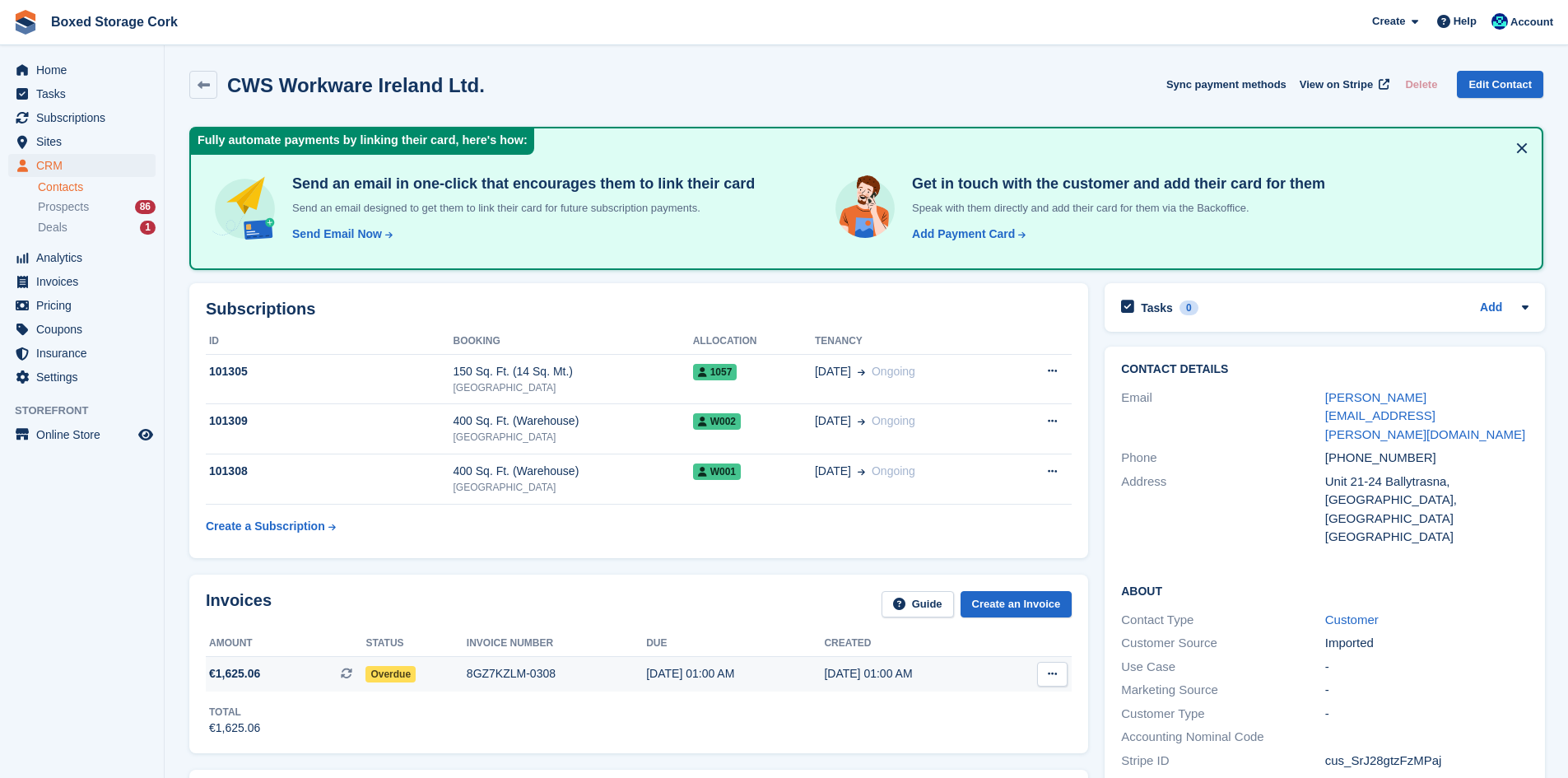
click at [528, 673] on div "8GZ7KZLM-0308" at bounding box center [556, 673] width 180 height 18
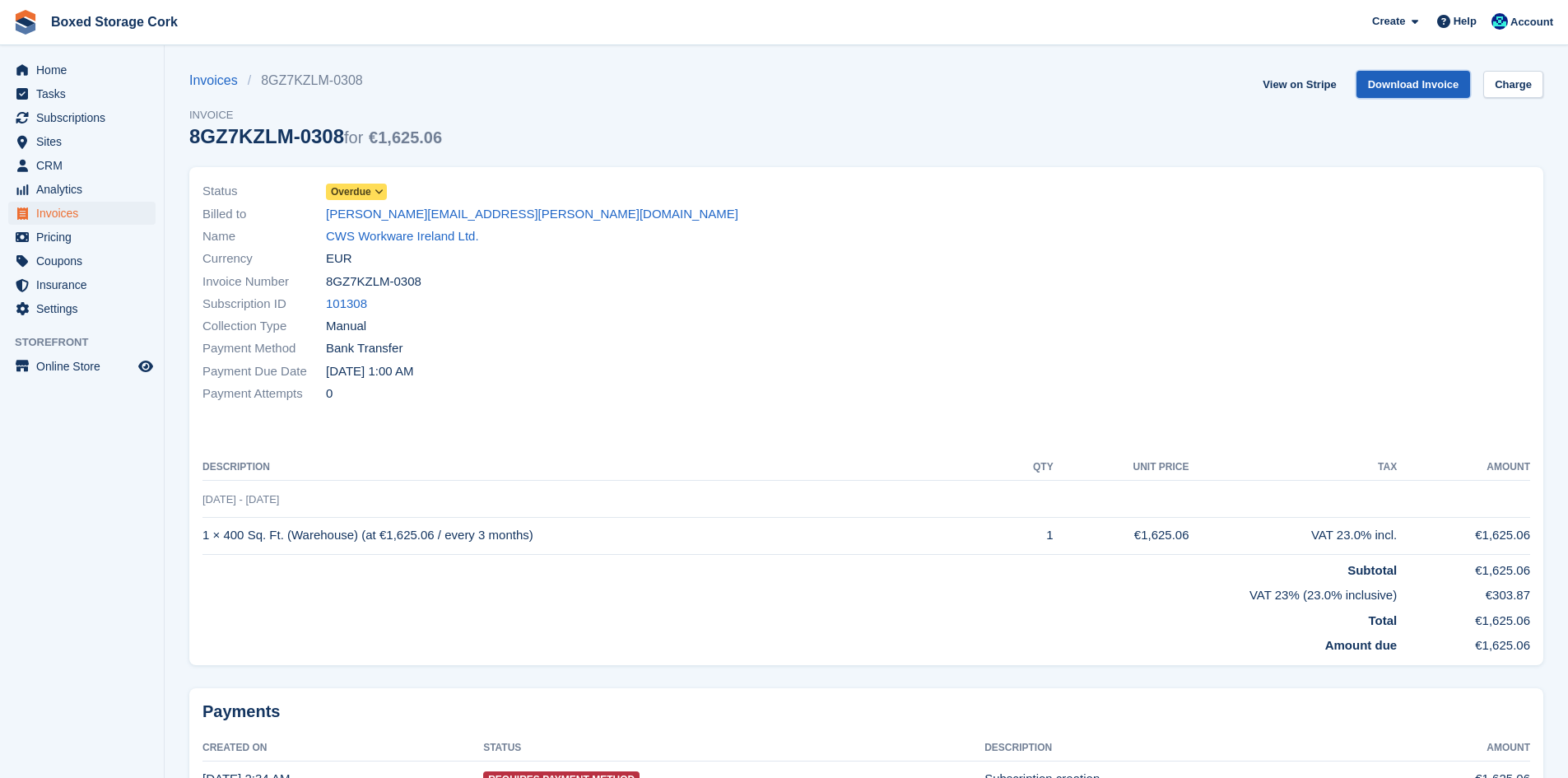
click at [1391, 77] on link "Download Invoice" at bounding box center [1414, 84] width 115 height 27
click at [395, 239] on link "CWS Workware Ireland Ltd." at bounding box center [403, 236] width 153 height 19
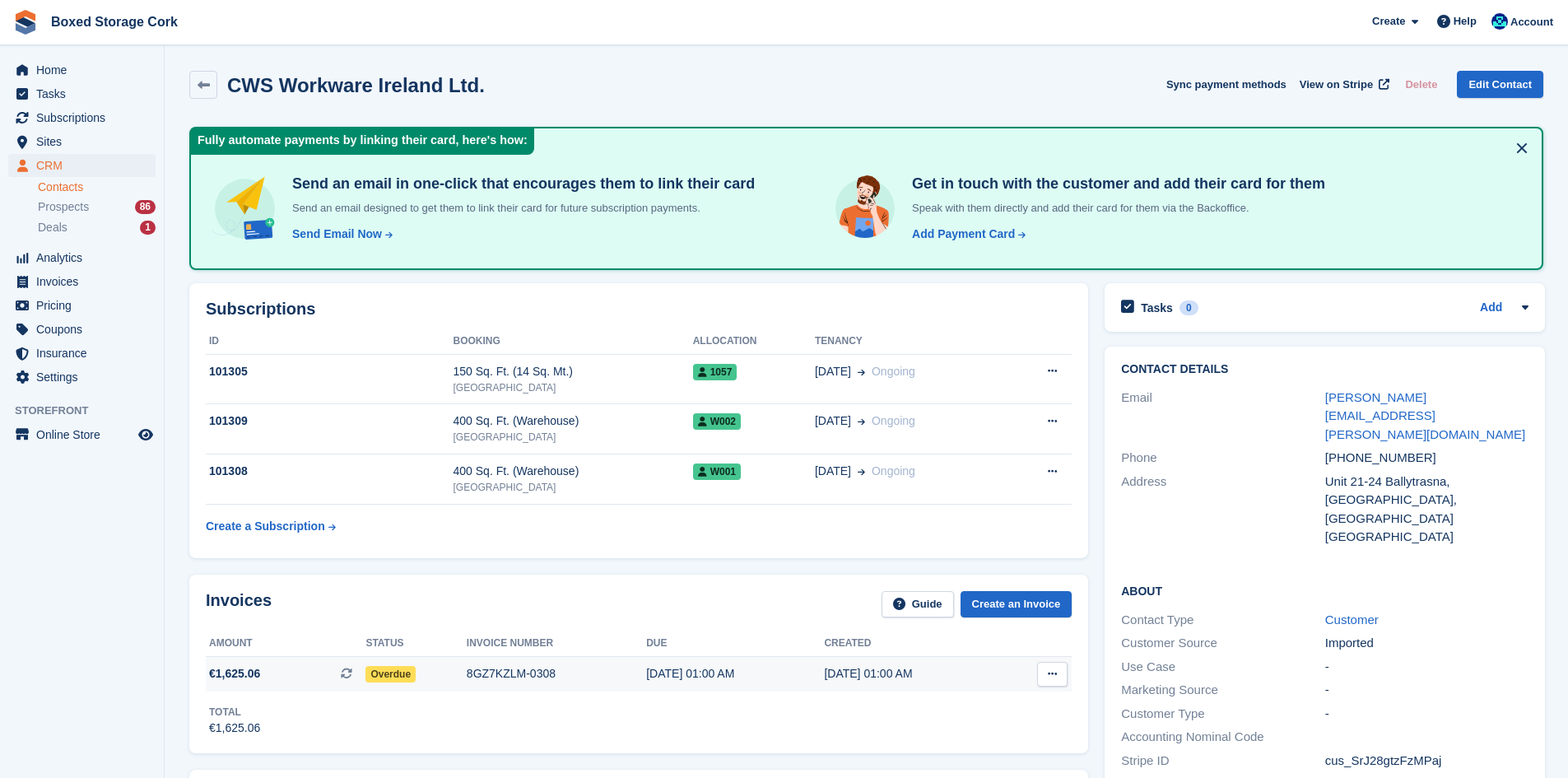
click at [509, 679] on div "8GZ7KZLM-0308" at bounding box center [556, 673] width 180 height 18
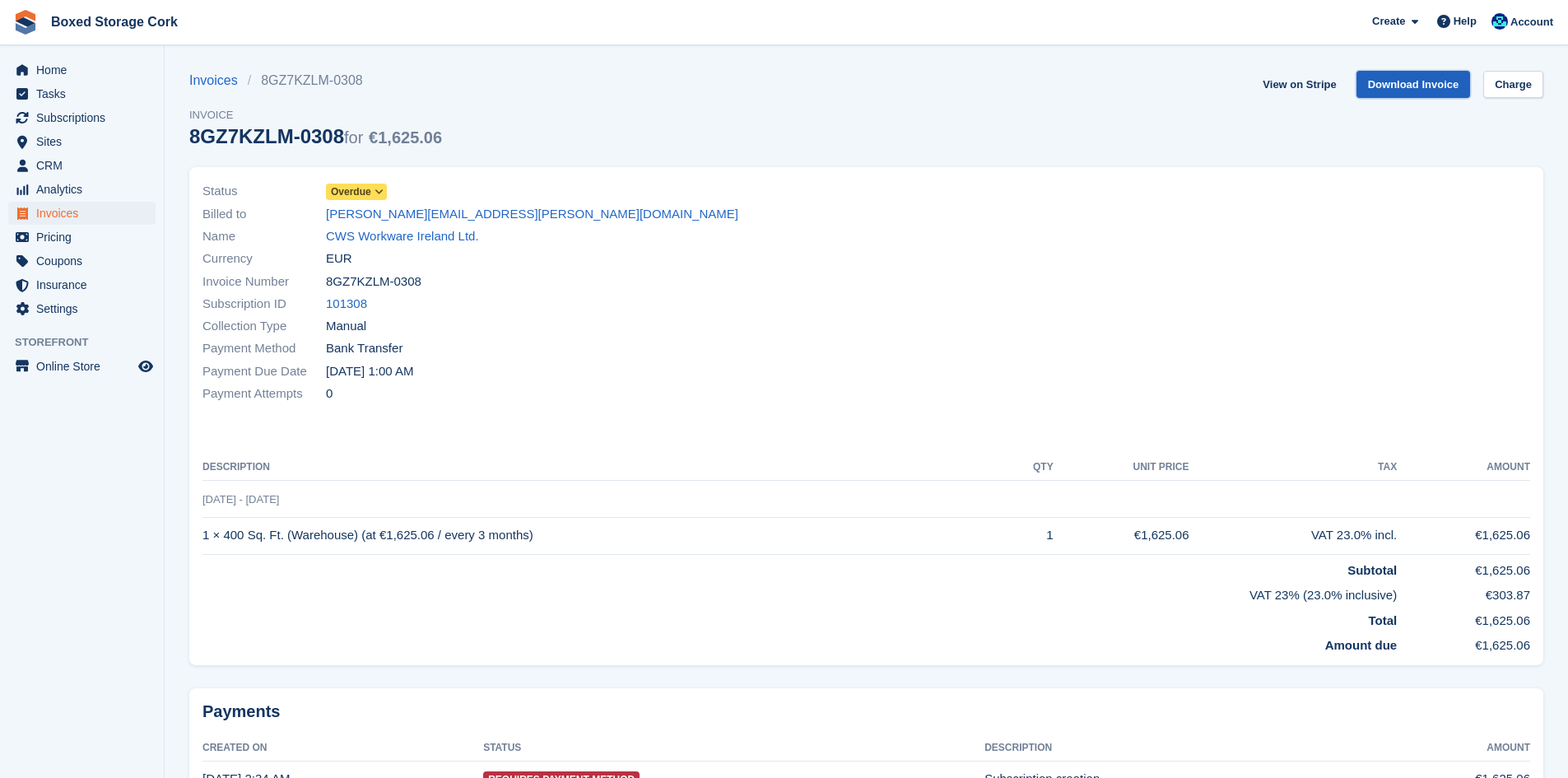
click at [1414, 93] on link "Download Invoice" at bounding box center [1414, 84] width 115 height 27
click at [78, 74] on span "Home" at bounding box center [85, 69] width 99 height 23
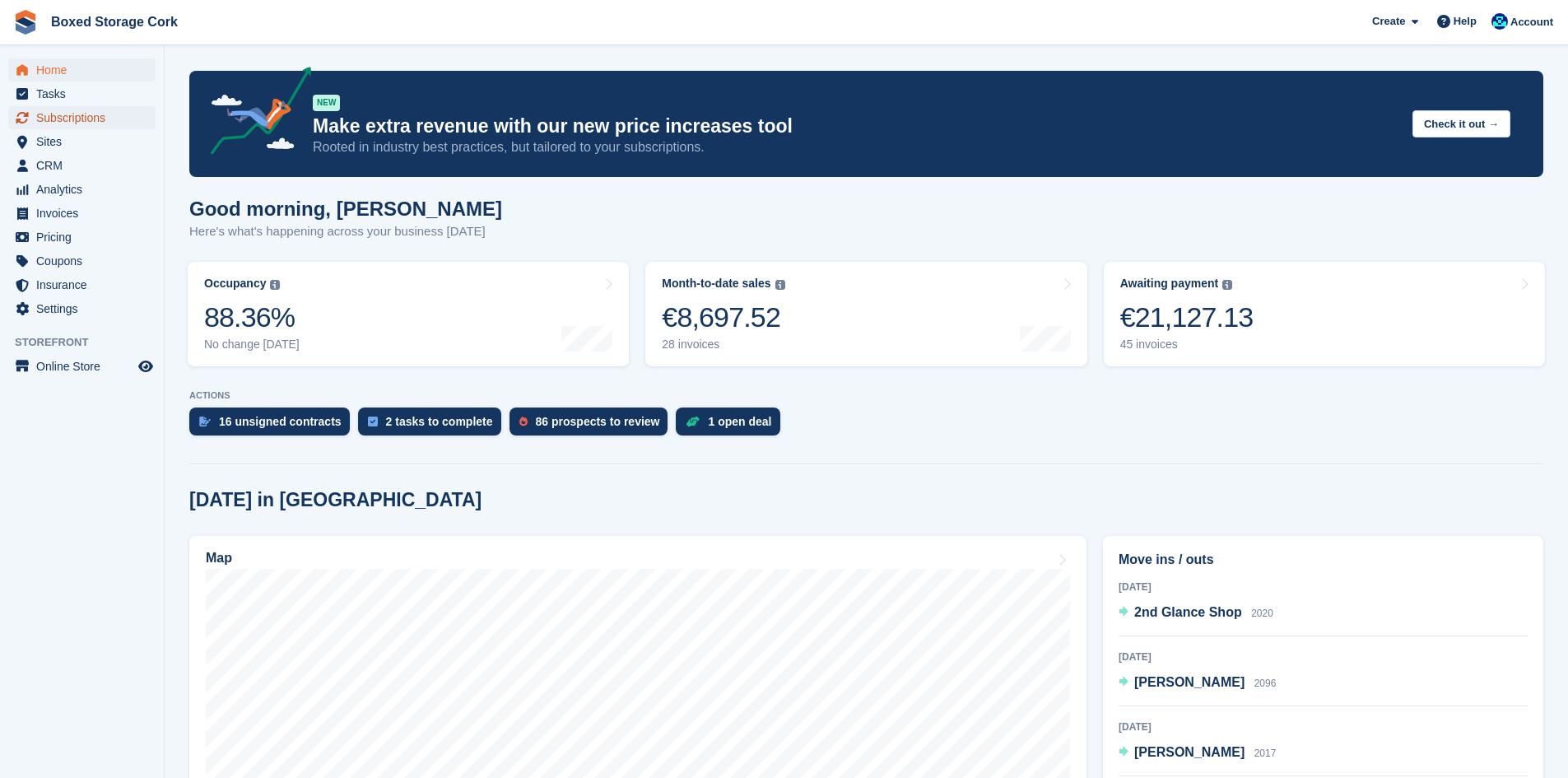
click at [110, 118] on span "Subscriptions" at bounding box center [85, 117] width 99 height 23
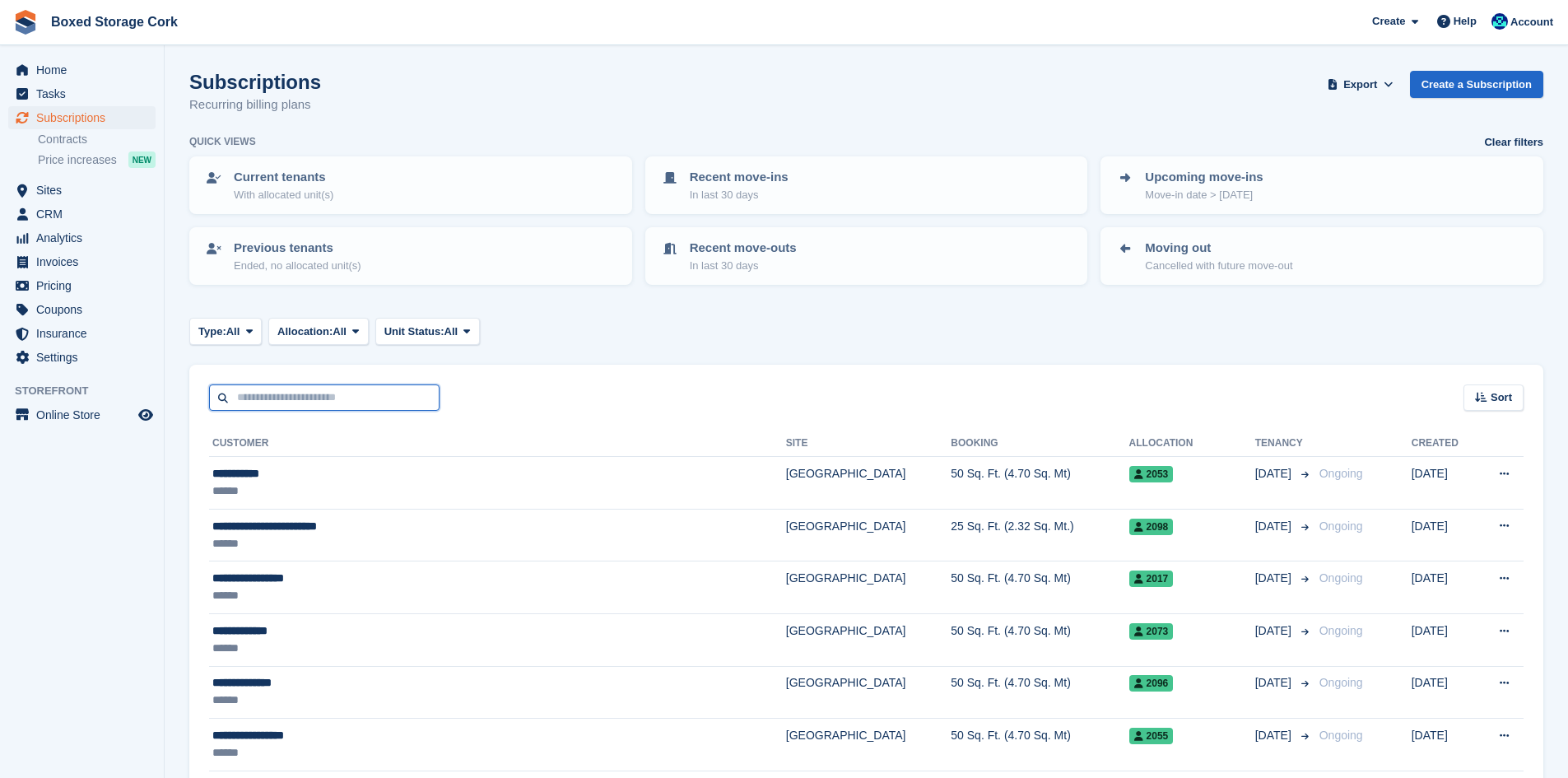
click at [295, 394] on input "text" at bounding box center [324, 398] width 230 height 27
type input "******"
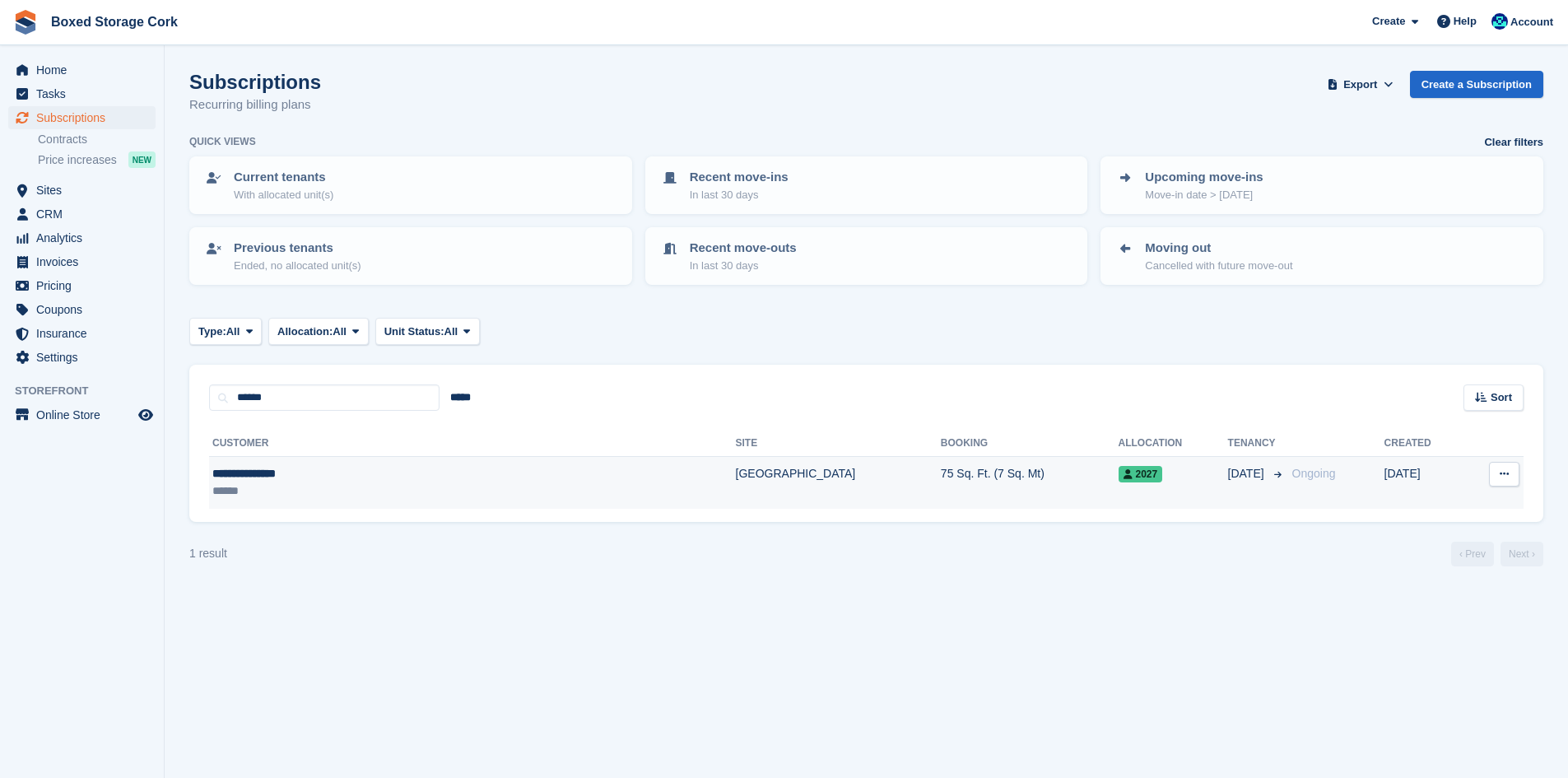
click at [371, 483] on div "******" at bounding box center [364, 491] width 304 height 18
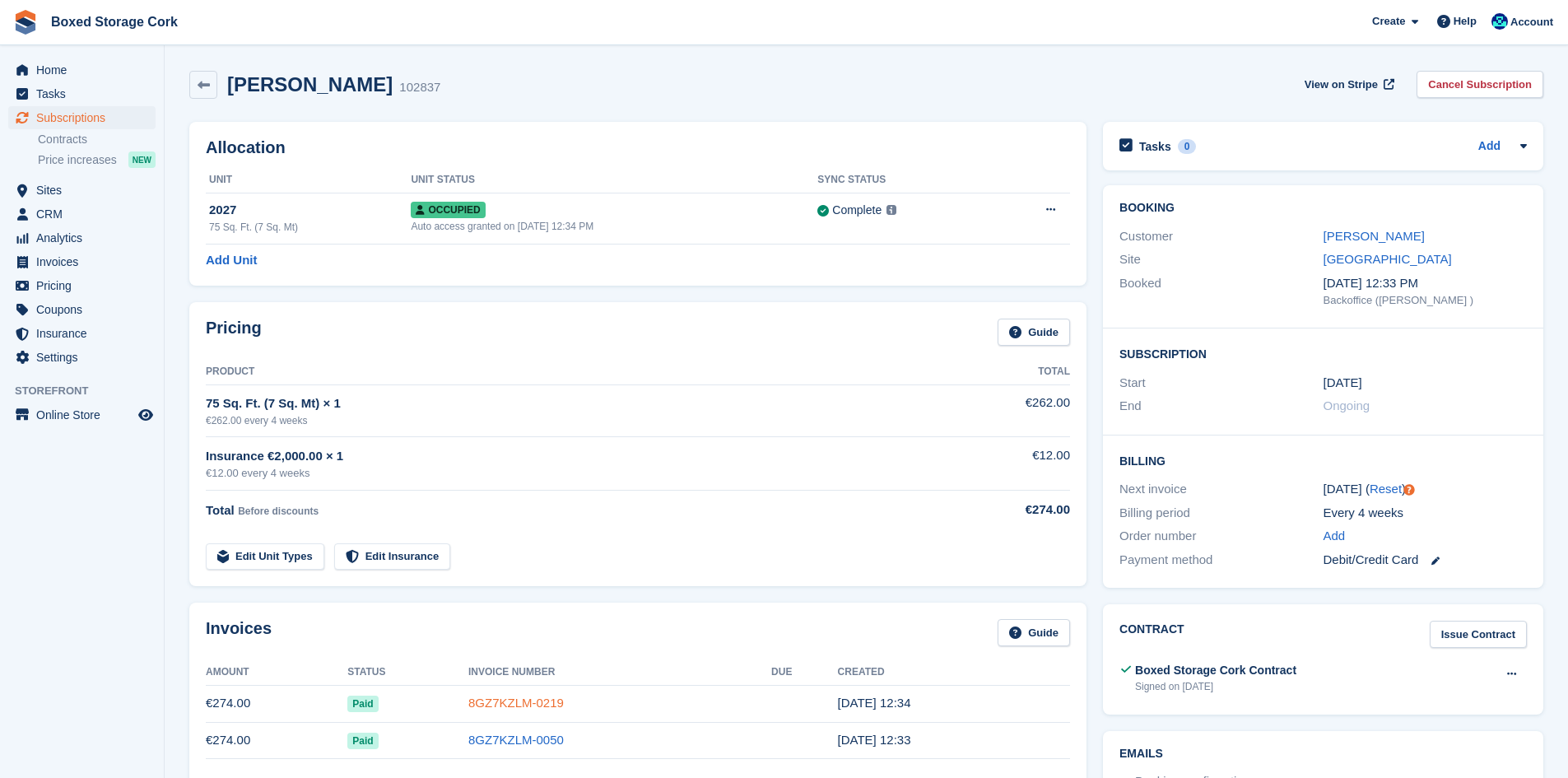
click at [507, 699] on link "8GZ7KZLM-0219" at bounding box center [516, 702] width 95 height 14
click at [501, 743] on link "8GZ7KZLM-0050" at bounding box center [516, 739] width 95 height 14
click at [489, 698] on link "8GZ7KZLM-0219" at bounding box center [516, 702] width 95 height 14
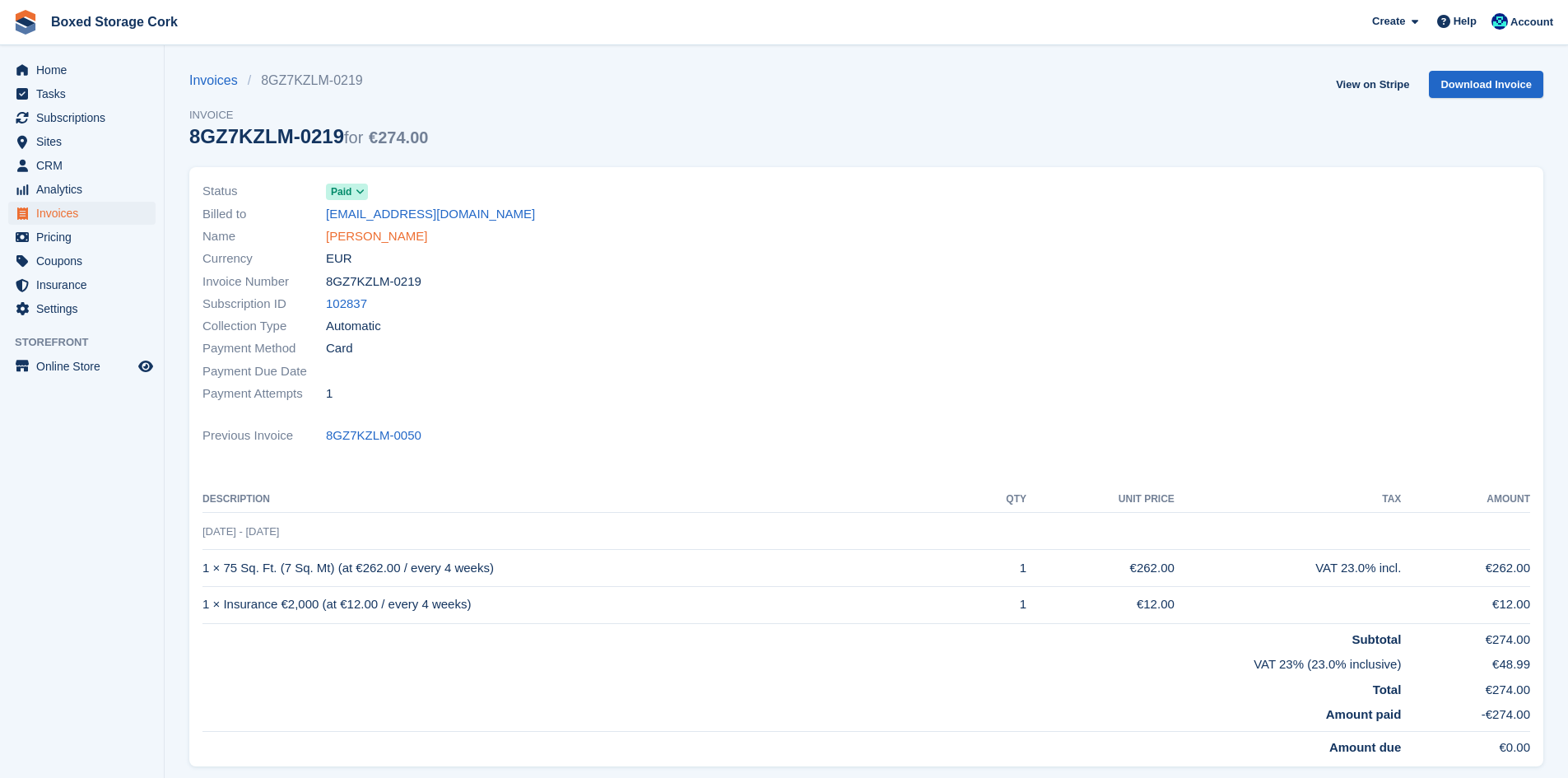
click at [383, 233] on link "Ms Martha Burza" at bounding box center [377, 236] width 101 height 19
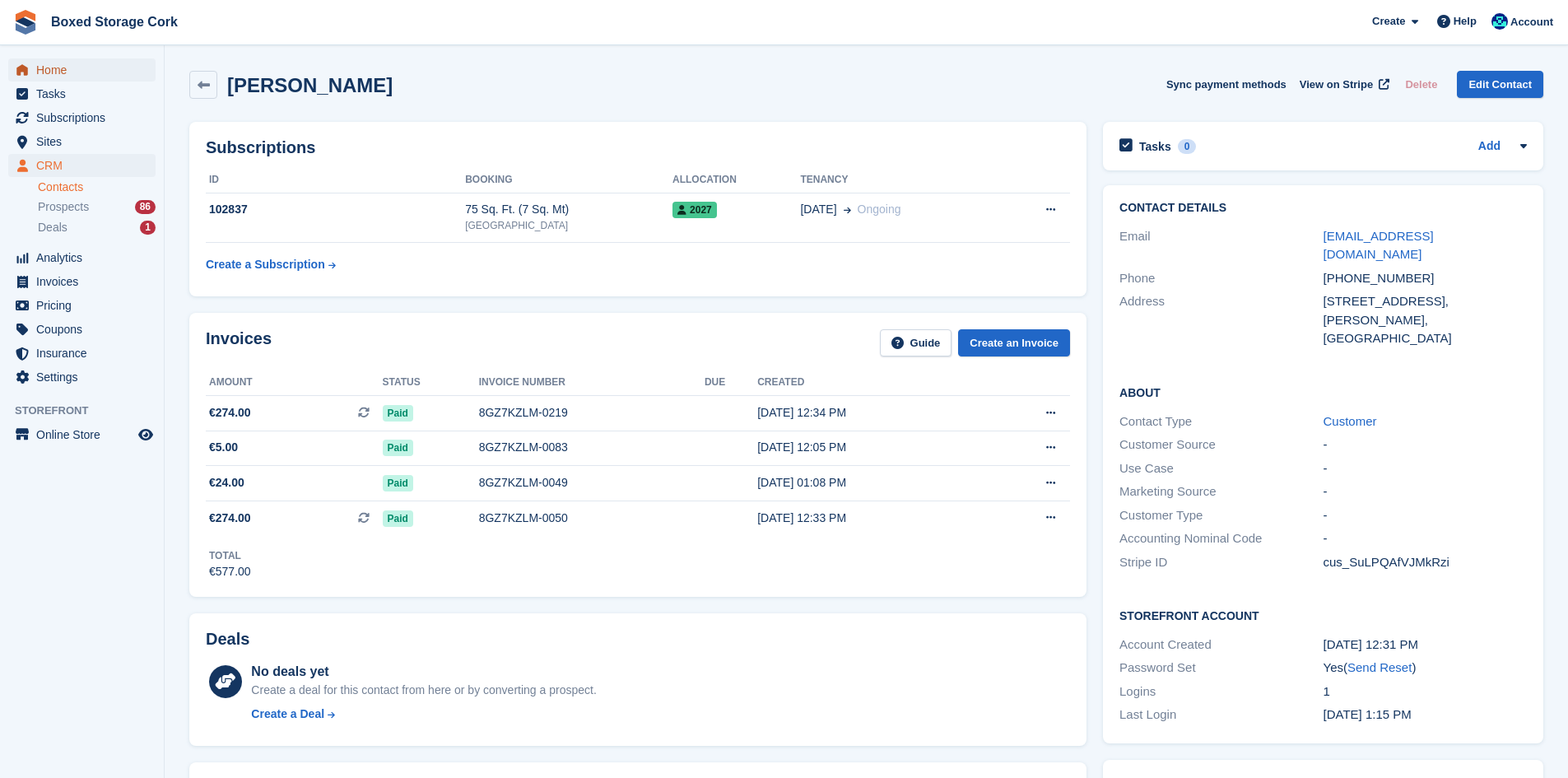
click at [57, 70] on span "Home" at bounding box center [85, 69] width 99 height 23
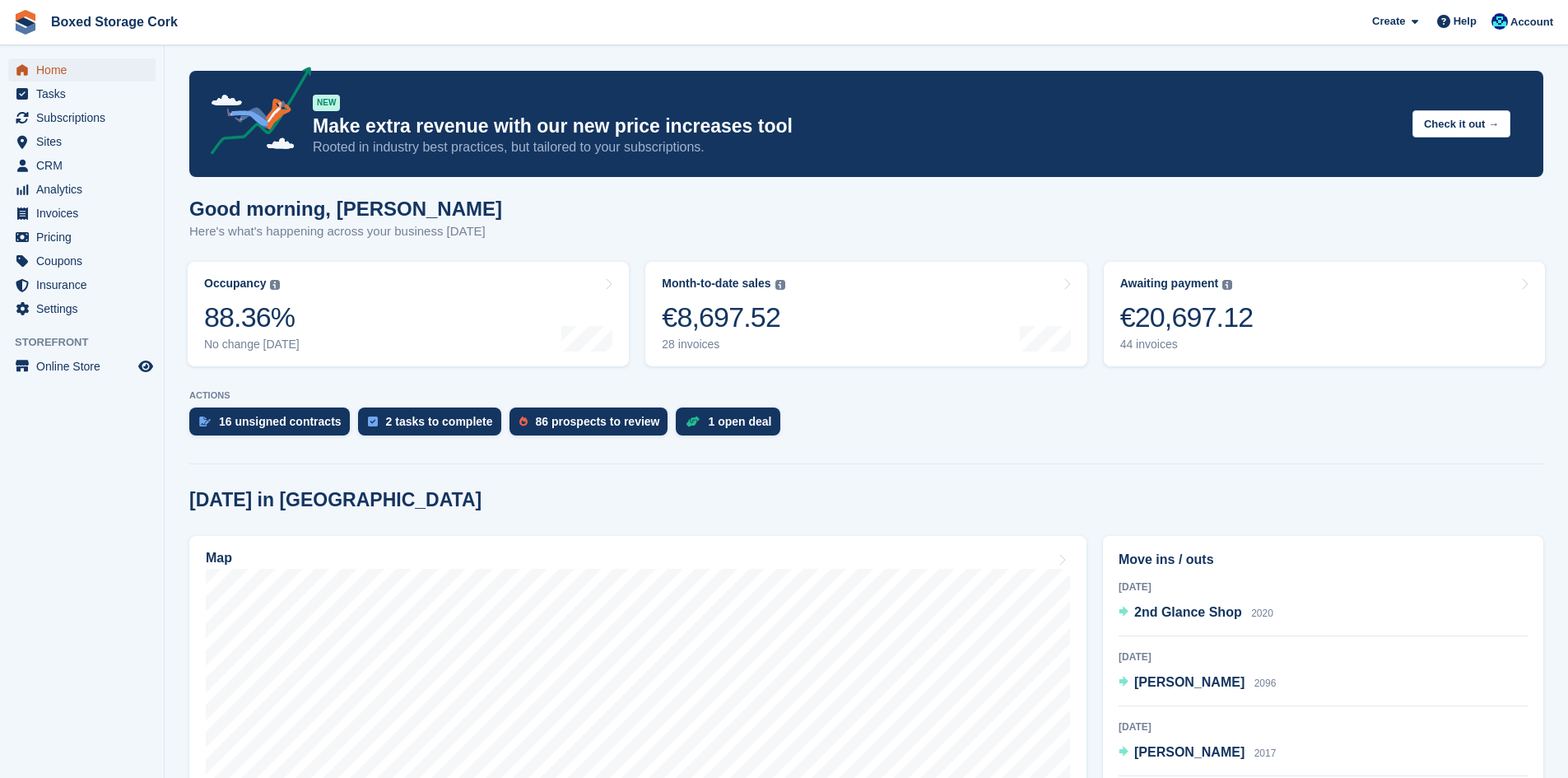
click at [60, 71] on span "Home" at bounding box center [85, 69] width 99 height 23
